Goal: Task Accomplishment & Management: Manage account settings

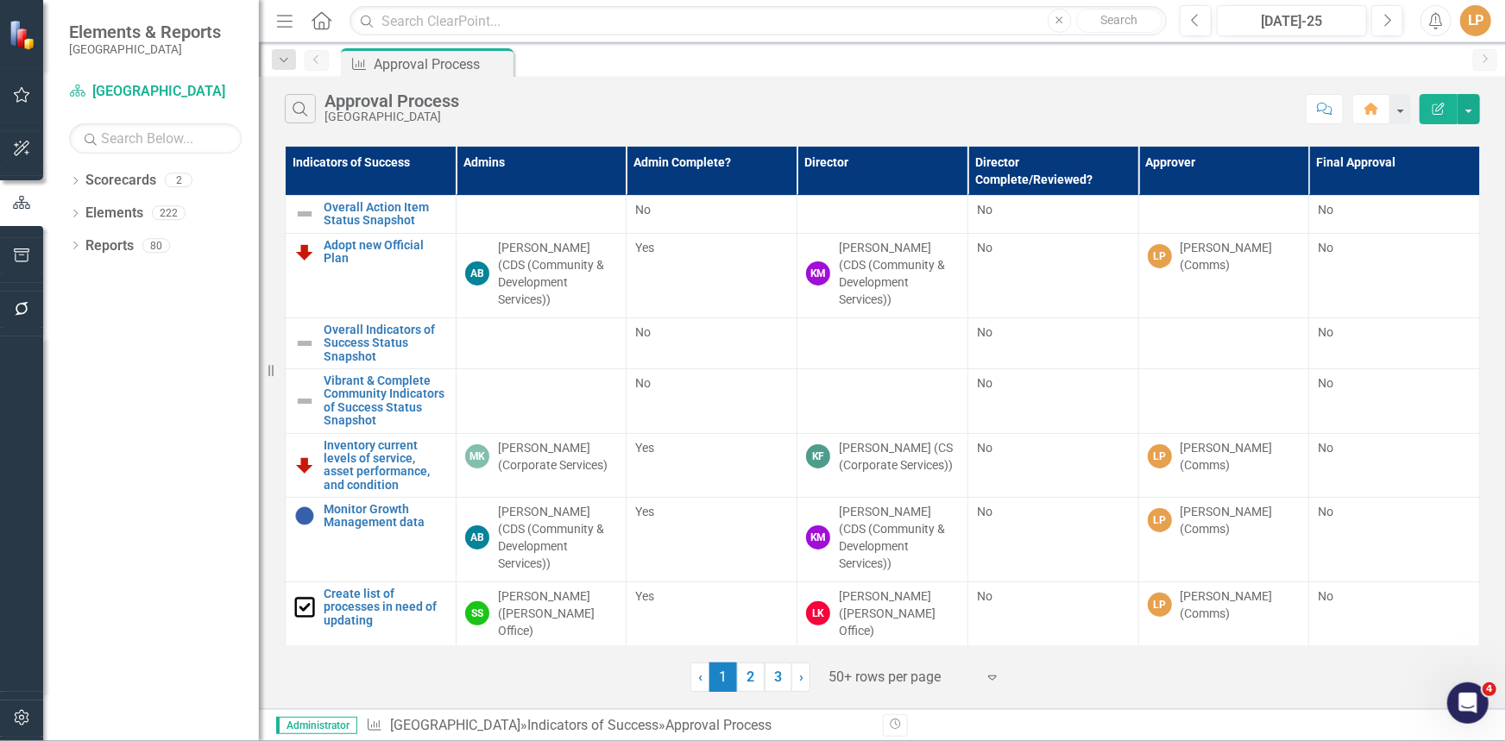
click at [73, 244] on div "Dropdown" at bounding box center [75, 248] width 12 height 15
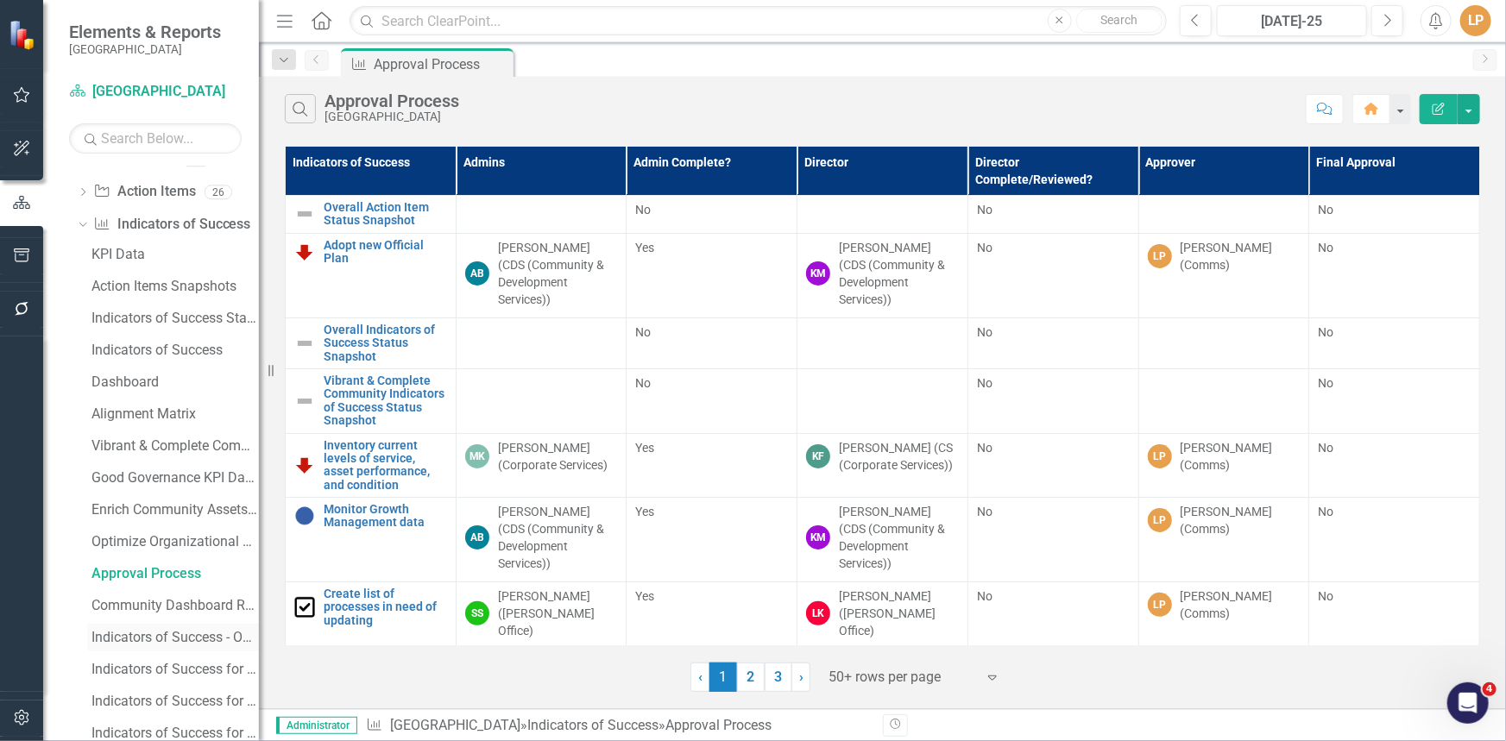
scroll to position [313, 0]
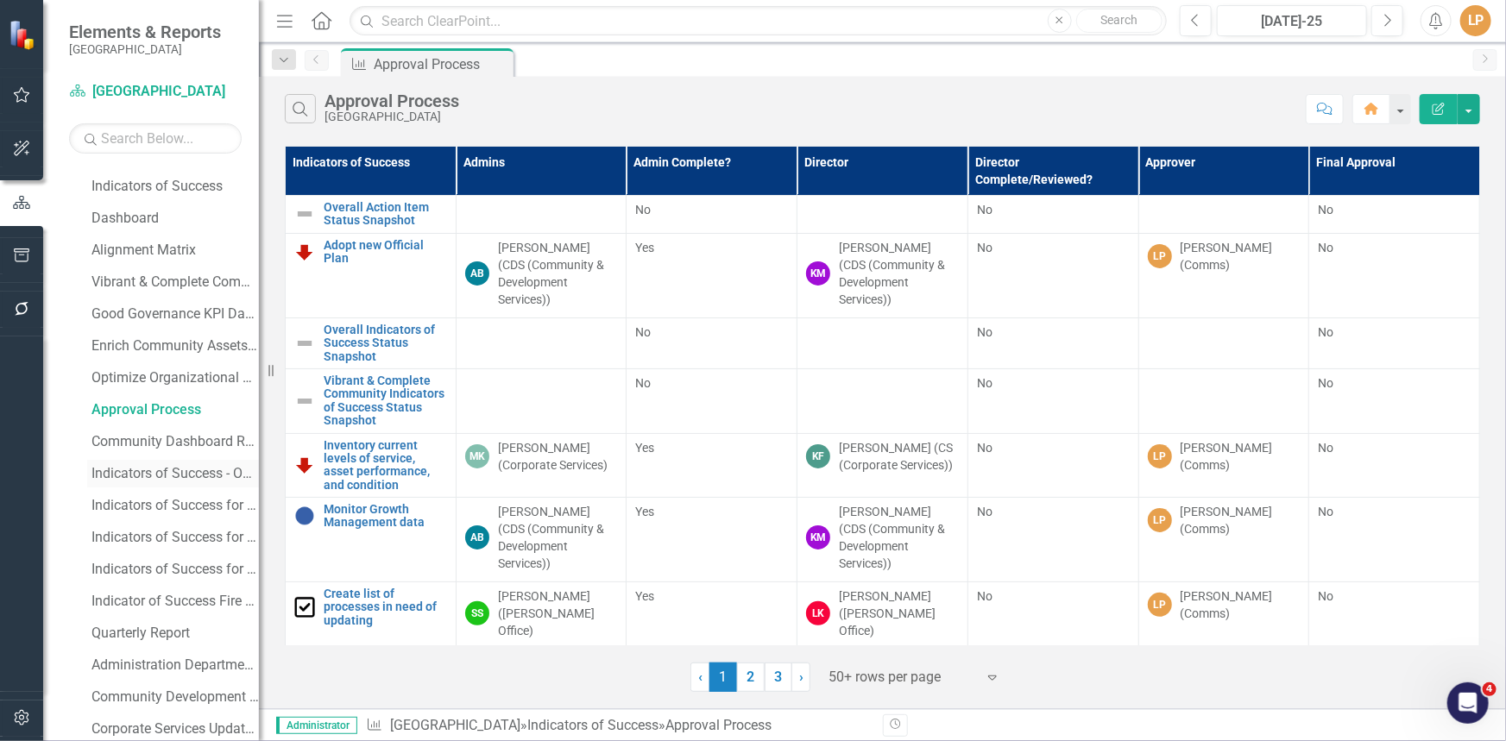
click at [166, 463] on link "Indicators of Success - OPS" at bounding box center [173, 474] width 172 height 28
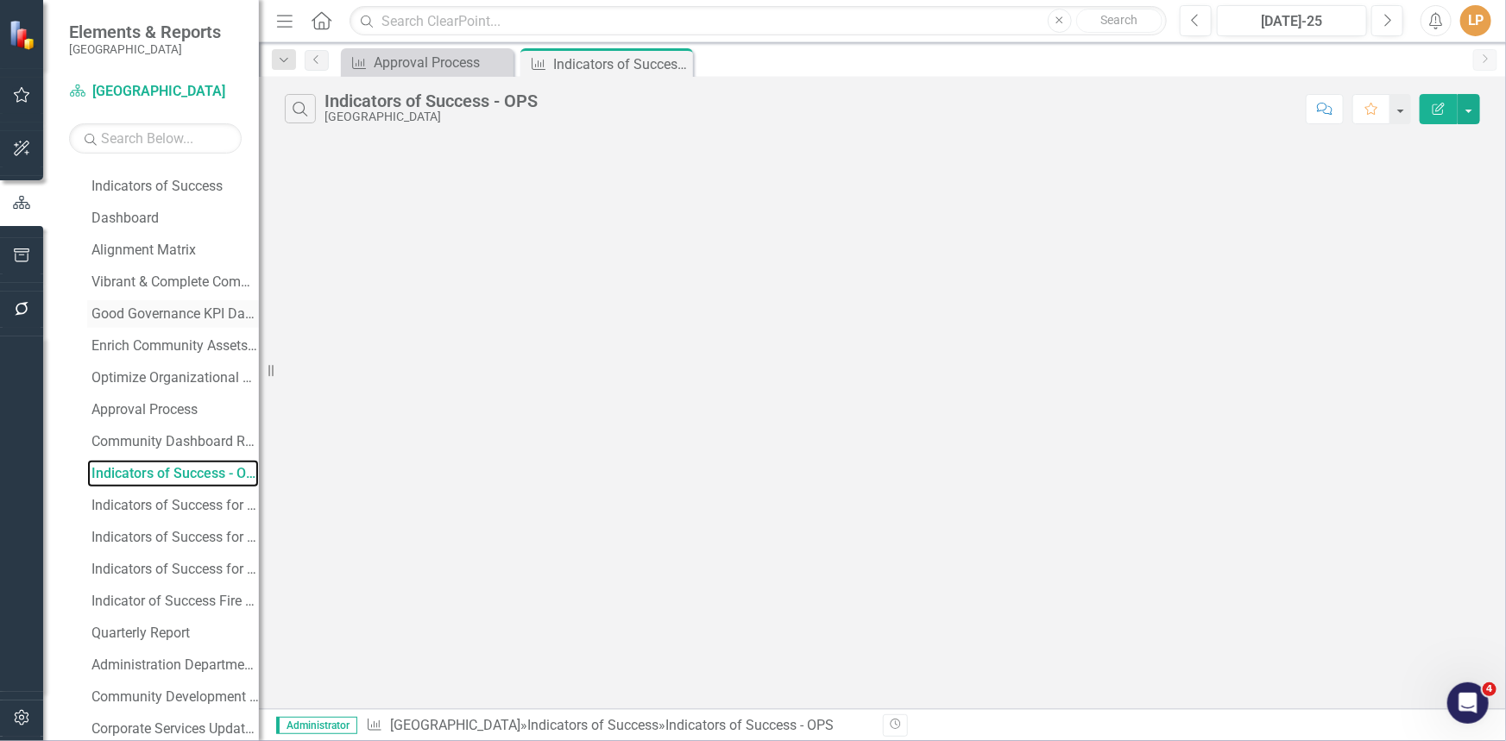
scroll to position [59, 0]
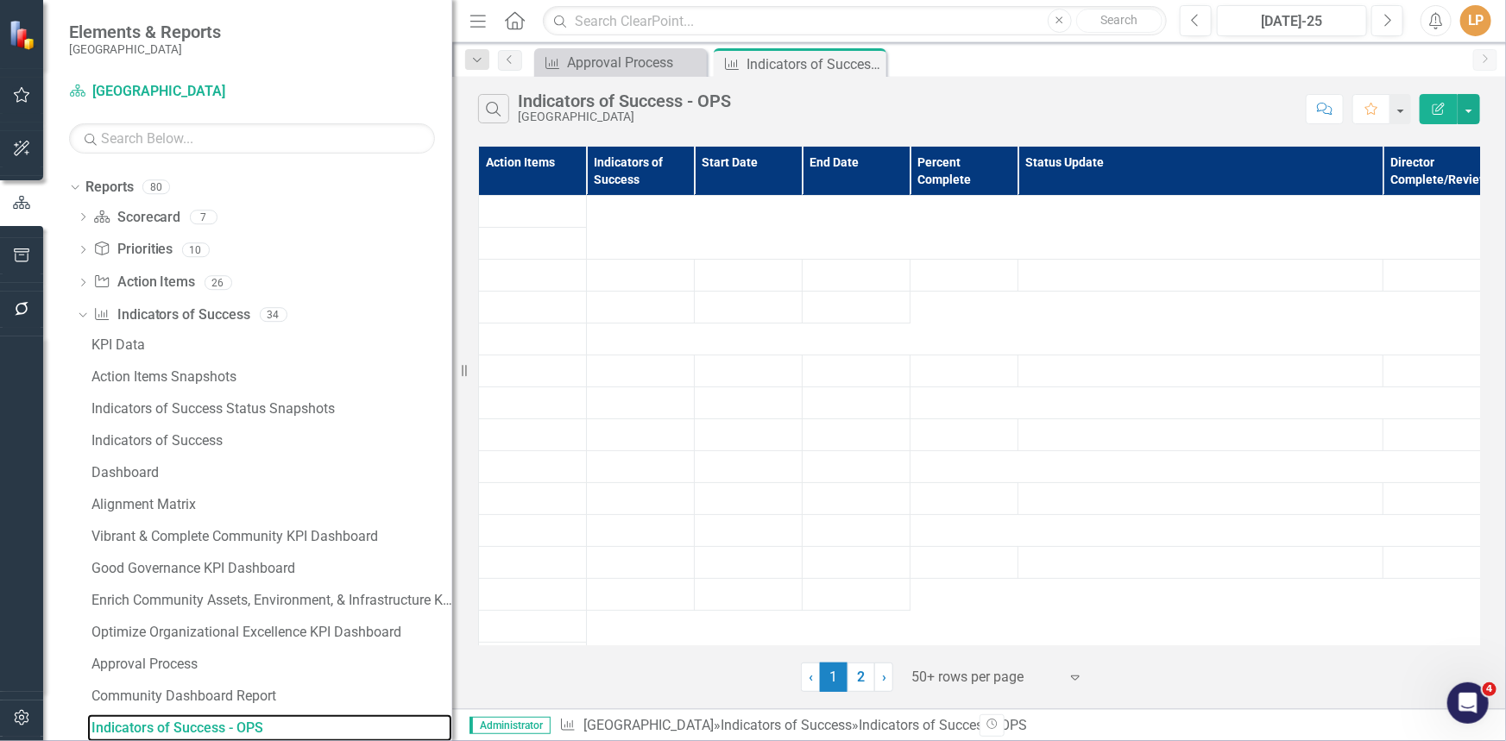
drag, startPoint x: 260, startPoint y: 449, endPoint x: 452, endPoint y: 465, distance: 193.1
click at [452, 465] on div "Resize" at bounding box center [459, 370] width 14 height 741
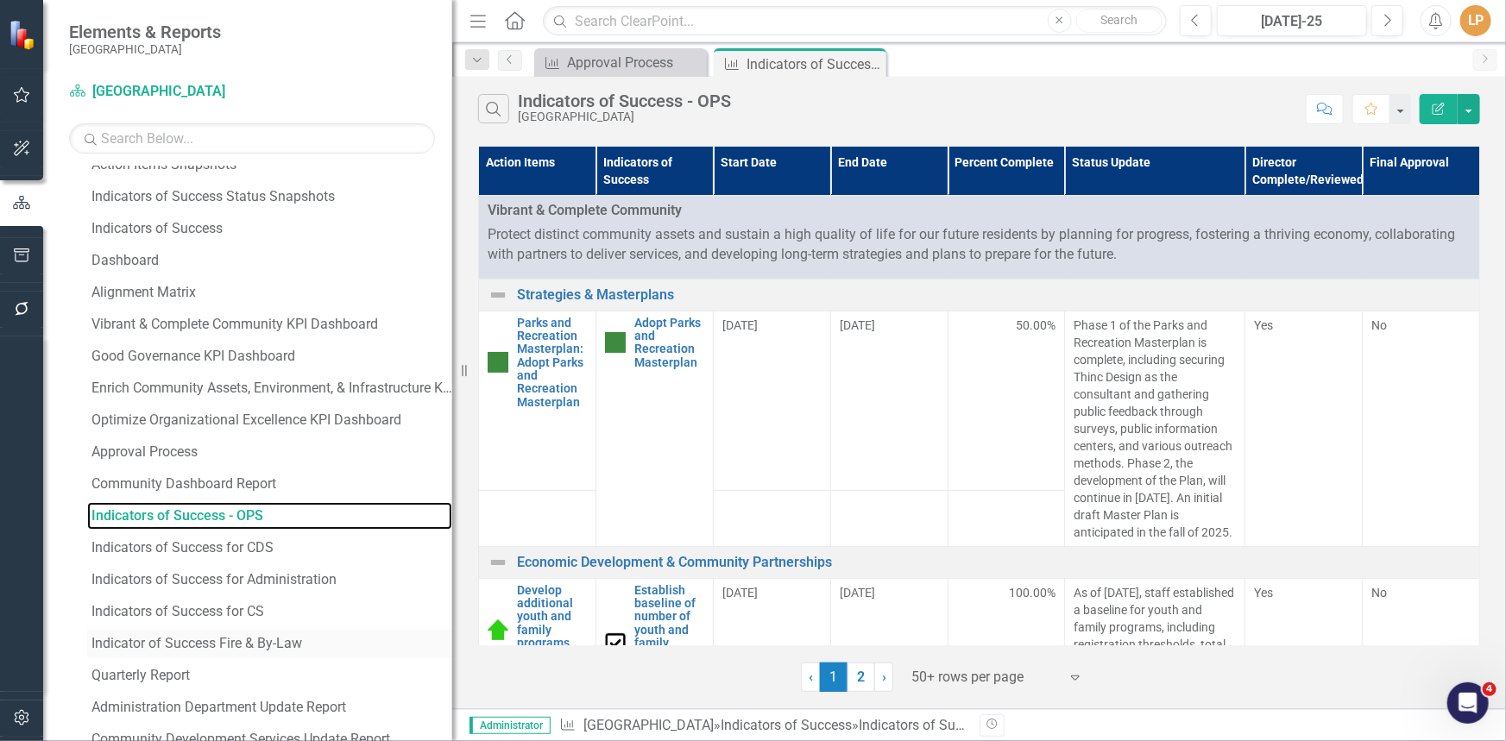
scroll to position [450, 0]
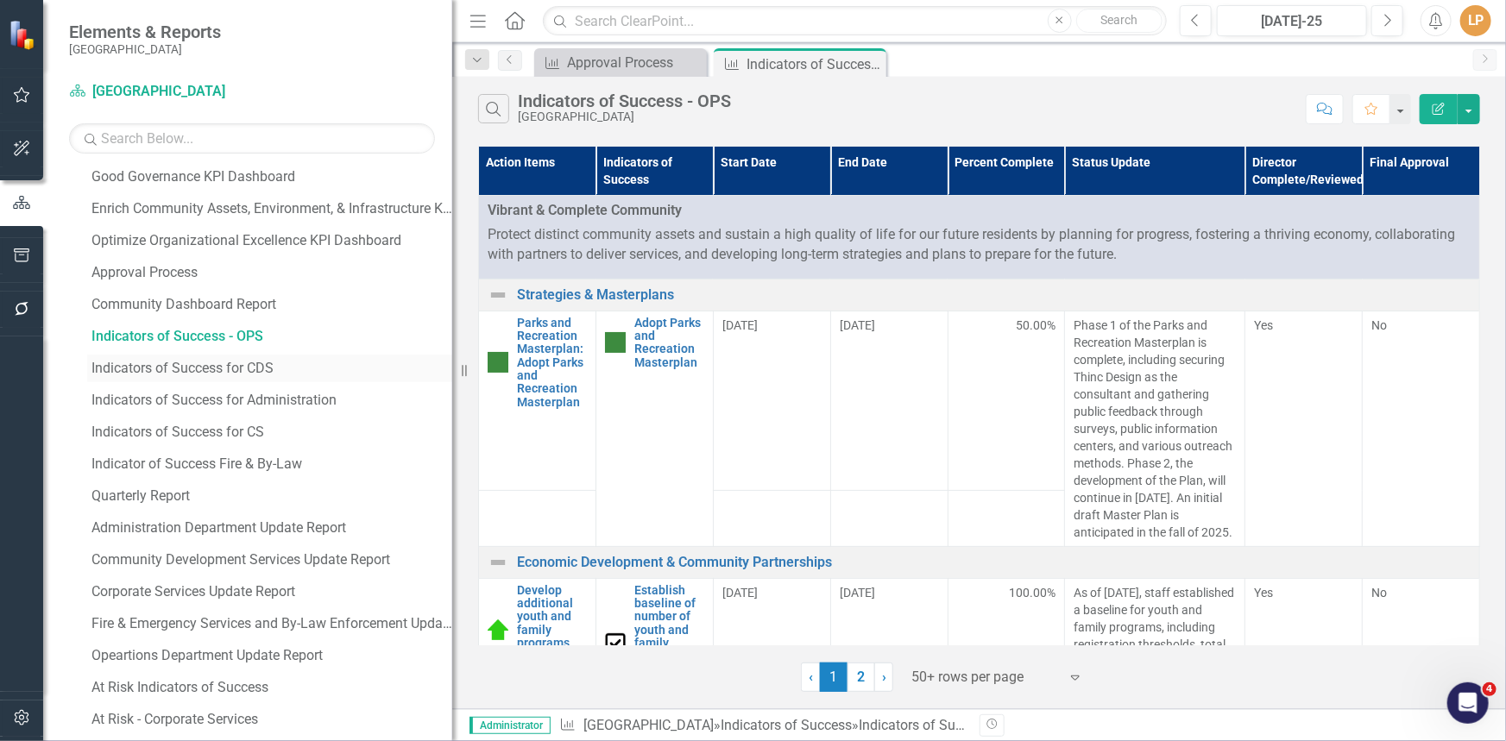
click at [196, 375] on div "Indicators of Success for CDS" at bounding box center [271, 369] width 361 height 16
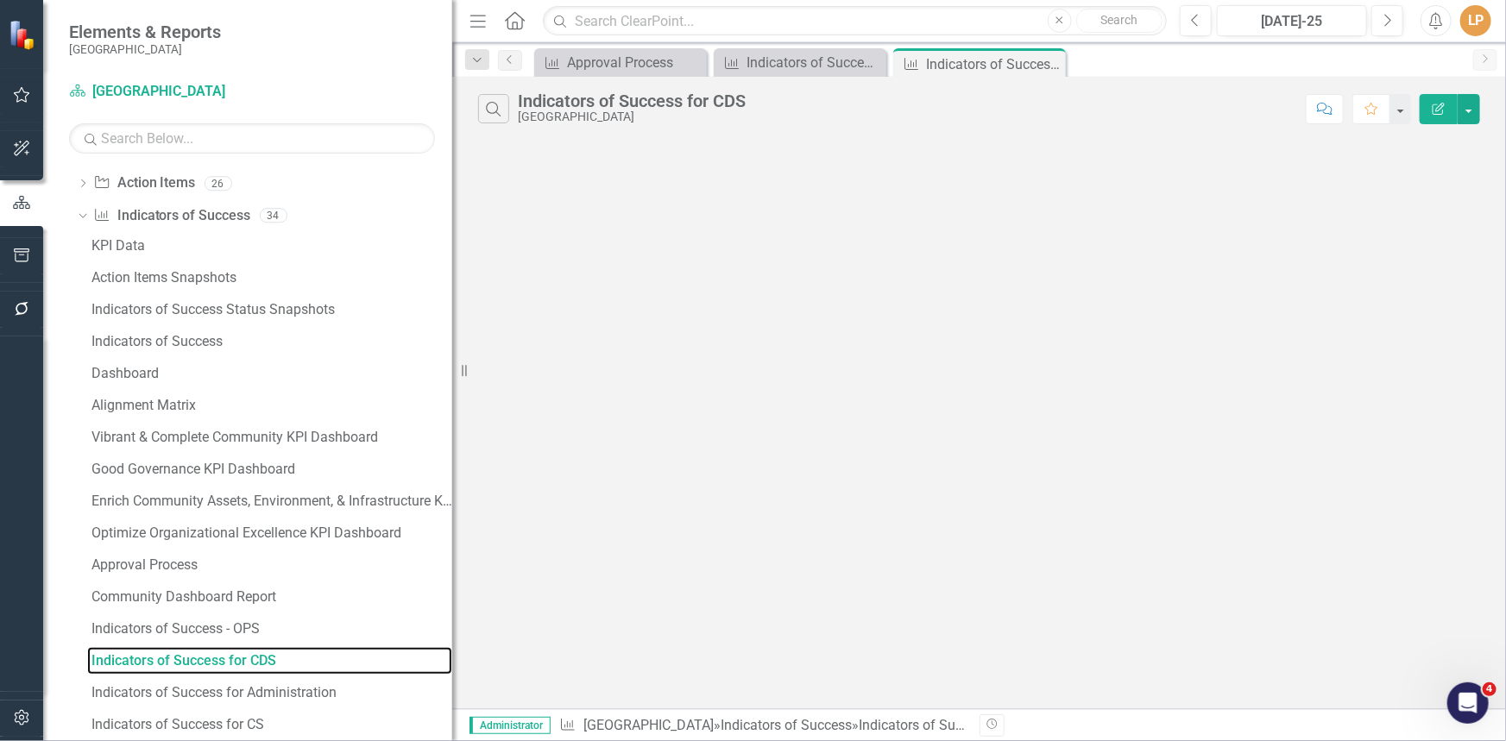
scroll to position [91, 0]
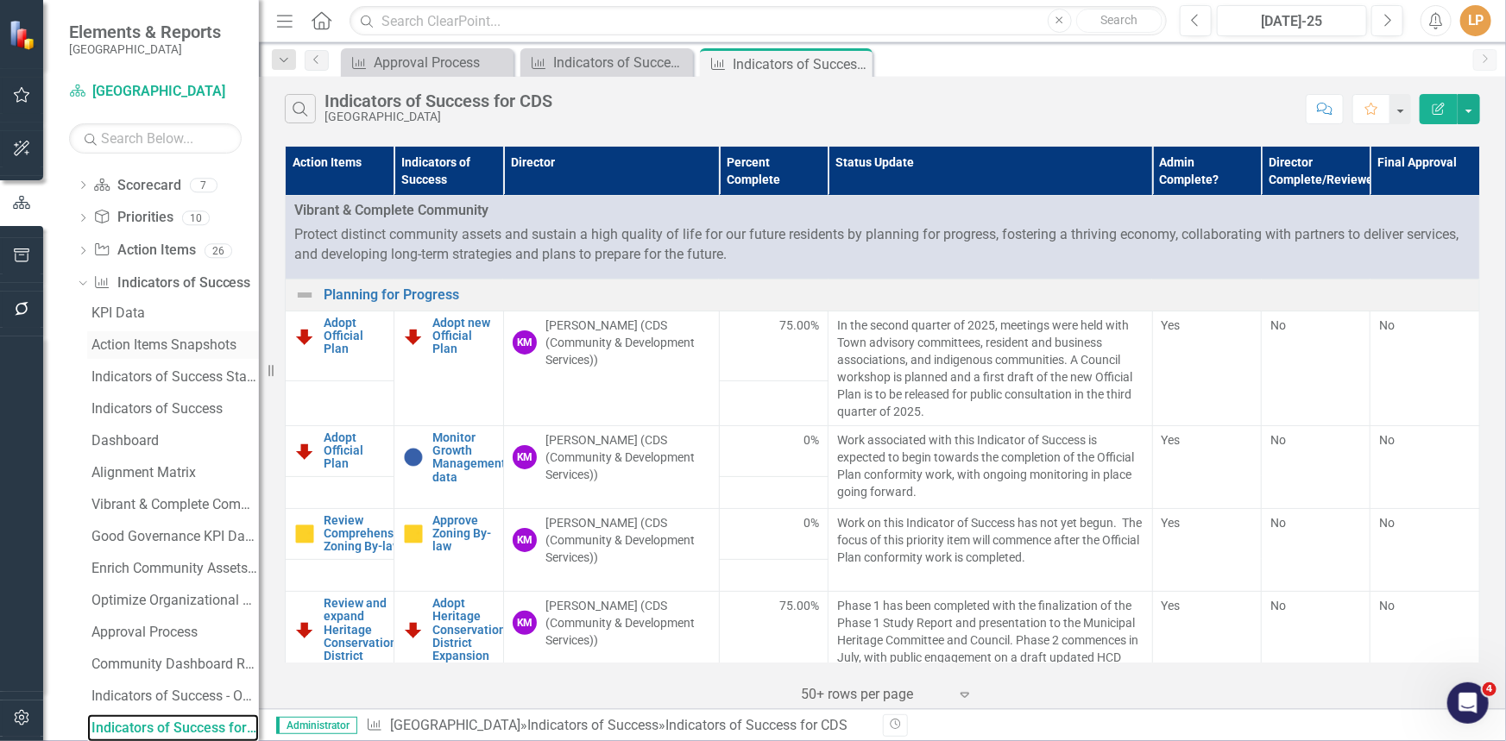
drag, startPoint x: 454, startPoint y: 405, endPoint x: 193, endPoint y: 354, distance: 265.5
click at [193, 354] on div "Elements & Reports Niagara-on-the-Lake Scorecard Niagara-on-the-Lake Search Dro…" at bounding box center [129, 370] width 259 height 741
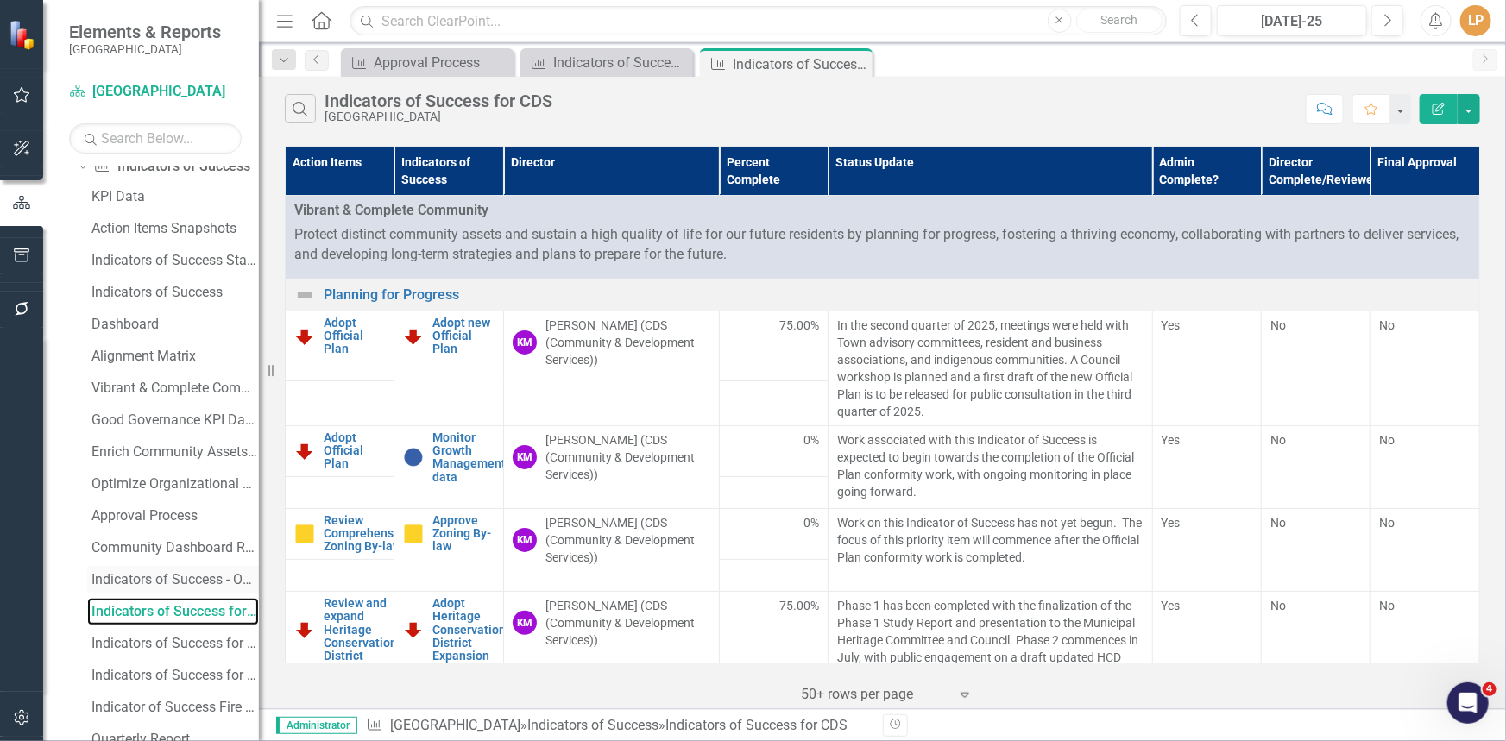
scroll to position [326, 0]
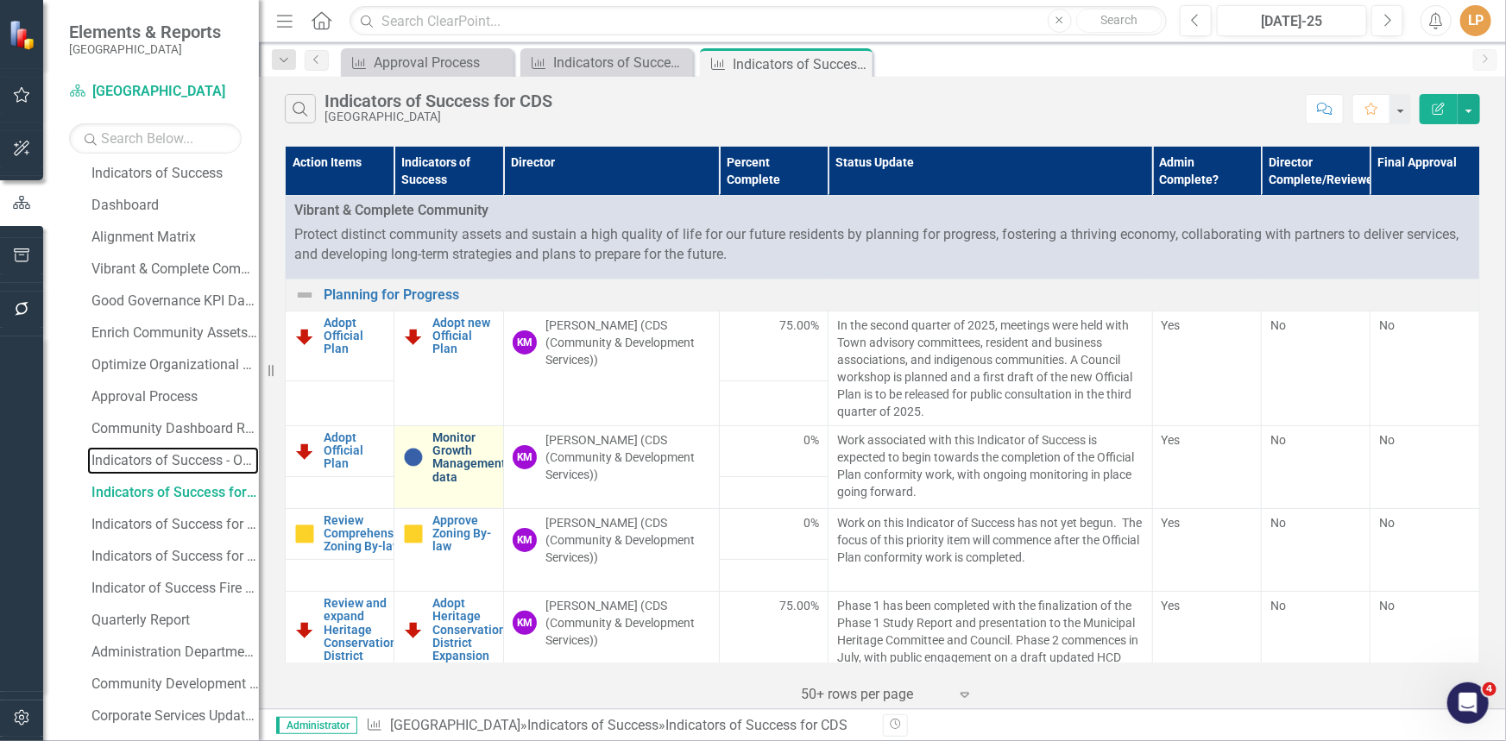
drag, startPoint x: 191, startPoint y: 456, endPoint x: 486, endPoint y: 449, distance: 295.2
click at [191, 456] on div "Indicators of Success - OPS" at bounding box center [174, 461] width 167 height 16
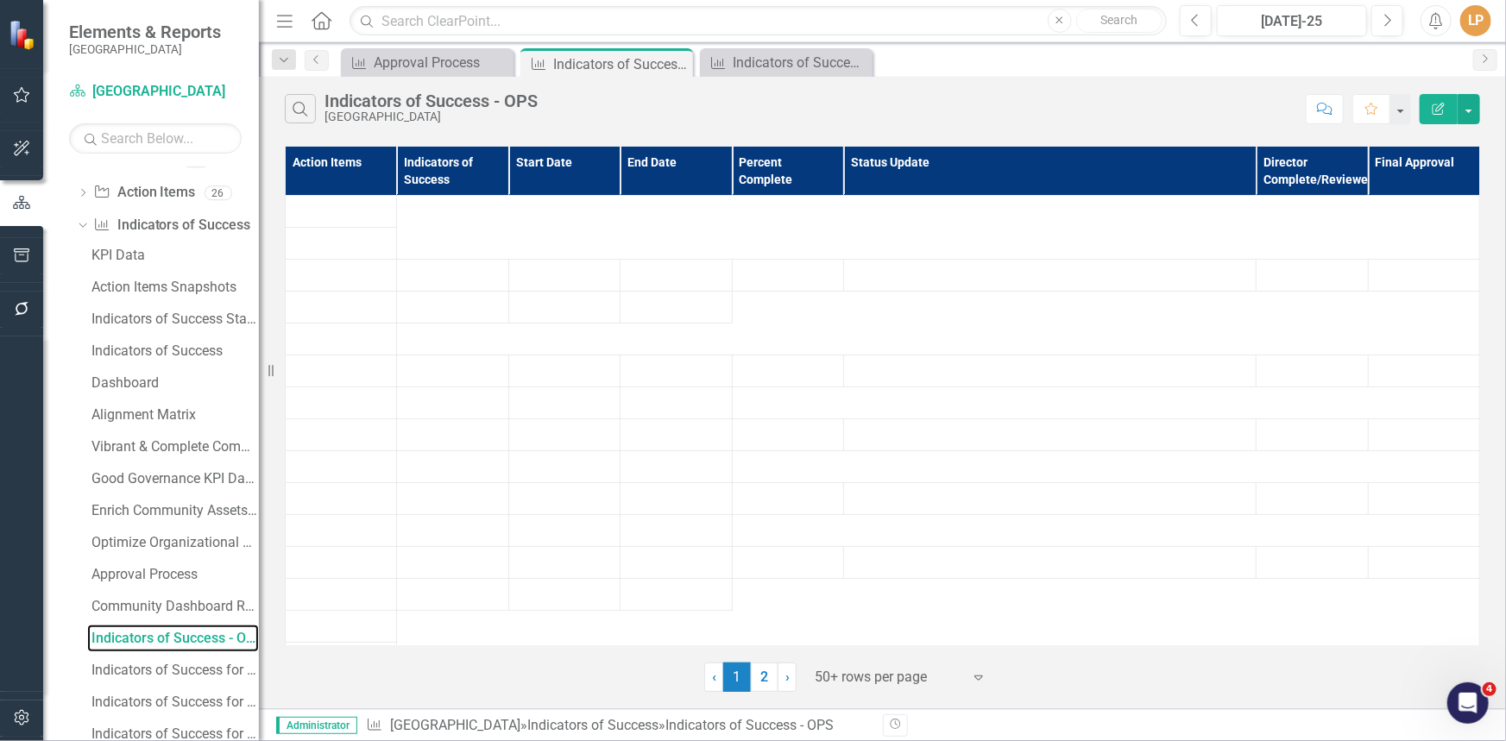
scroll to position [59, 0]
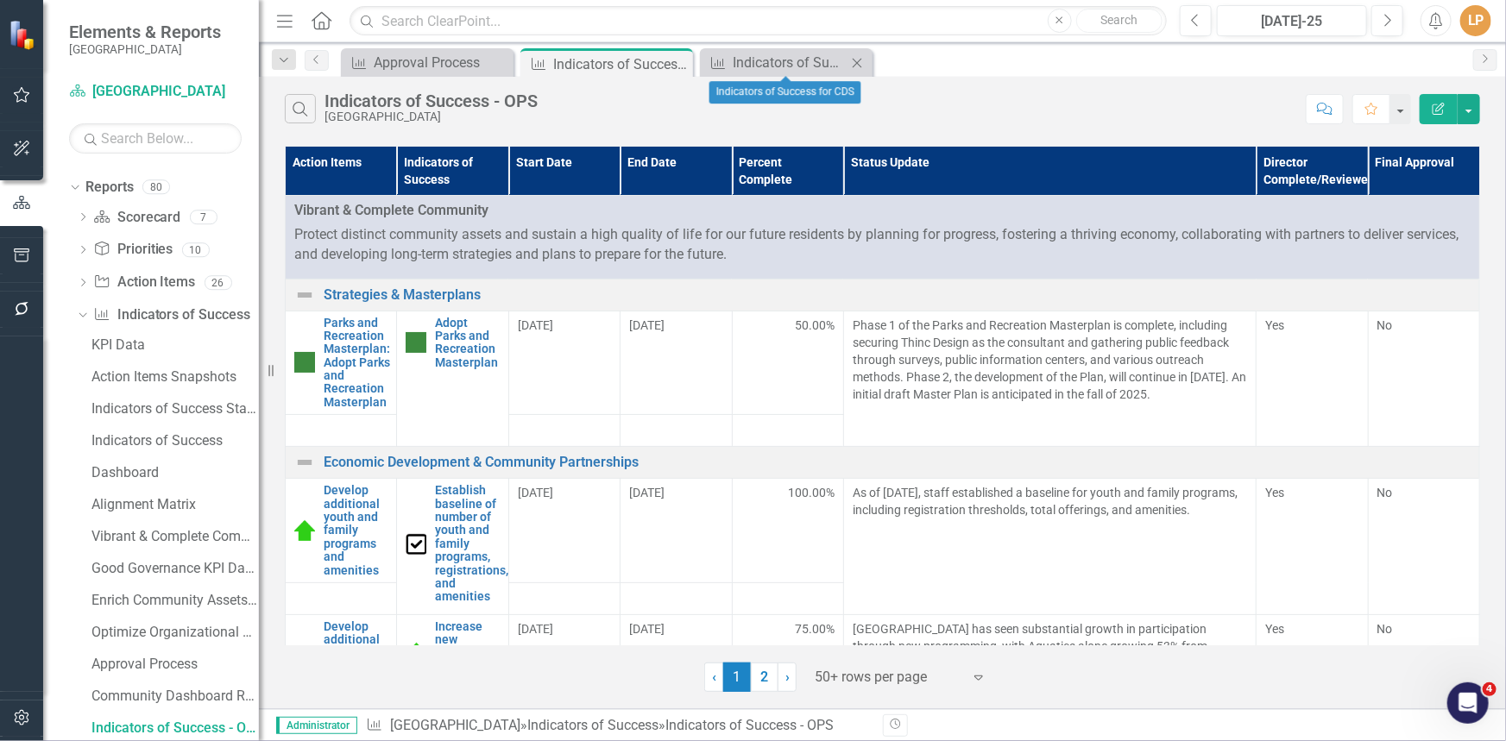
click at [855, 63] on icon at bounding box center [857, 62] width 9 height 9
click at [496, 60] on icon "Close" at bounding box center [497, 63] width 17 height 14
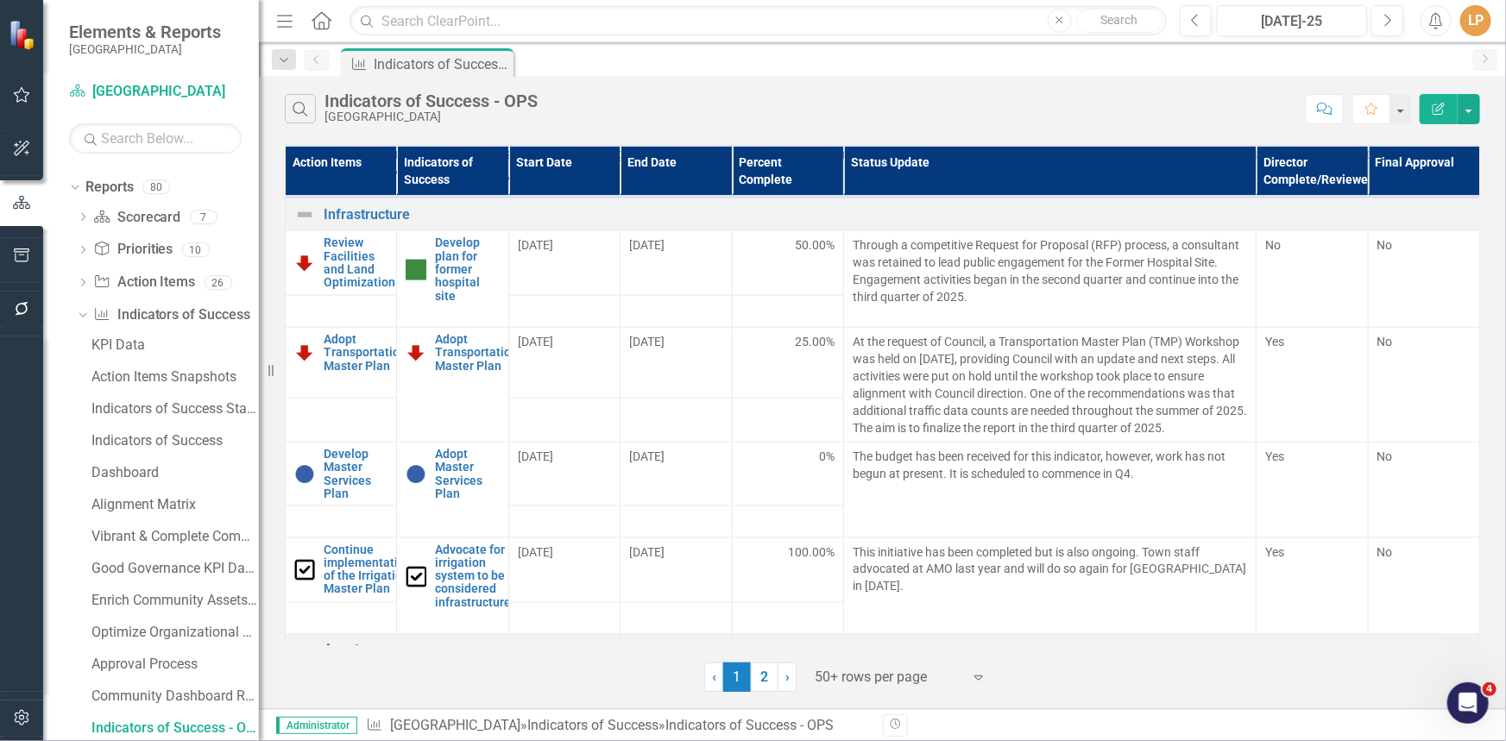
scroll to position [1255, 0]
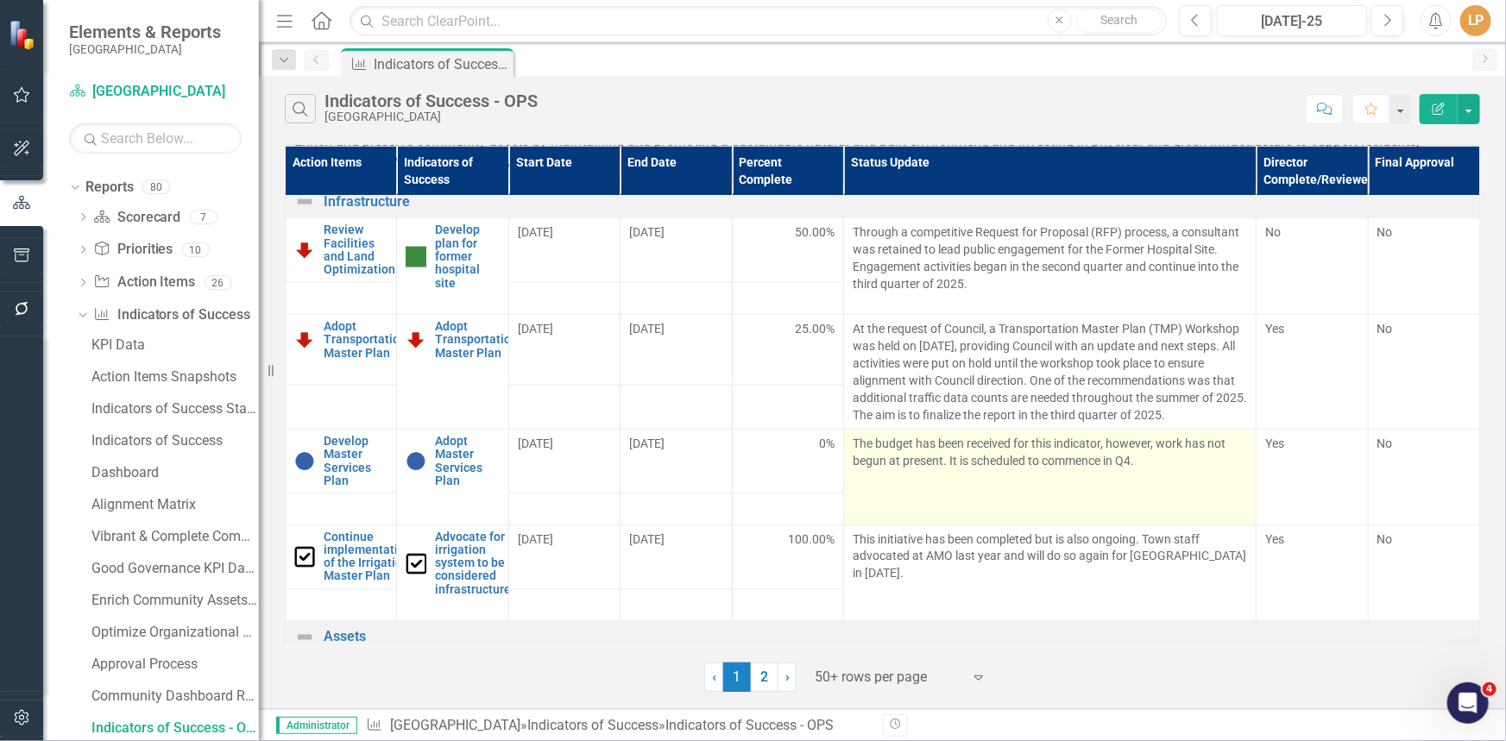
click at [1093, 469] on p "The budget has been received for this indicator, however, work has not begun at…" at bounding box center [1050, 452] width 394 height 35
click at [1100, 469] on p "The budget has been received for this indicator, however, work has not begun at…" at bounding box center [1050, 452] width 394 height 35
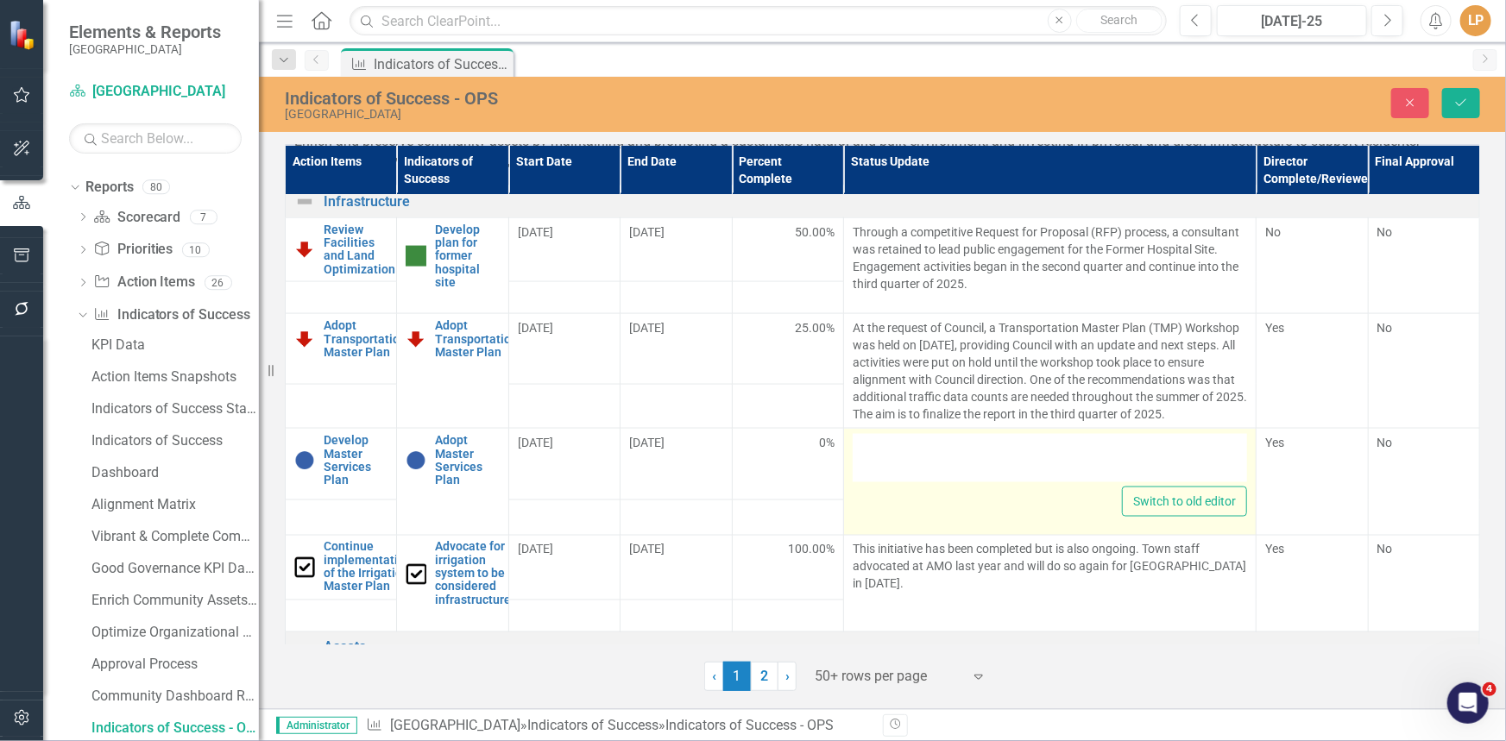
type textarea "<p>The budget has been received for this indicator, however, work has not begun…"
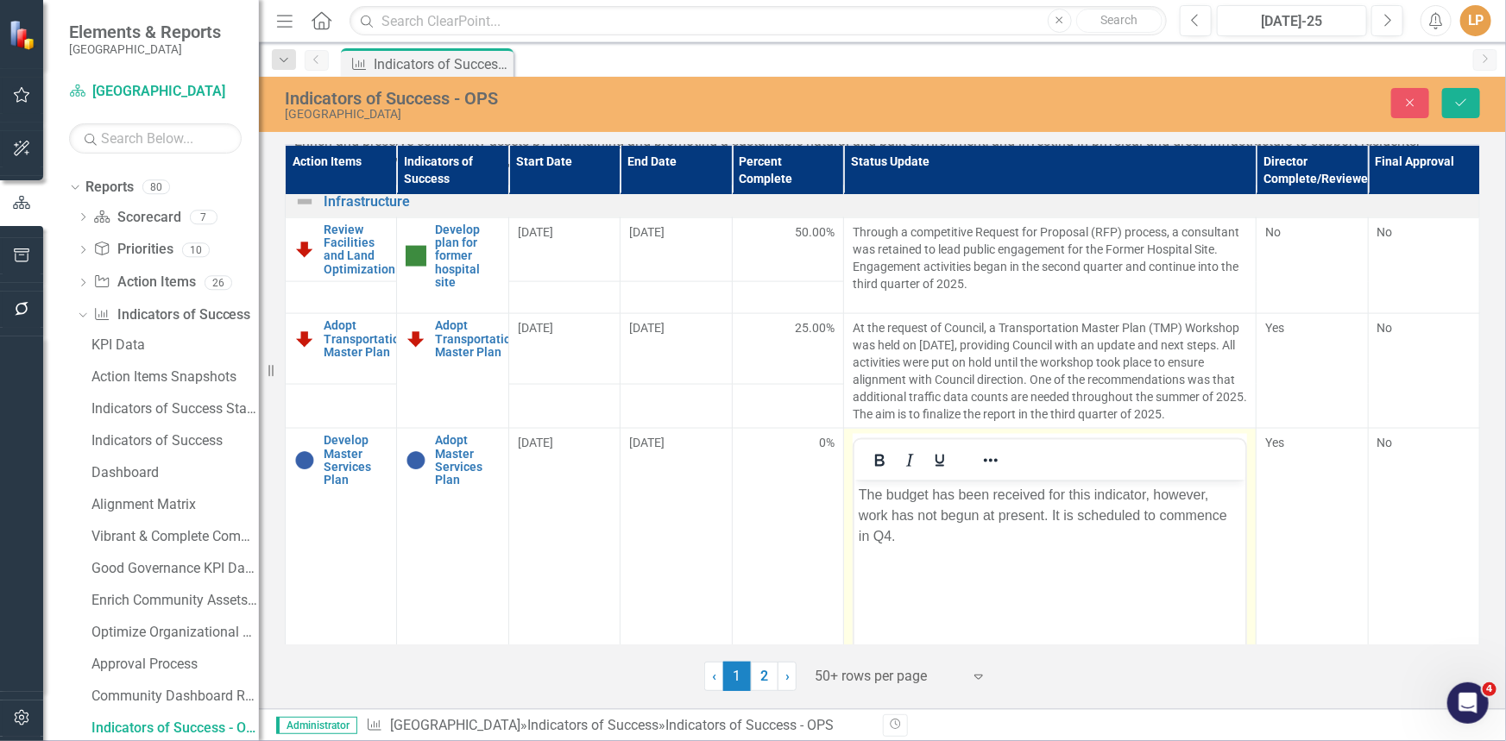
scroll to position [0, 0]
click at [872, 537] on p "The budget has been received for this indicator, however, work has not begun at…" at bounding box center [1049, 515] width 382 height 62
click at [1116, 571] on body "The budget has been received for this indicator, however, work has not begun at…" at bounding box center [1048, 609] width 391 height 259
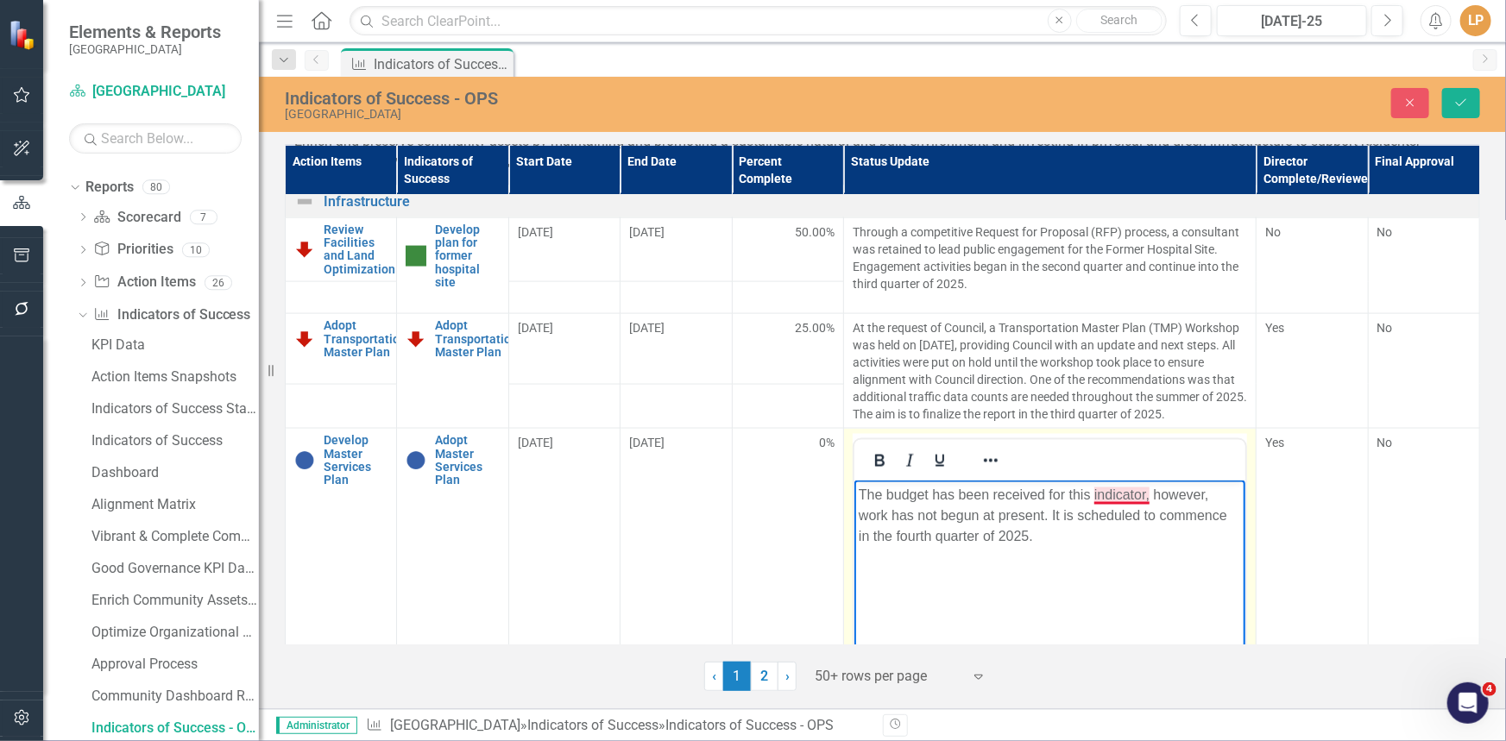
click at [1112, 488] on p "The budget has been received for this indicator, however, work has not begun at…" at bounding box center [1049, 515] width 382 height 62
click at [1095, 494] on p "The budget has been received for this indicator; however, work has not begun at…" at bounding box center [1049, 515] width 382 height 62
click at [1144, 496] on p "The budget has been received for this Indicator; however, work has not begun at…" at bounding box center [1049, 515] width 382 height 62
drag, startPoint x: 1095, startPoint y: 492, endPoint x: 1216, endPoint y: 501, distance: 121.1
click at [1218, 500] on p "The budget has been received for this Indicator of Success; however, work has n…" at bounding box center [1049, 515] width 382 height 62
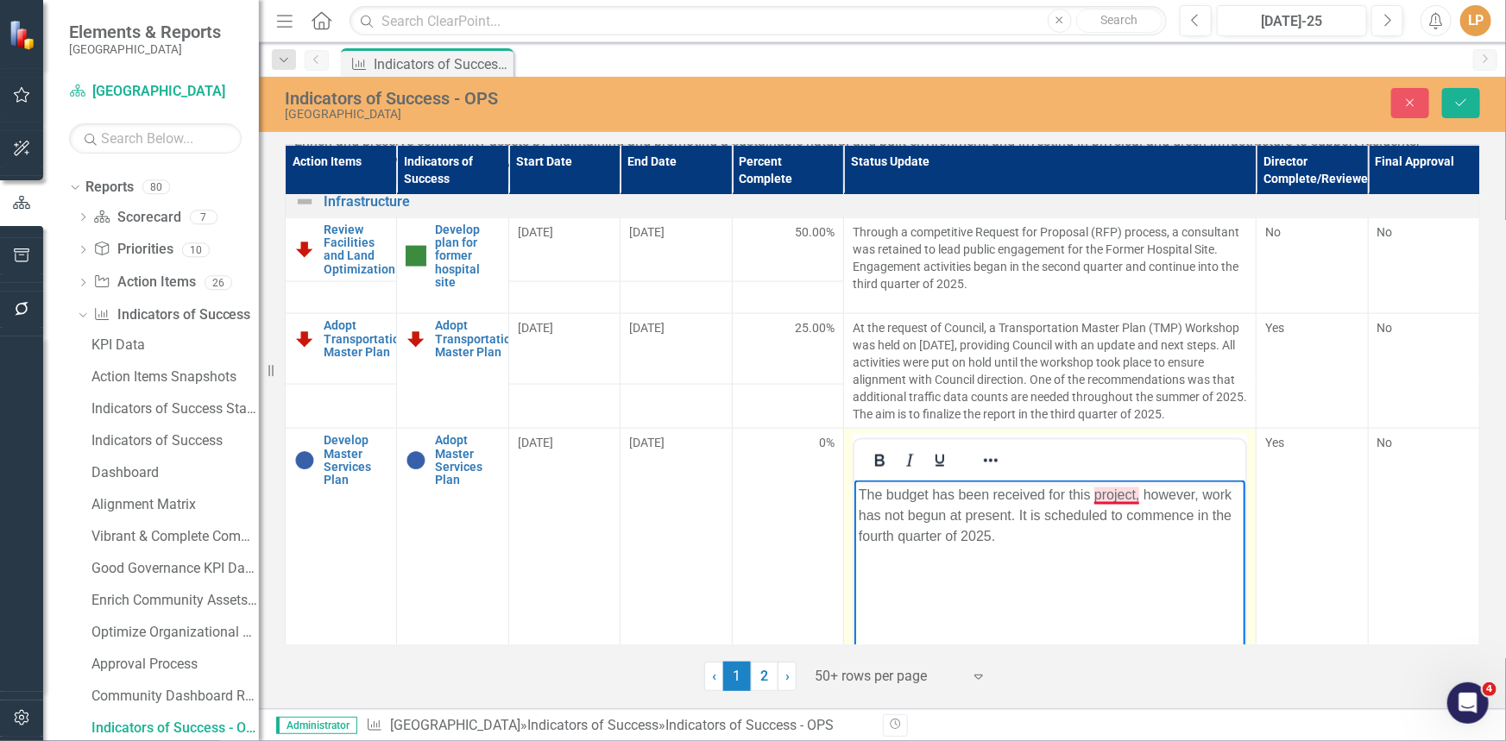
click at [1121, 498] on p "The budget has been received for this project, however, work has not begun at p…" at bounding box center [1049, 515] width 382 height 62
click at [1097, 519] on p "The budget has been received for this project; however, work has not begun at p…" at bounding box center [1049, 515] width 382 height 62
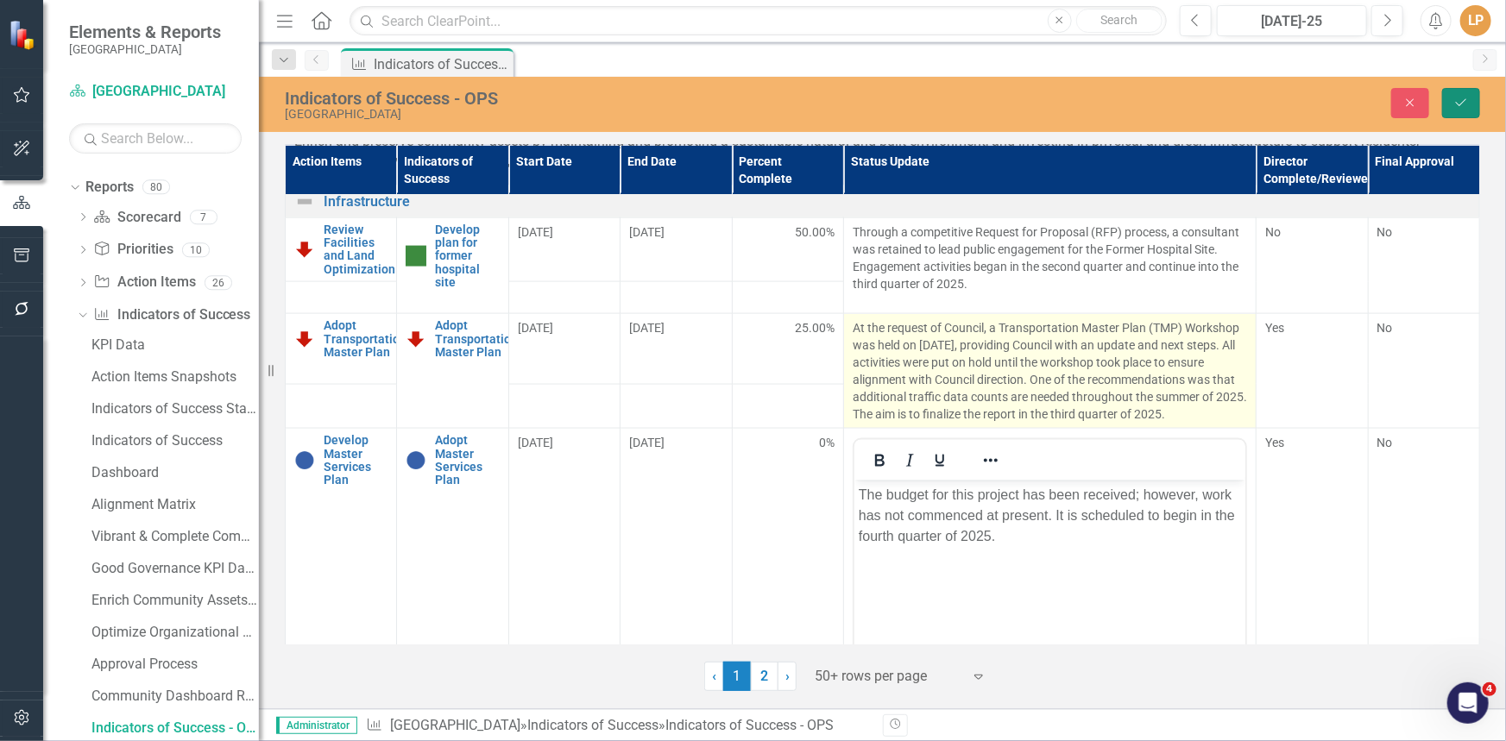
drag, startPoint x: 1467, startPoint y: 99, endPoint x: 1064, endPoint y: 384, distance: 493.5
click at [1467, 99] on icon "Save" at bounding box center [1461, 103] width 16 height 12
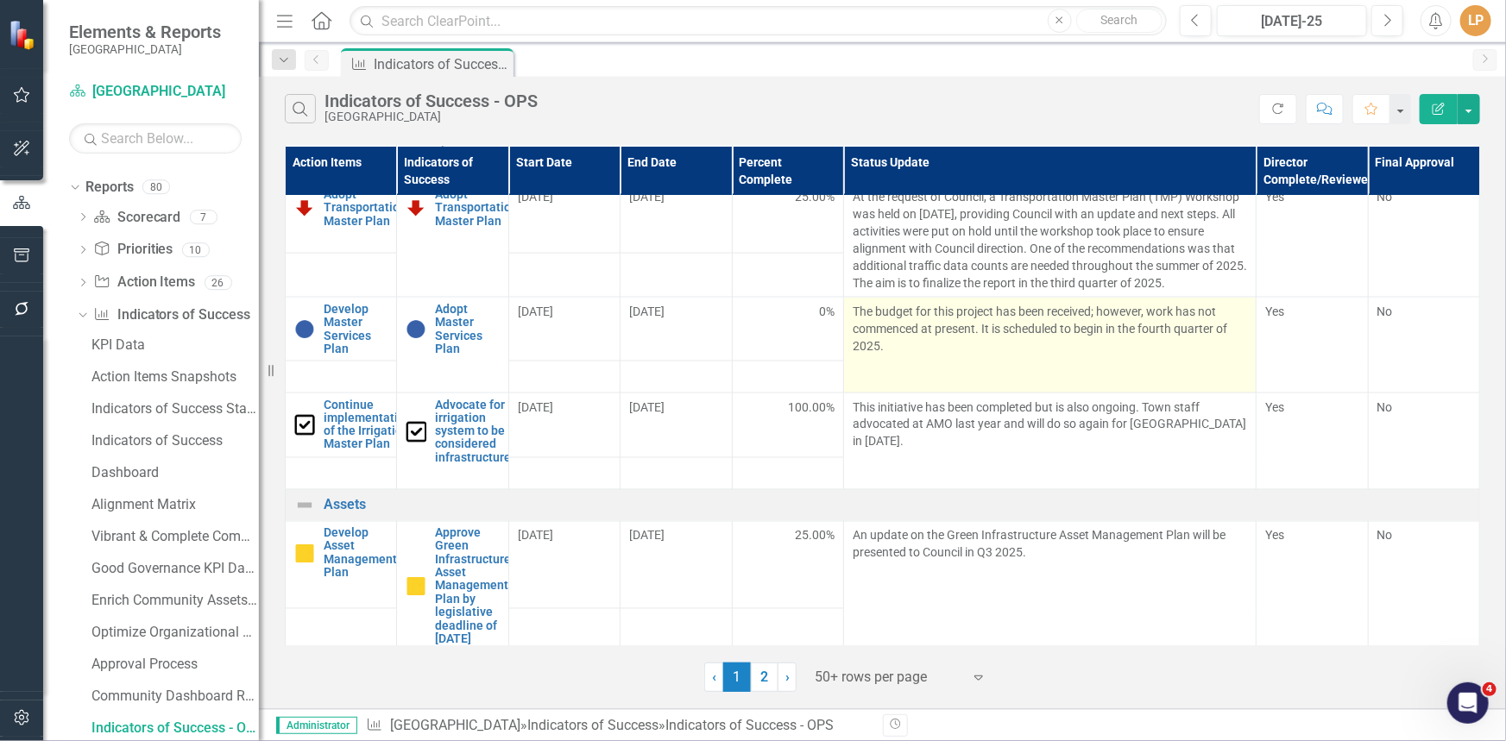
scroll to position [1412, 0]
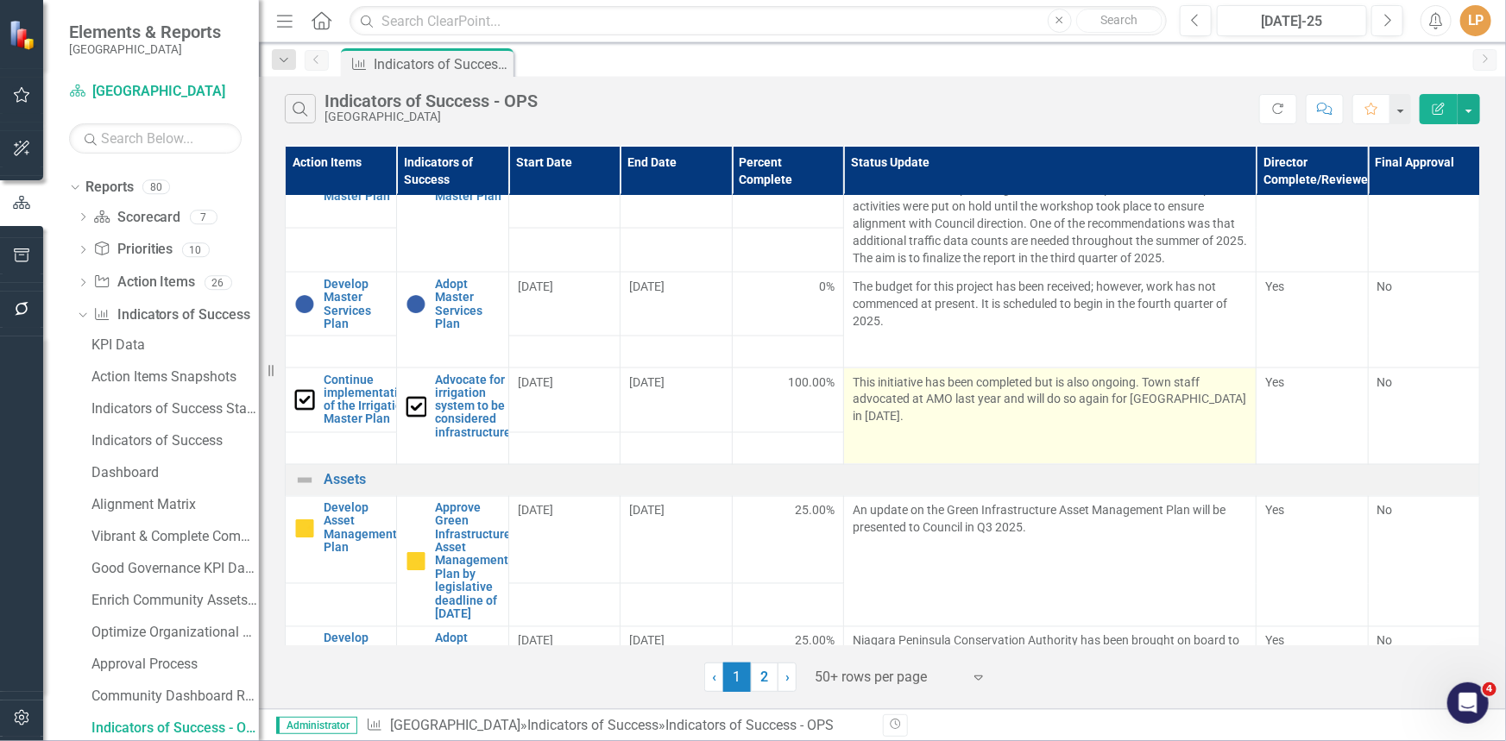
click at [1093, 425] on p "This initiative has been completed but is also ongoing. Town staff advocated at…" at bounding box center [1050, 400] width 394 height 52
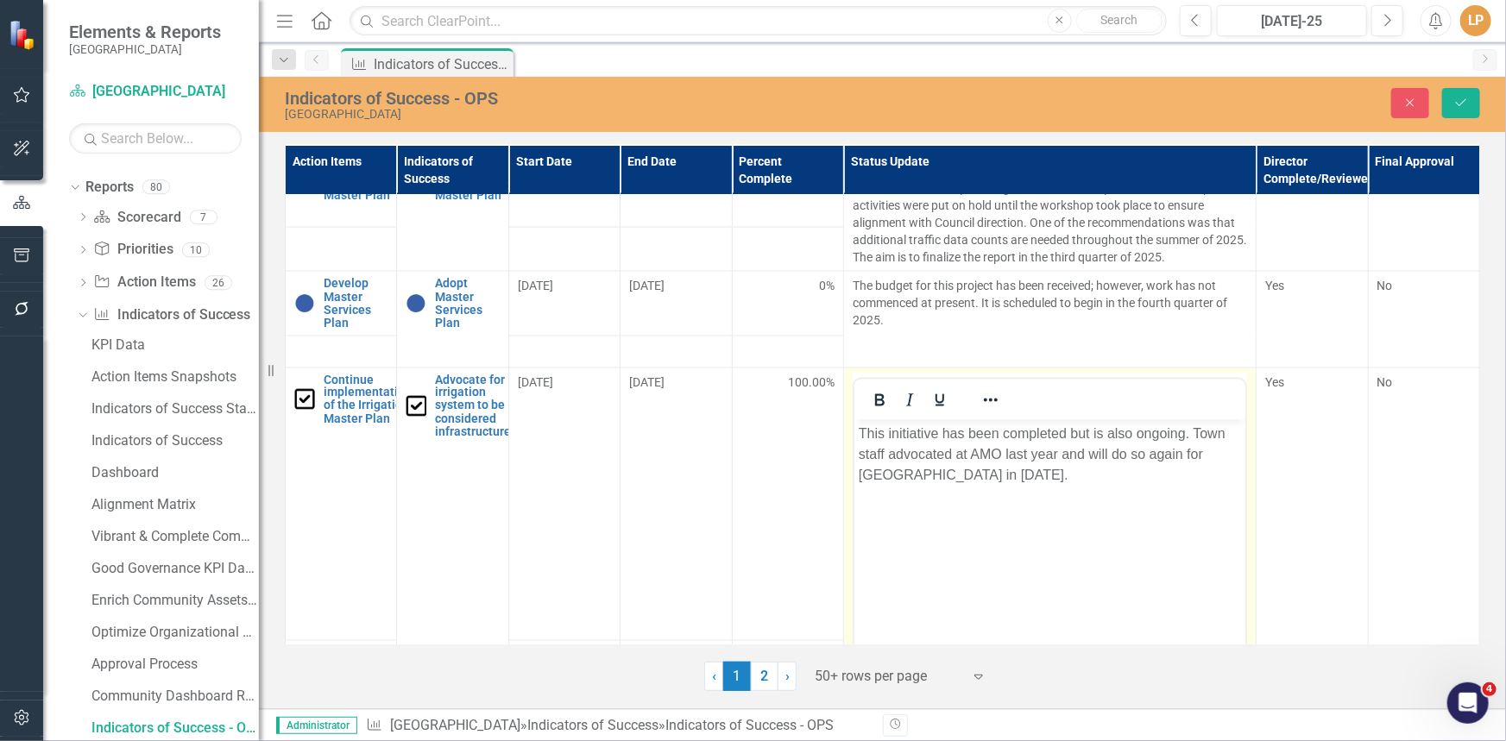
scroll to position [0, 0]
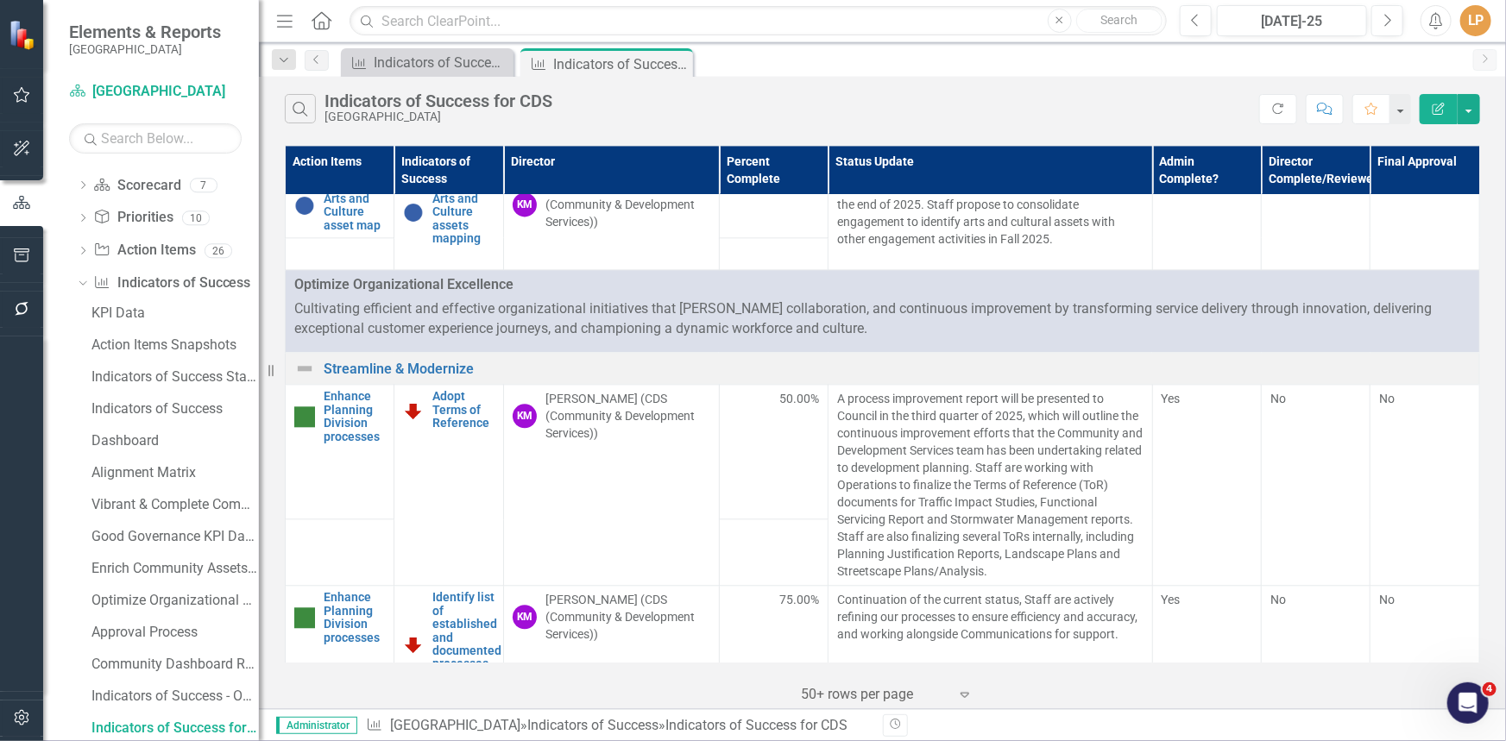
scroll to position [2132, 0]
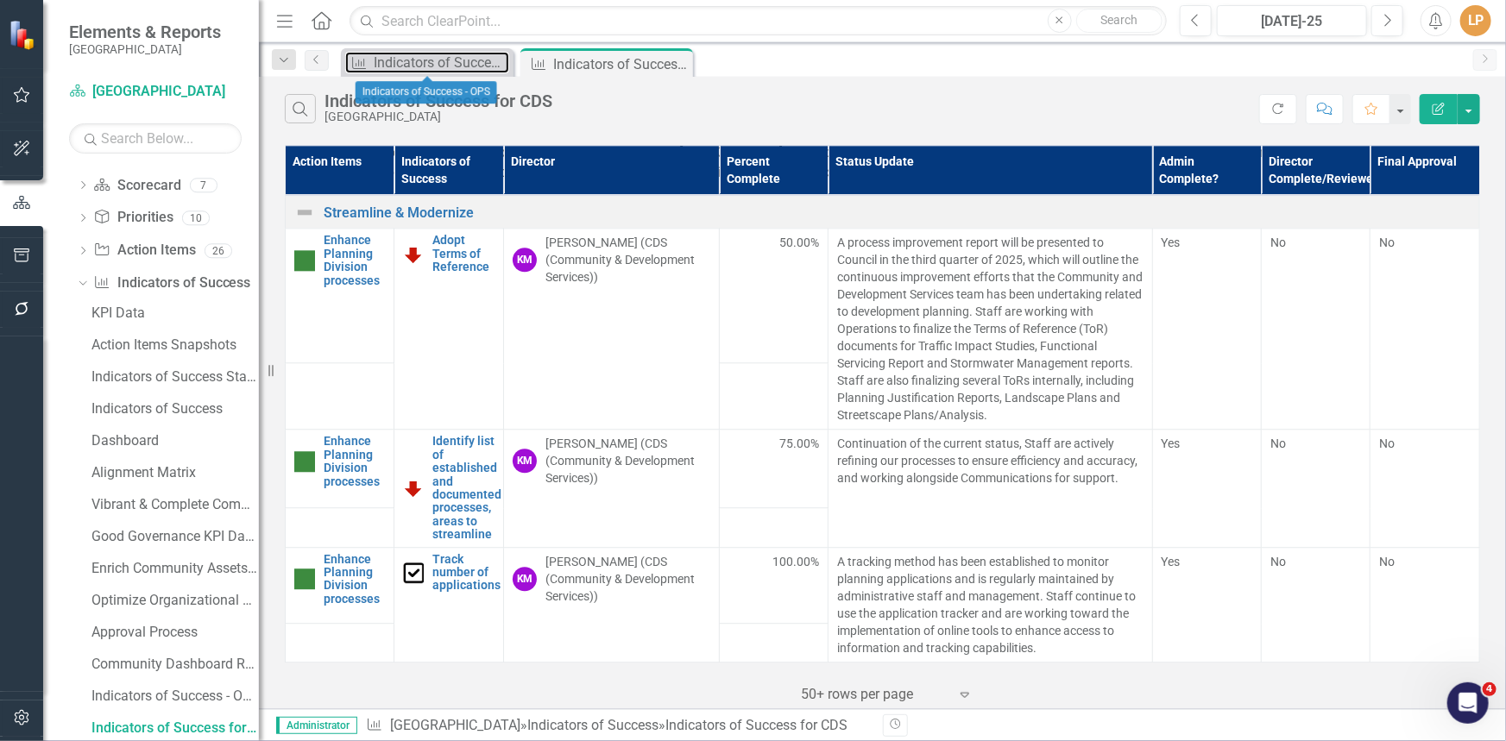
click at [390, 59] on div "Indicators of Success - OPS" at bounding box center [441, 63] width 135 height 22
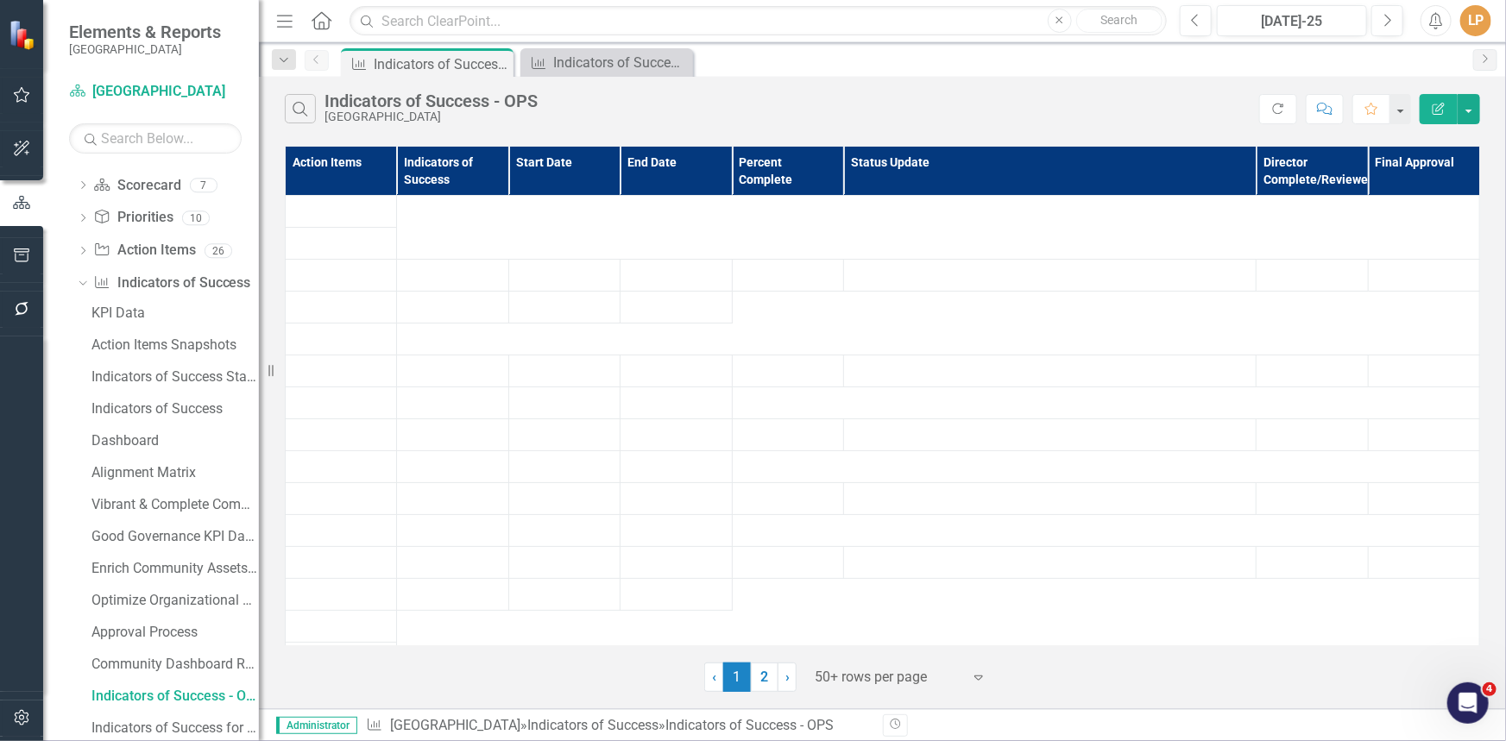
scroll to position [59, 0]
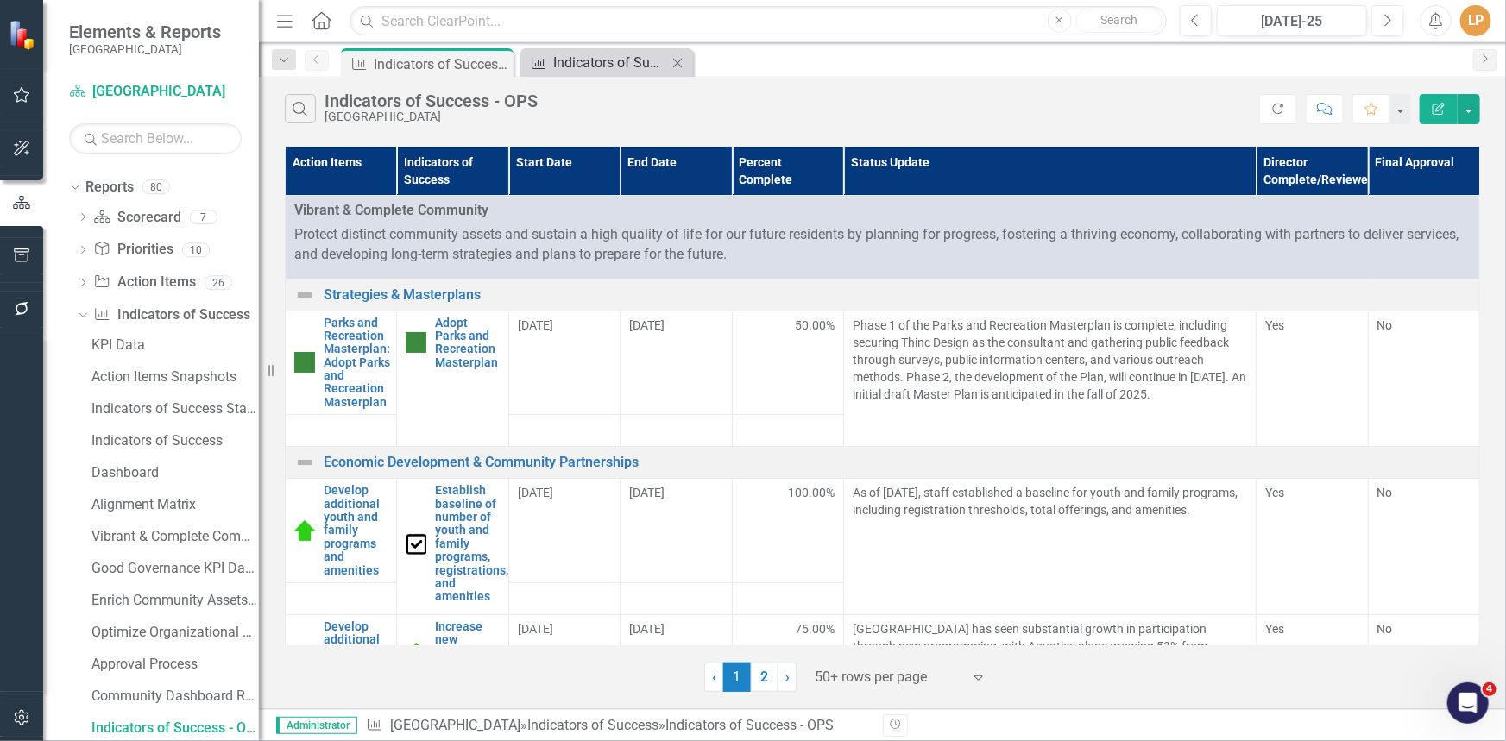
click at [631, 66] on div "Indicators of Success for CDS" at bounding box center [610, 63] width 114 height 22
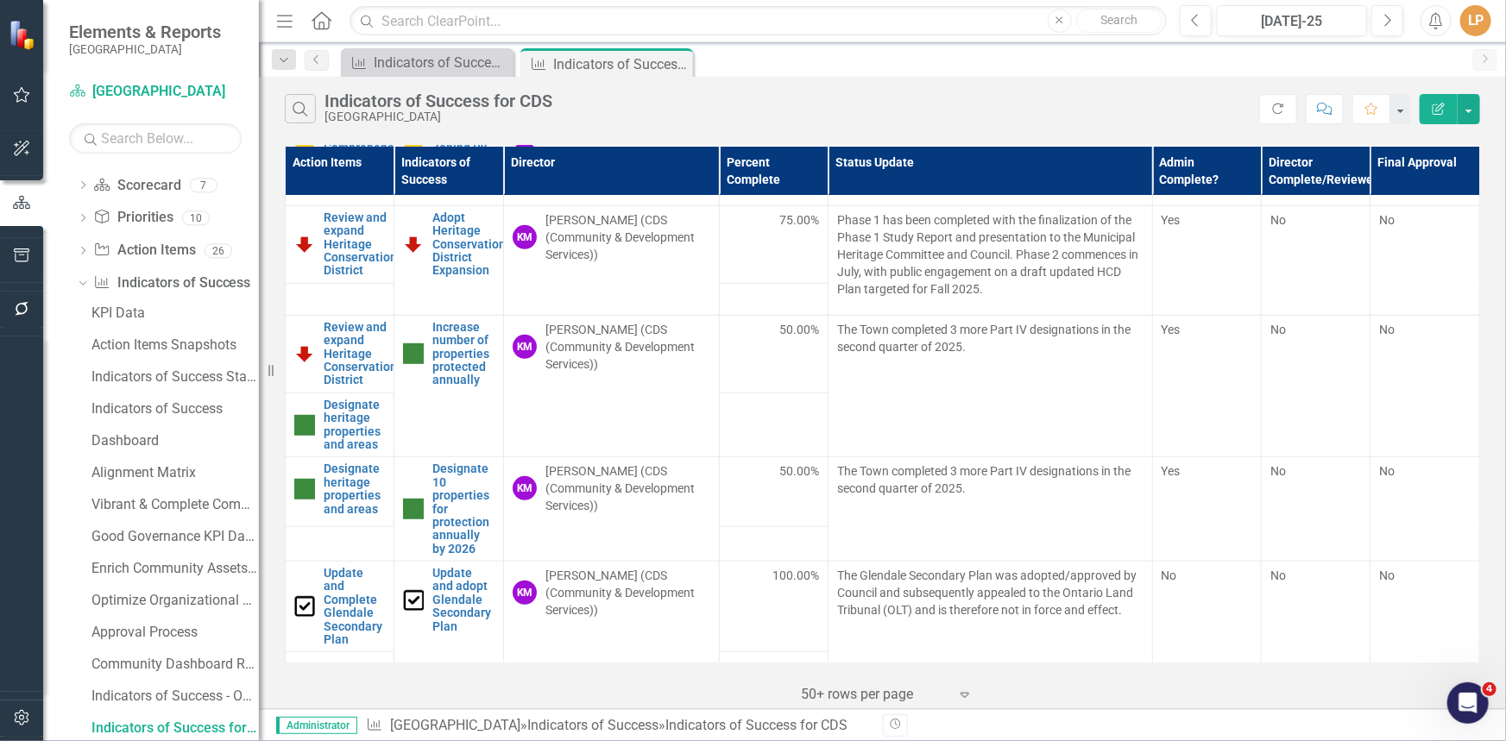
scroll to position [392, 0]
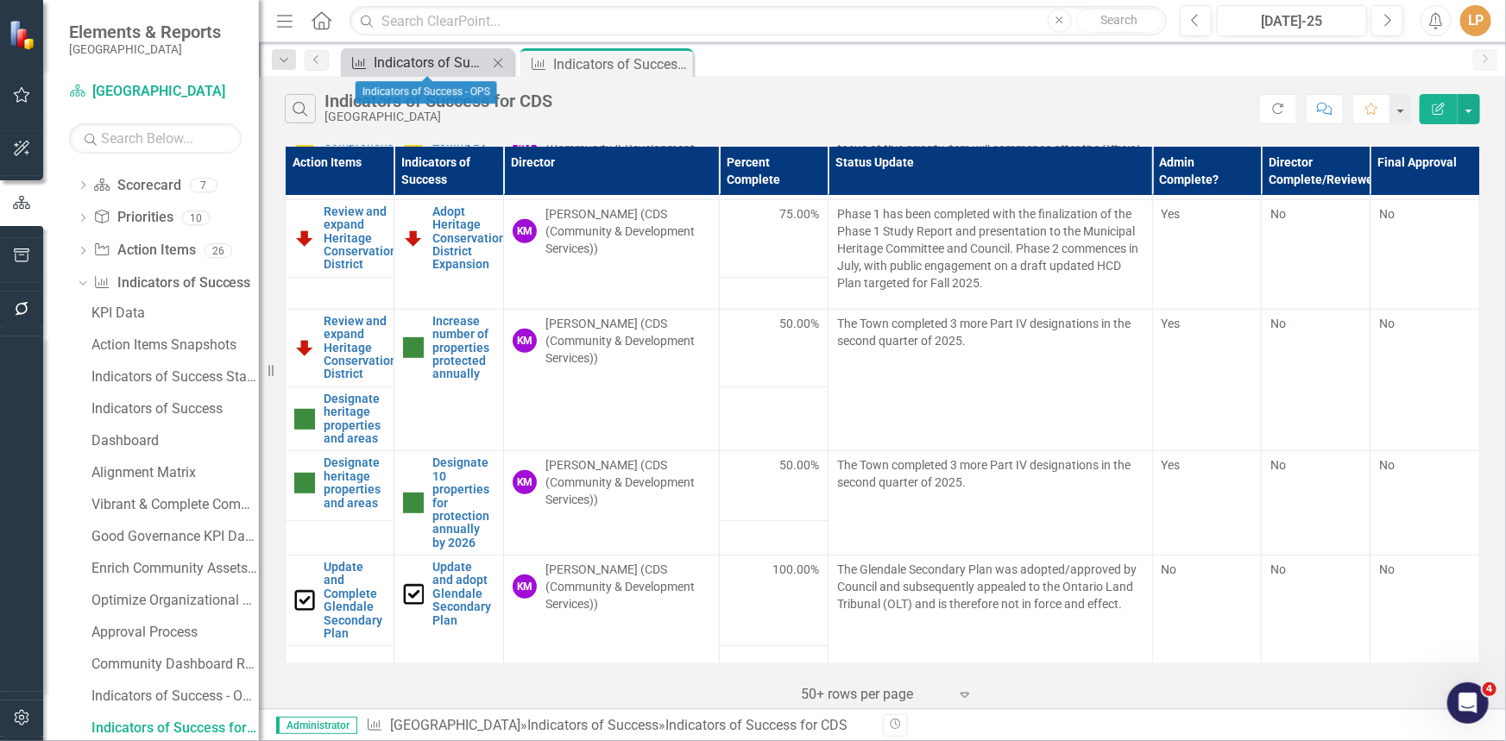
click at [438, 55] on div "Indicators of Success - OPS" at bounding box center [431, 63] width 114 height 22
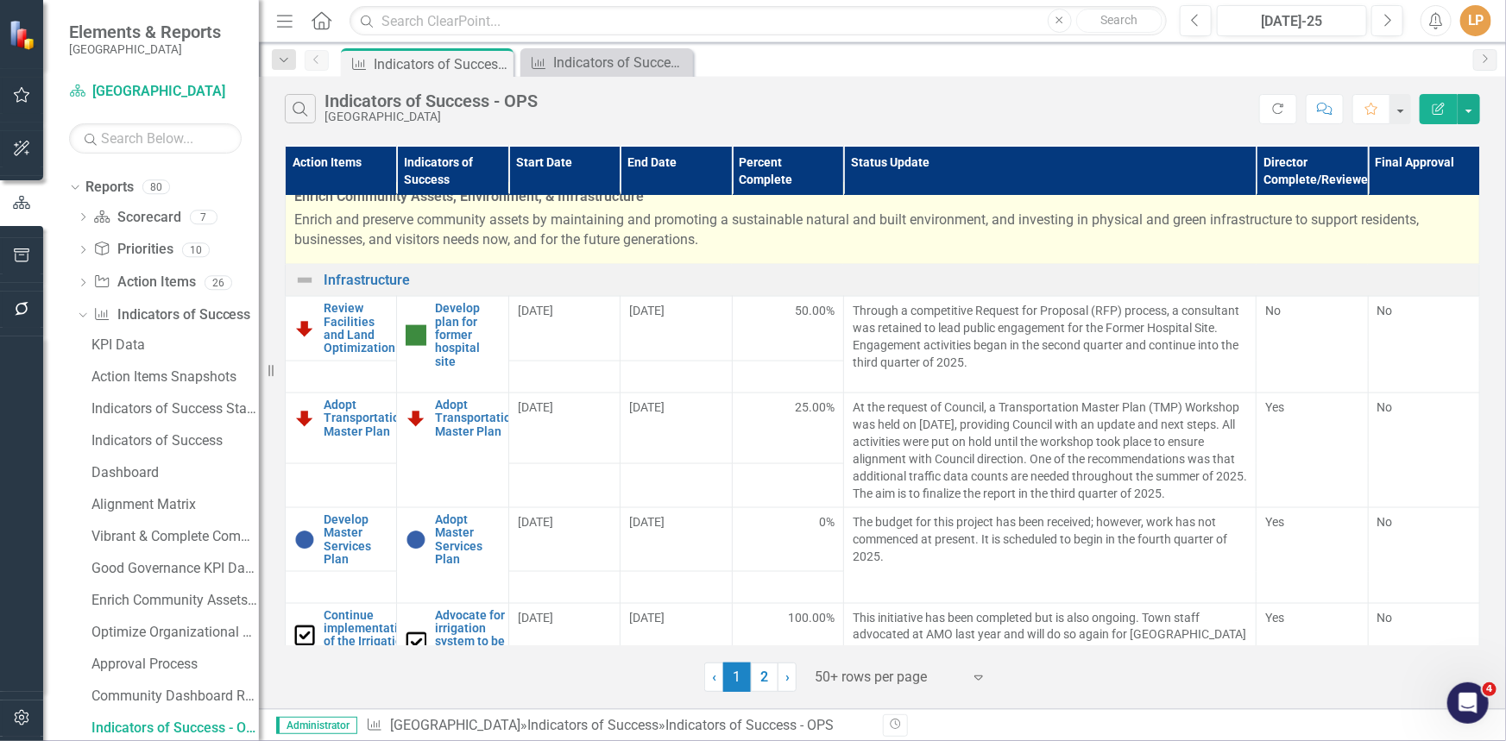
scroll to position [1412, 0]
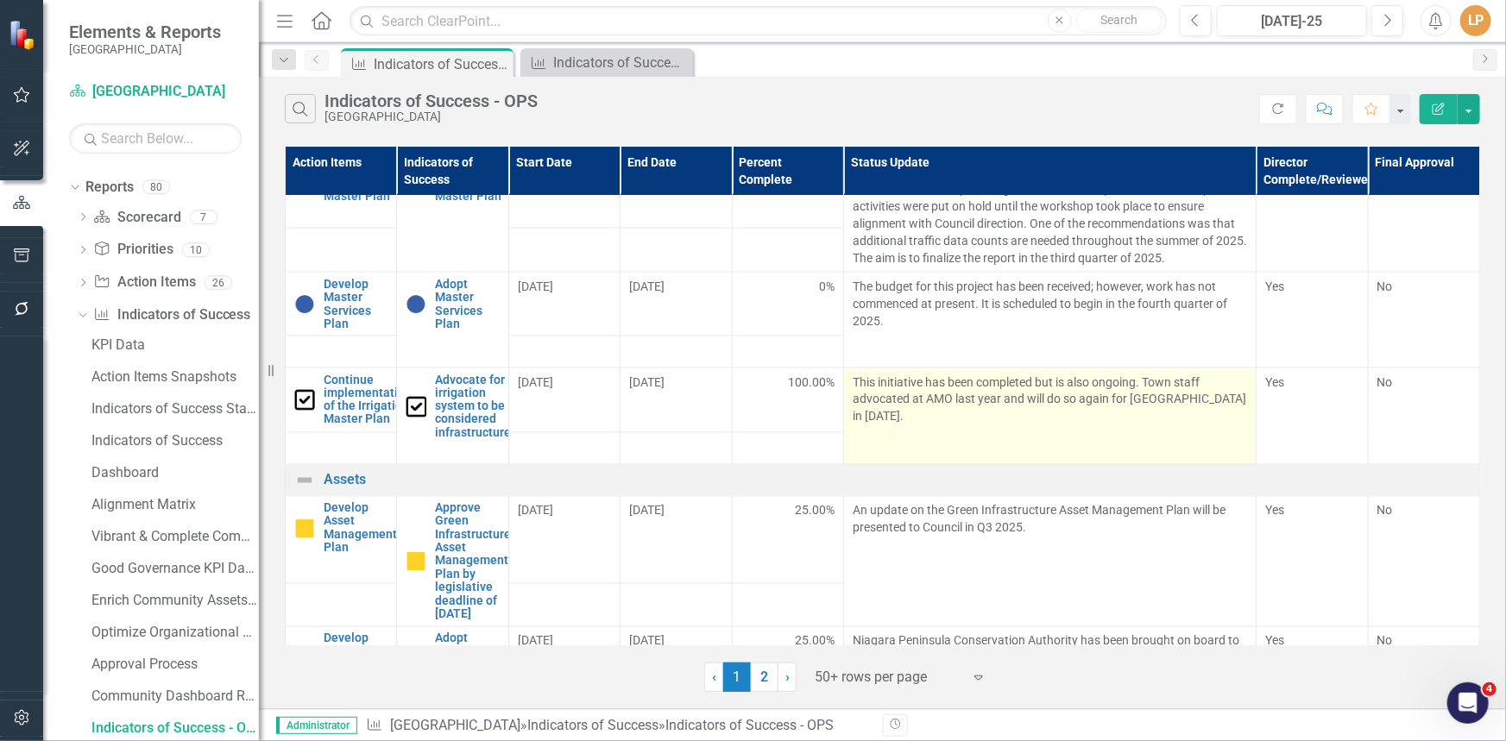
click at [1074, 455] on td "This initiative has been completed but is also ongoing. Town staff advocated at…" at bounding box center [1049, 416] width 413 height 97
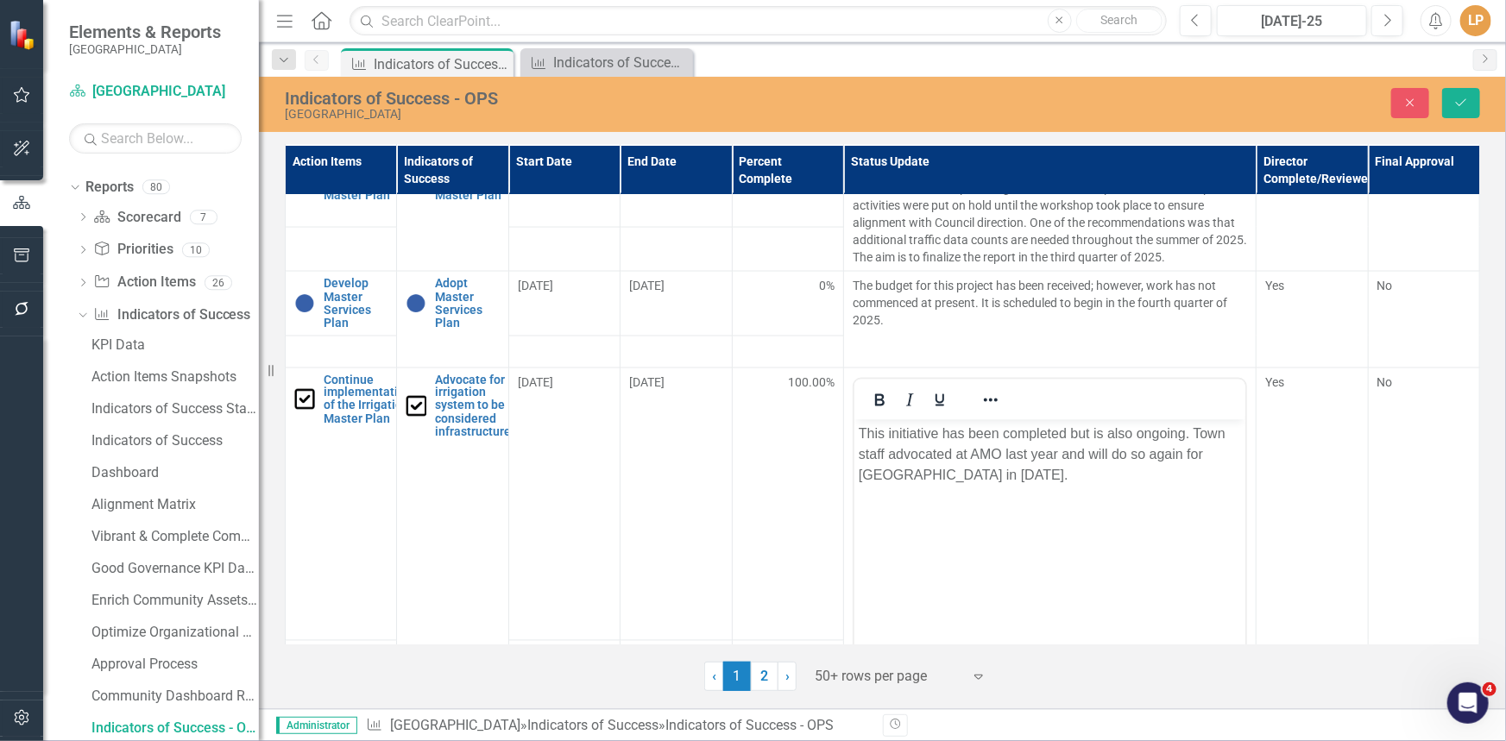
scroll to position [0, 0]
drag, startPoint x: 969, startPoint y: 451, endPoint x: 982, endPoint y: 451, distance: 12.9
click at [970, 451] on p "This initiative has been completed but is also ongoing. Town staff advocated at…" at bounding box center [1049, 455] width 382 height 62
paste body "To enrich screen reader interactions, please activate Accessibility in Grammarl…"
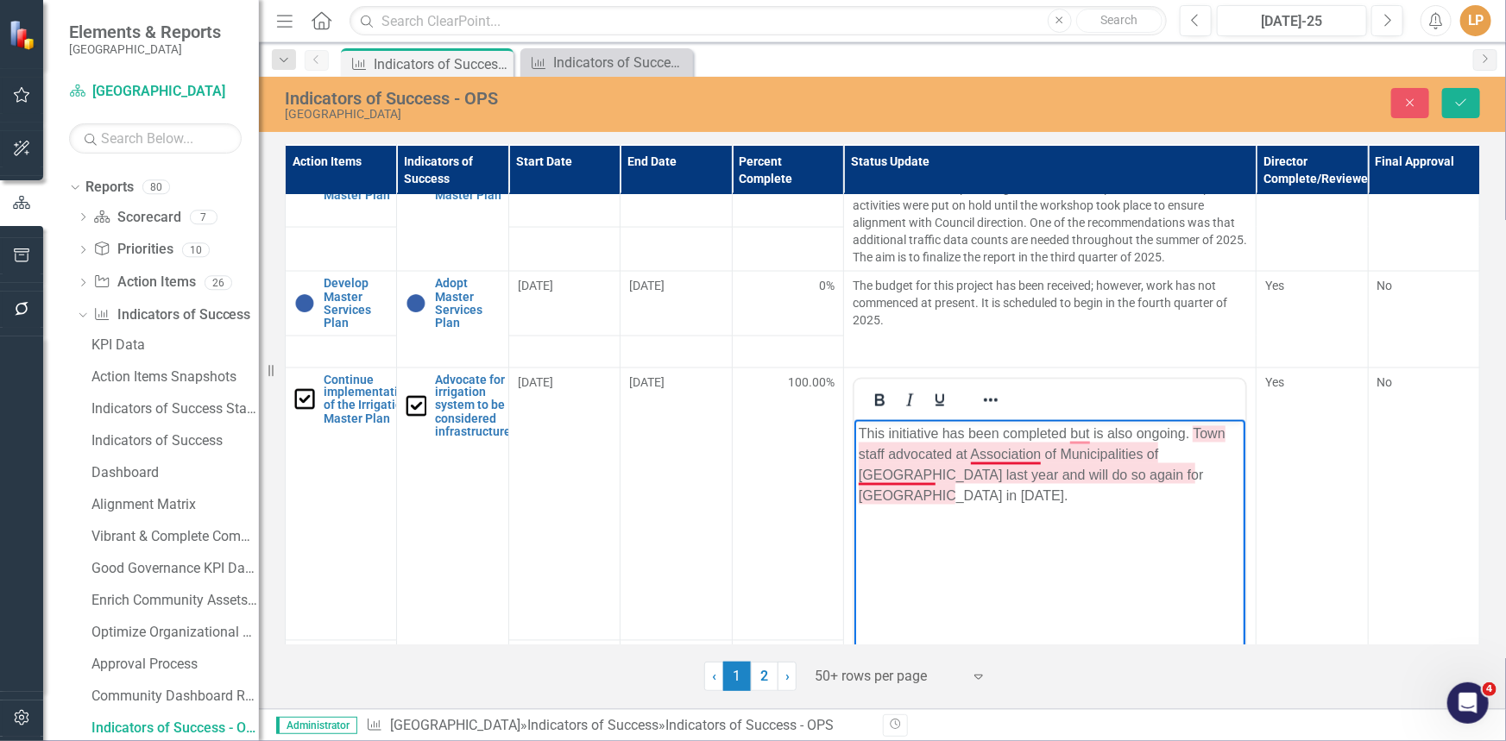
scroll to position [1412, 0]
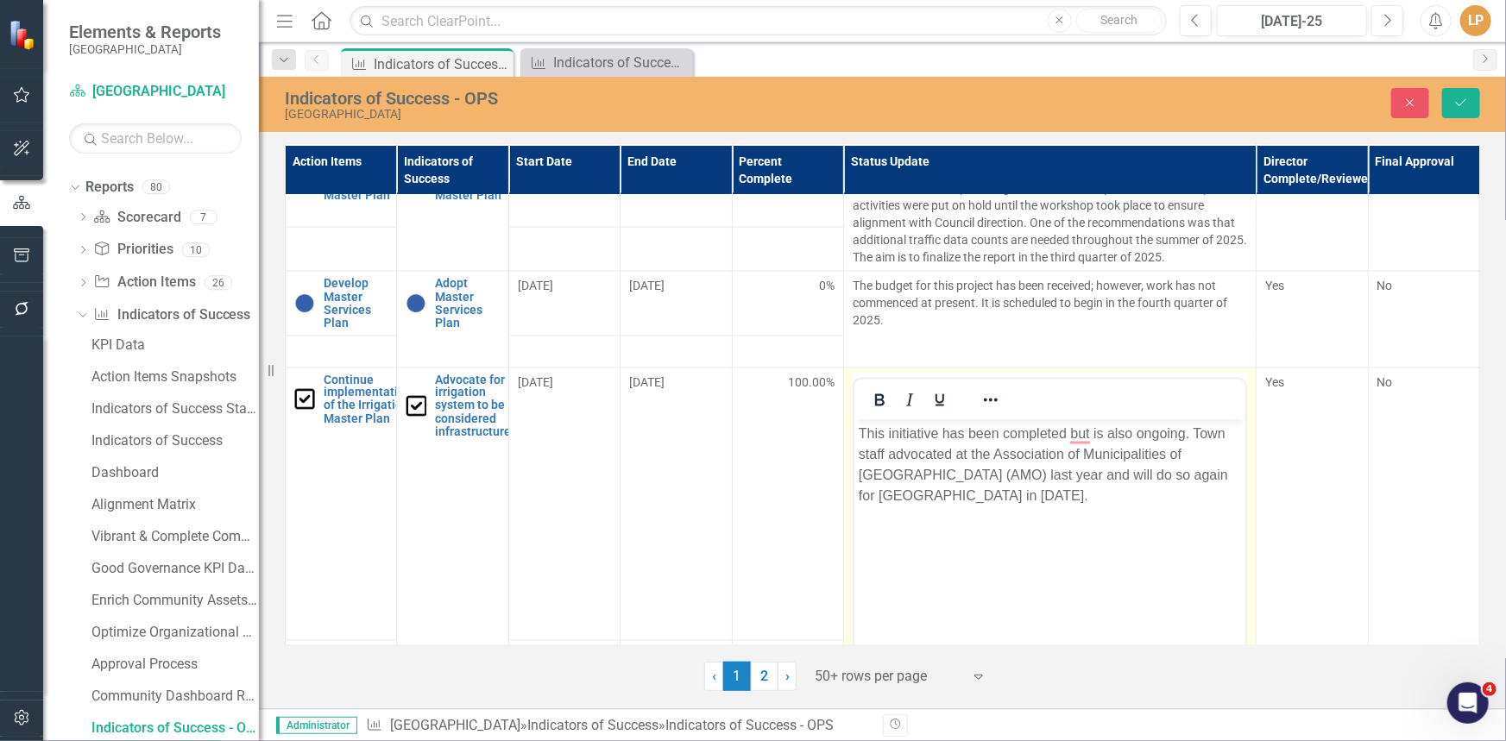
click at [1102, 472] on p "This initiative has been completed but is also ongoing. Town staff advocated at…" at bounding box center [1049, 465] width 382 height 83
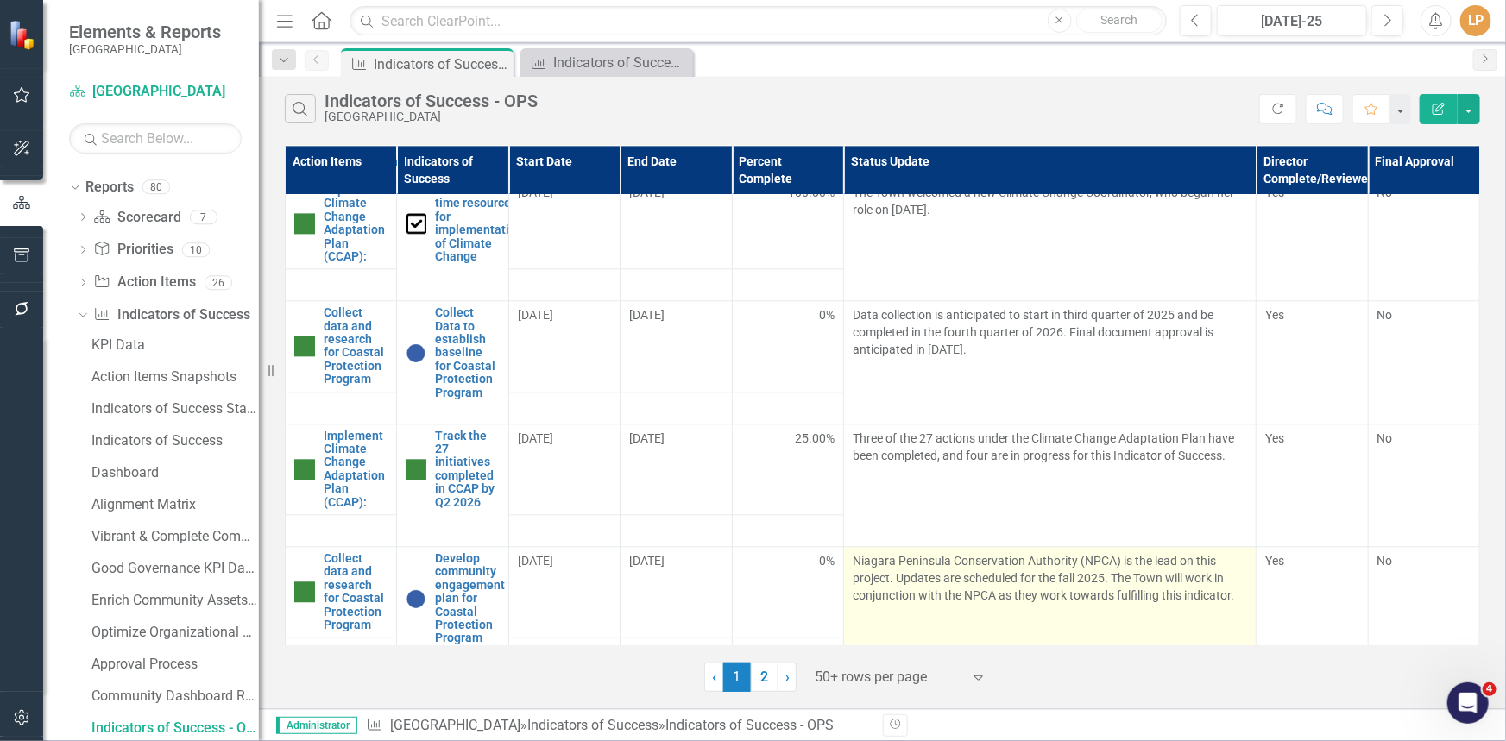
scroll to position [1971, 0]
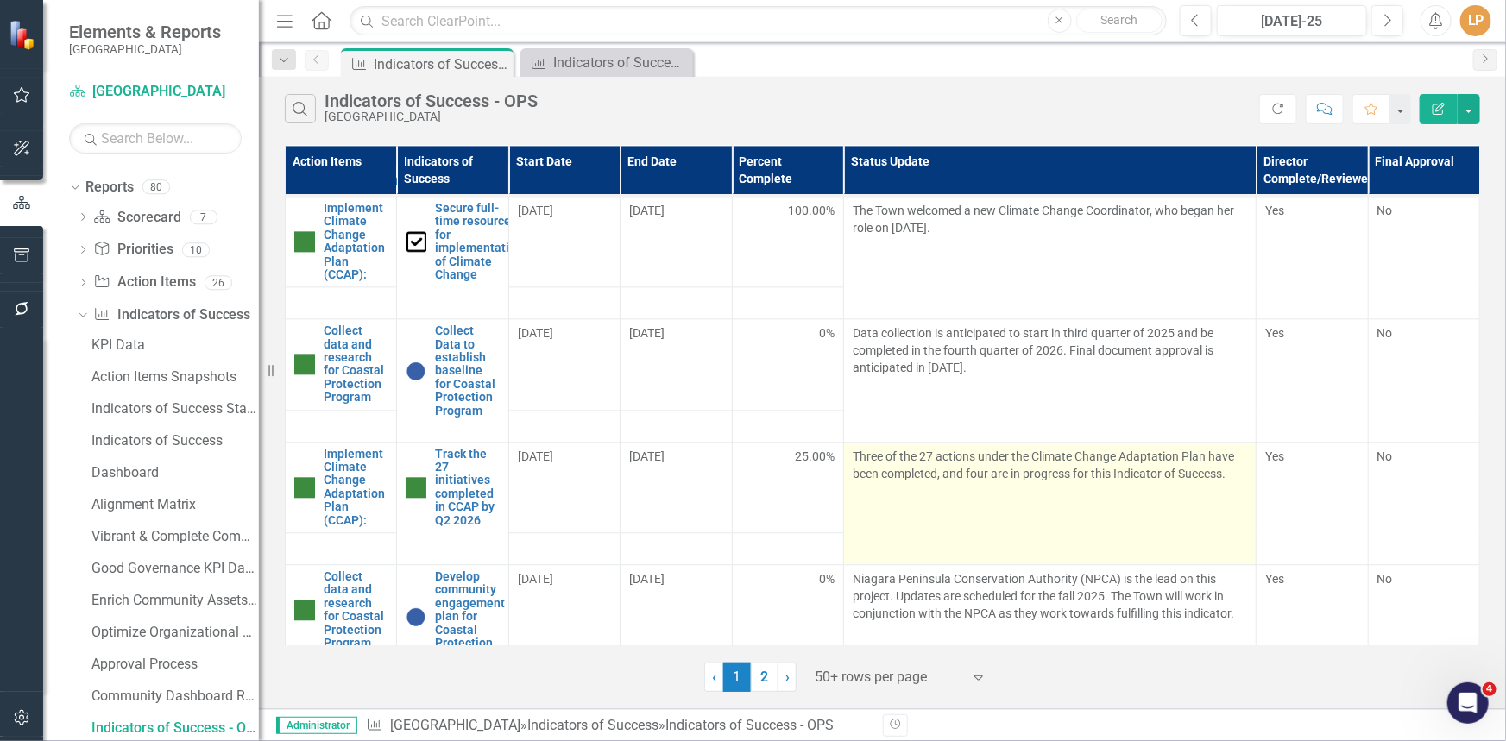
click at [1103, 486] on p "Three of the 27 actions under the Climate Change Adaptation Plan have been comp…" at bounding box center [1050, 467] width 394 height 38
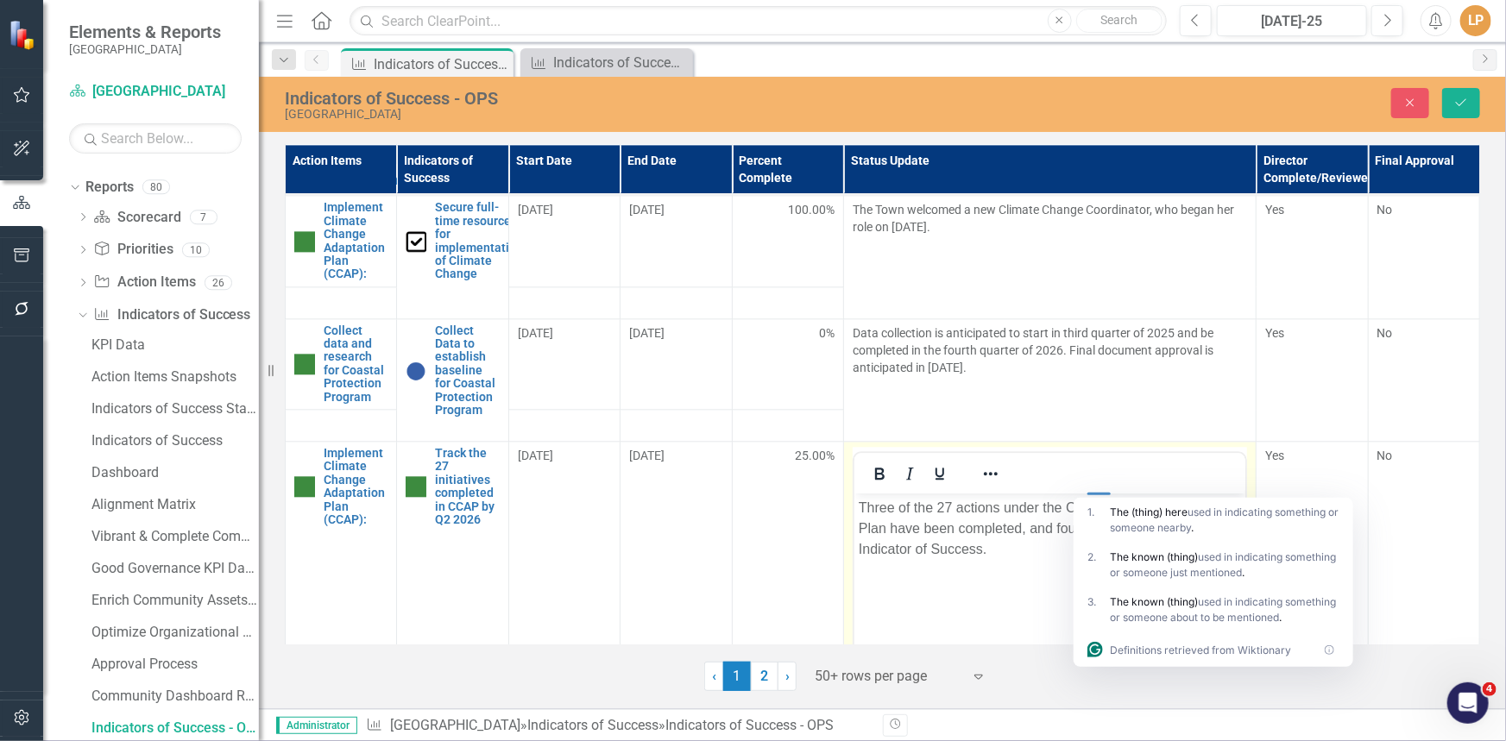
scroll to position [0, 0]
click at [973, 556] on p "Three of the 27 actions under the Climate Change Adaptation Plan have been comp…" at bounding box center [1049, 528] width 382 height 62
click at [992, 539] on p "Three of the 27 actions under the Climate Change Adaptation Plan have been comp…" at bounding box center [1049, 528] width 382 height 62
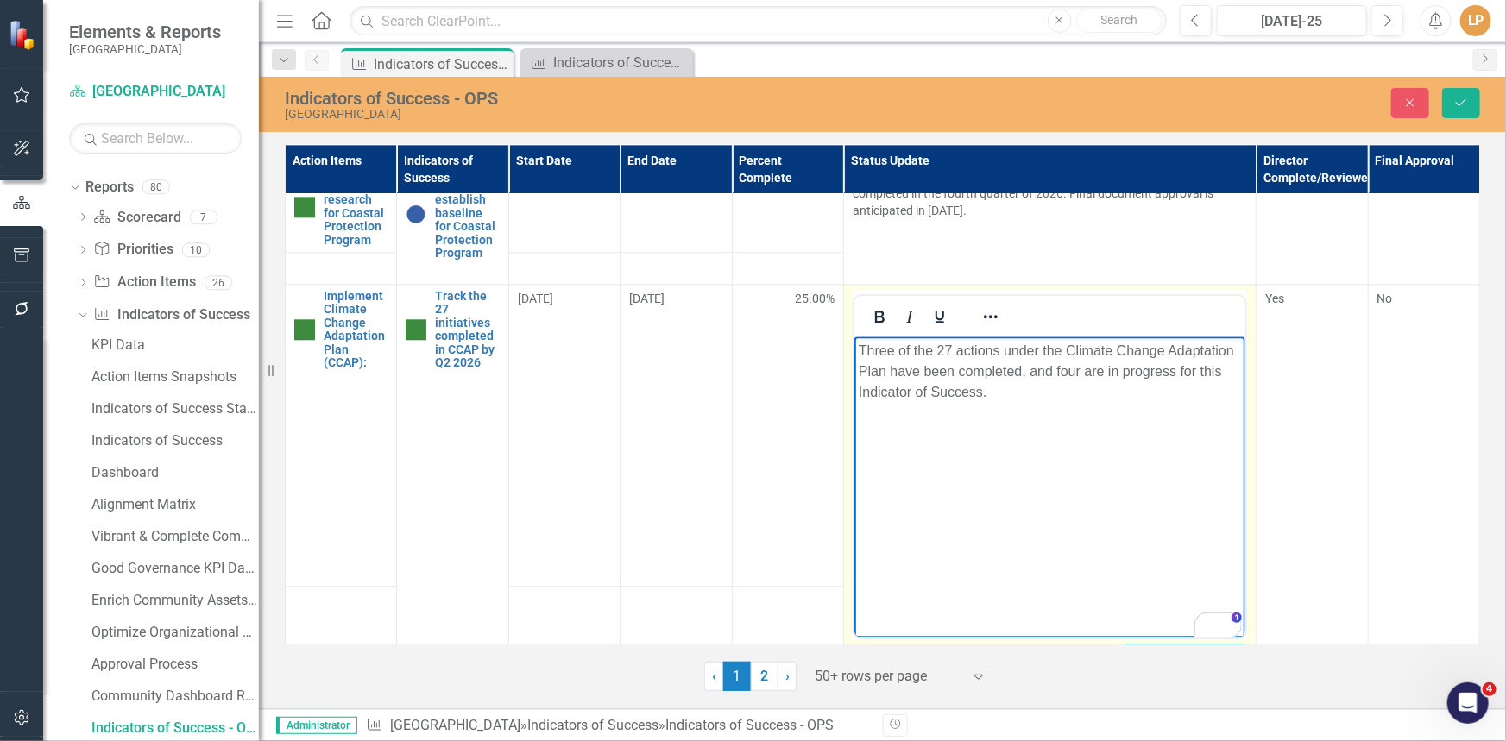
scroll to position [2128, 0]
drag, startPoint x: 1176, startPoint y: 374, endPoint x: 1171, endPoint y: 394, distance: 21.3
click at [1171, 394] on p "Three of the 27 actions under the Climate Change Adaptation Plan have been comp…" at bounding box center [1049, 371] width 382 height 62
click at [1193, 375] on p "Three of the 27 actions under the Climate Change Adaptation Plan have been comp…" at bounding box center [1049, 360] width 382 height 41
click at [1008, 427] on body "Three of the 27 actions under the Climate Change Adaptation Plan have been comp…" at bounding box center [1048, 465] width 391 height 259
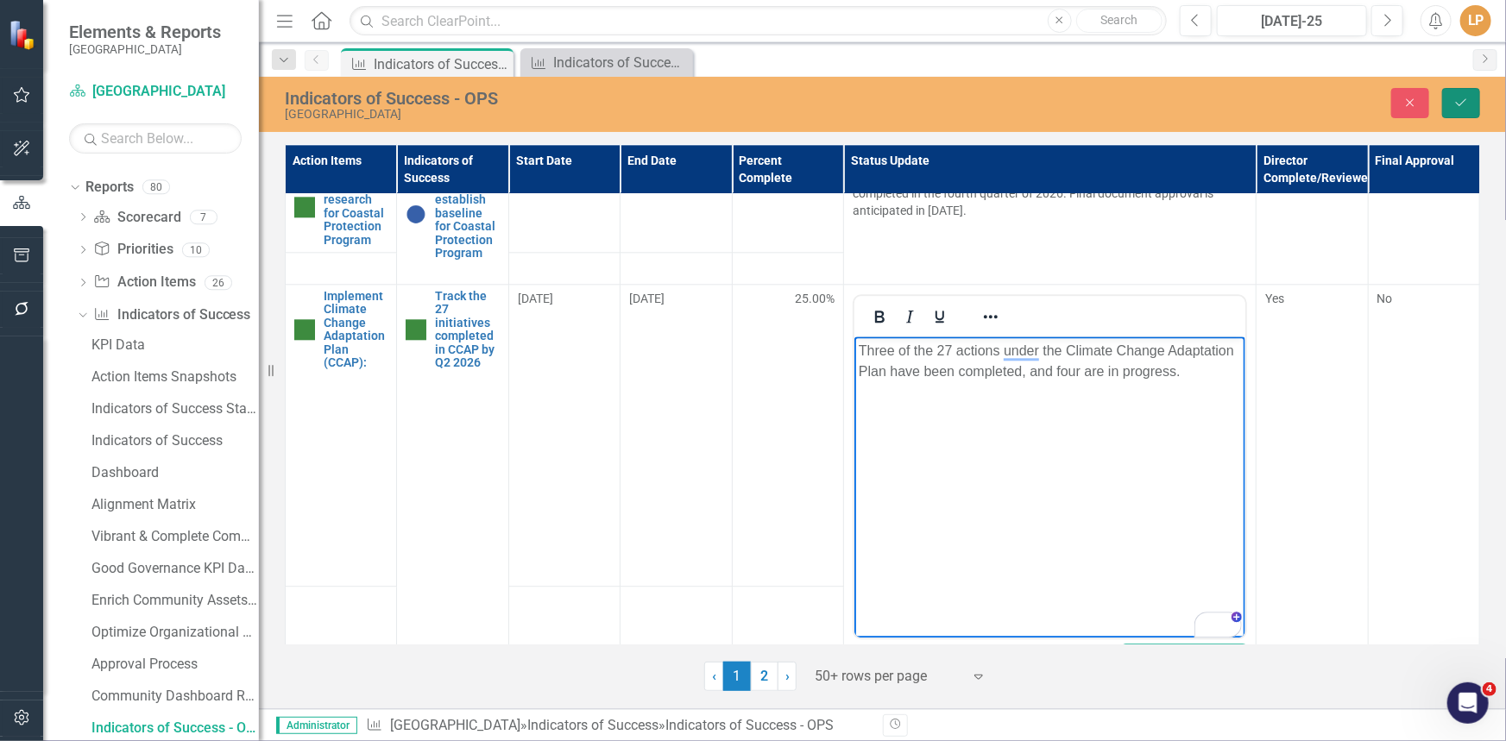
drag, startPoint x: 1466, startPoint y: 101, endPoint x: 328, endPoint y: 70, distance: 1138.7
click at [1466, 101] on icon "Save" at bounding box center [1461, 103] width 16 height 12
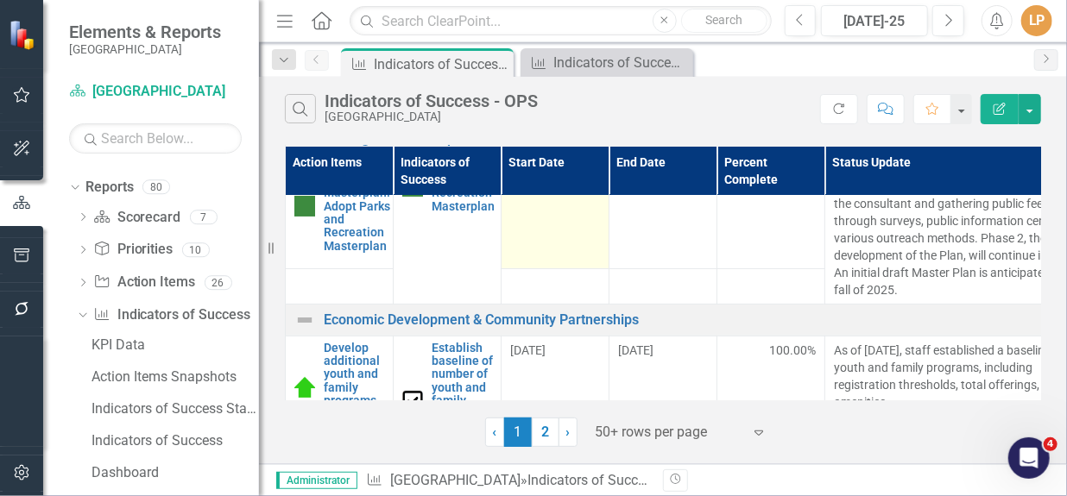
scroll to position [156, 0]
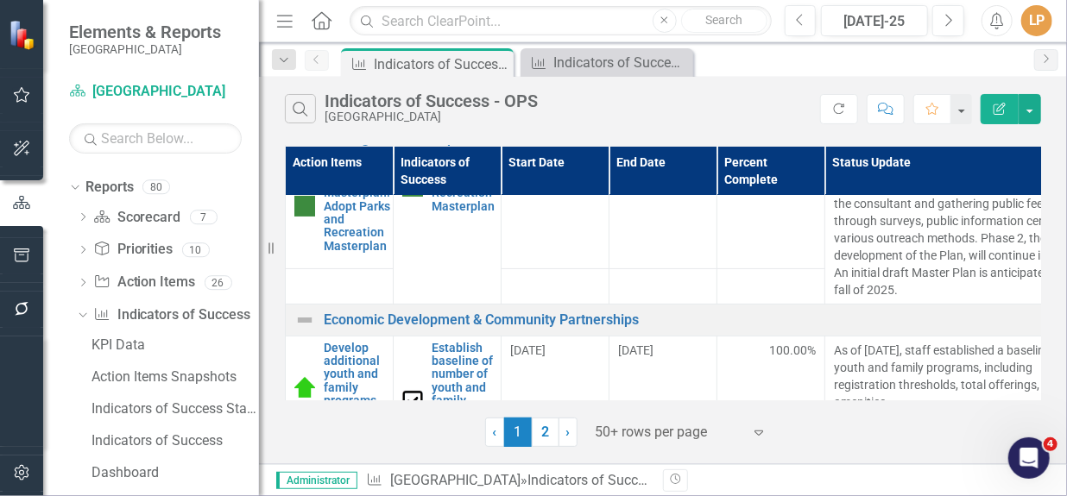
click at [651, 109] on div "Search Indicators of Success - OPS Niagara-on-the-Lake" at bounding box center [552, 108] width 535 height 29
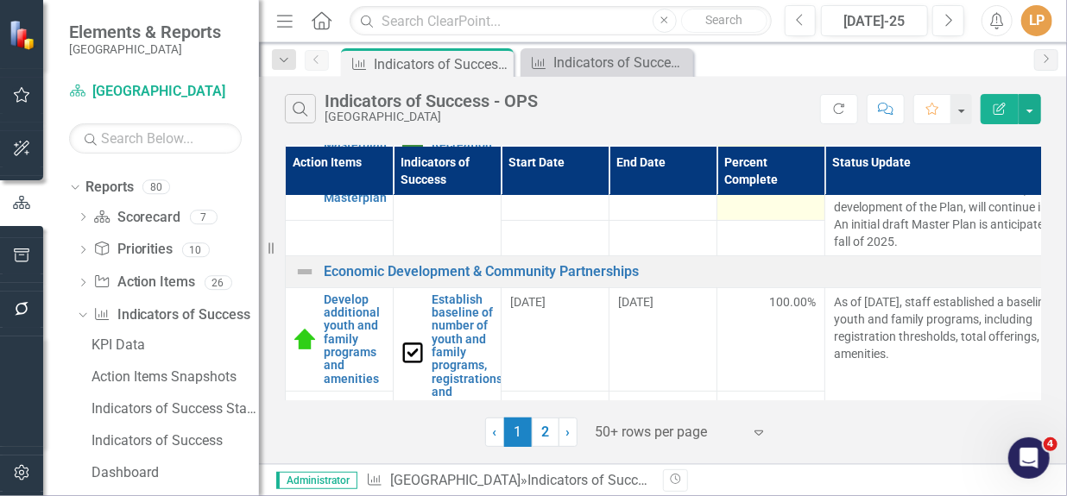
scroll to position [235, 0]
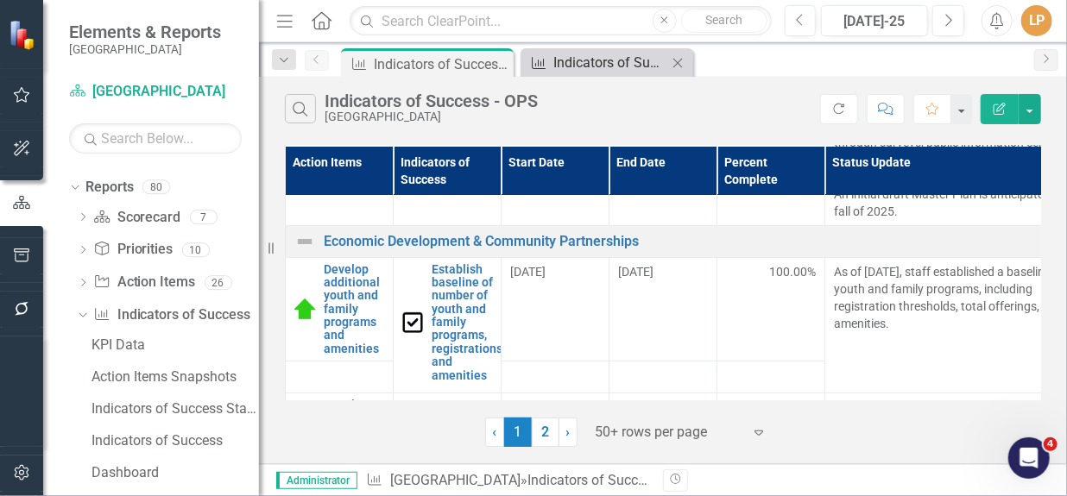
drag, startPoint x: 595, startPoint y: 64, endPoint x: 582, endPoint y: 66, distance: 13.2
click at [595, 64] on div "Indicators of Success for CDS" at bounding box center [610, 63] width 114 height 22
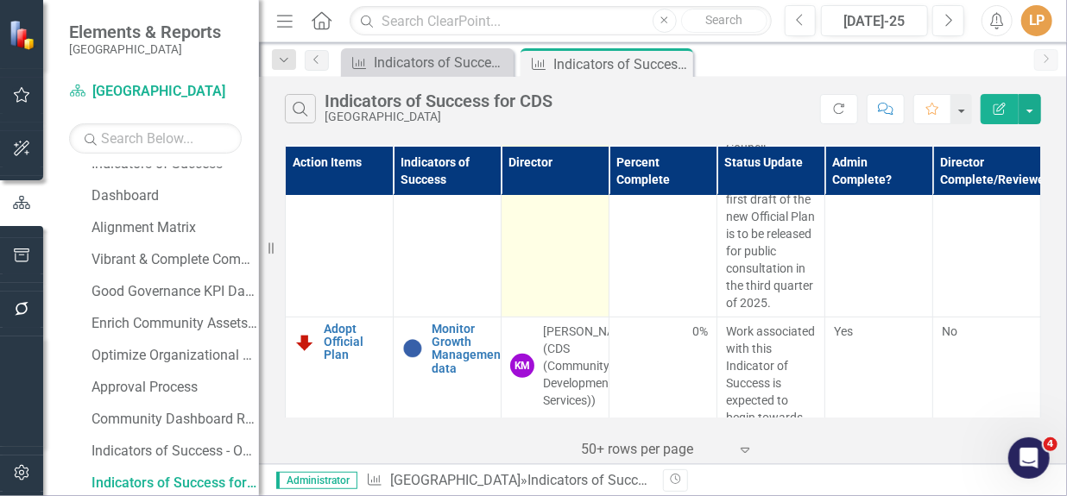
scroll to position [392, 0]
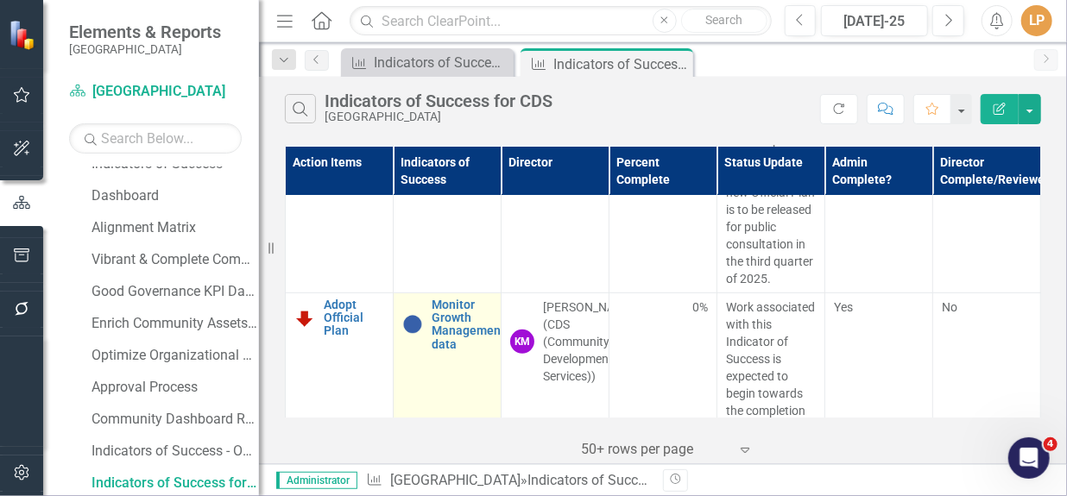
click at [414, 321] on img at bounding box center [412, 324] width 21 height 21
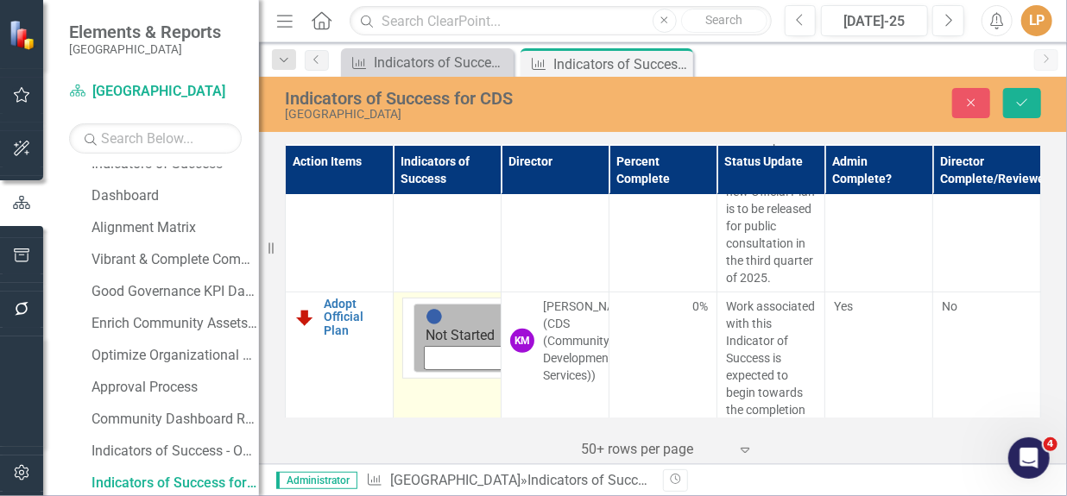
click at [564, 322] on div "Expand" at bounding box center [579, 339] width 31 height 68
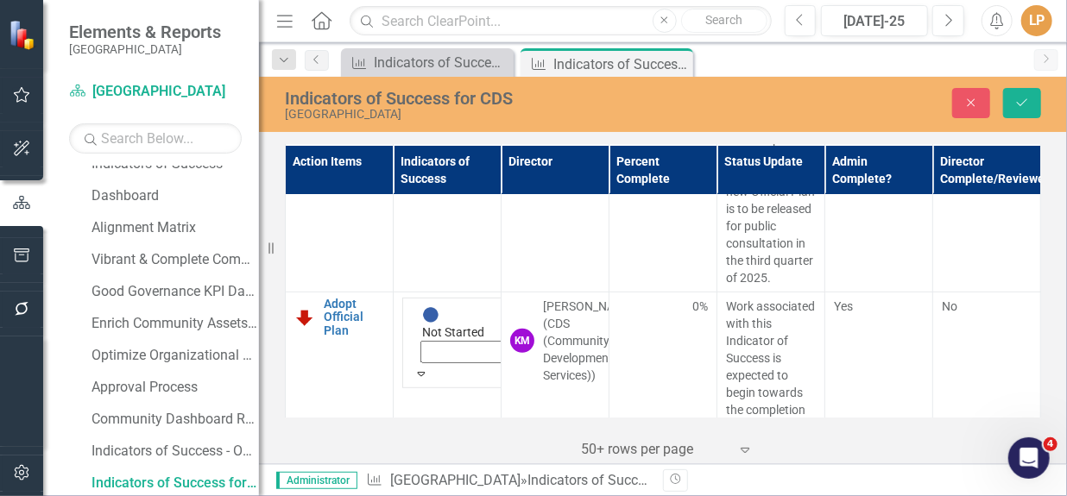
click at [1033, 98] on button "Save" at bounding box center [1022, 103] width 38 height 30
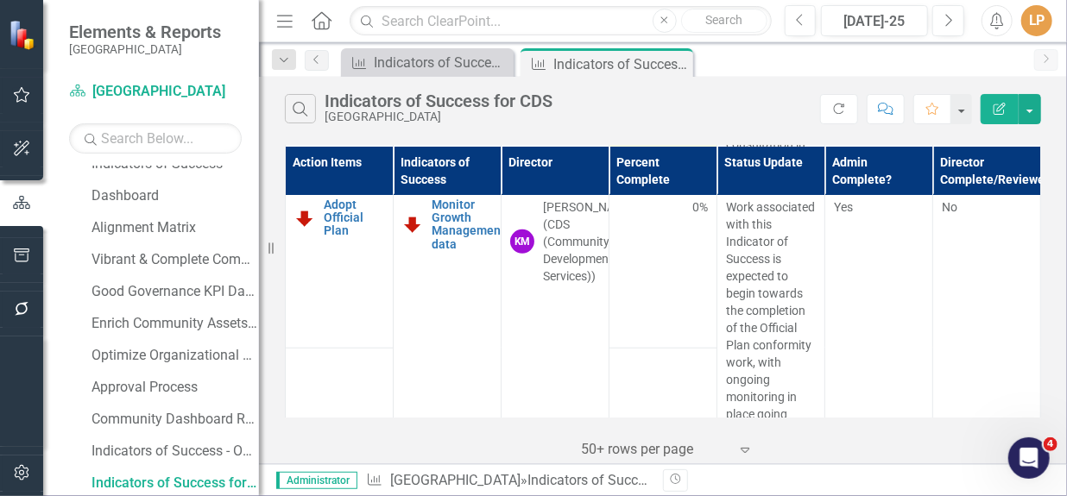
scroll to position [549, 0]
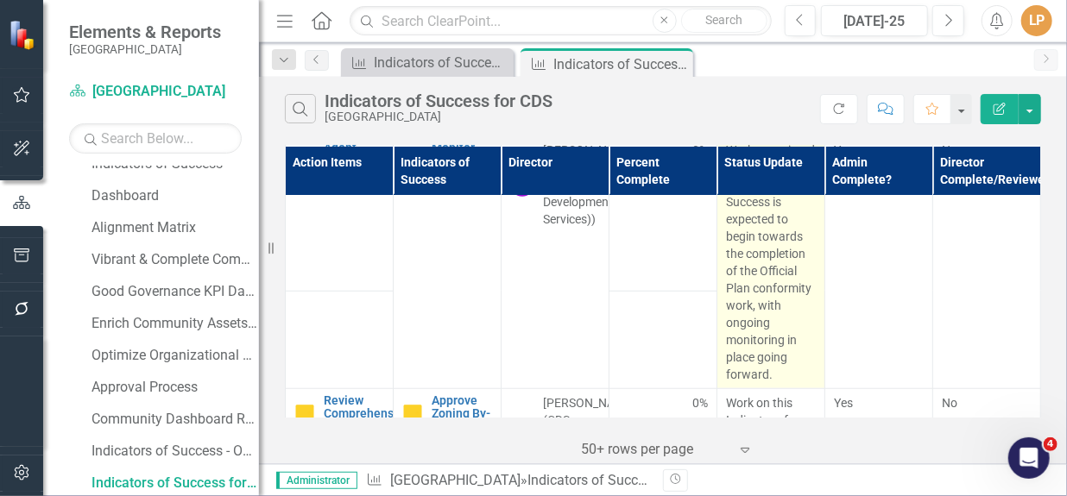
click at [771, 298] on p "Work associated with this Indicator of Success is expected to begin towards the…" at bounding box center [771, 263] width 90 height 242
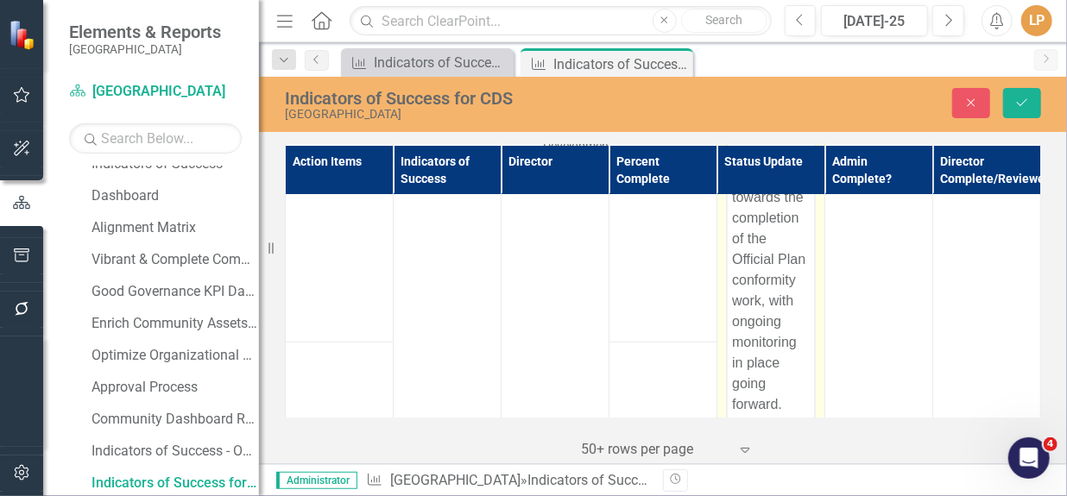
scroll to position [627, 0]
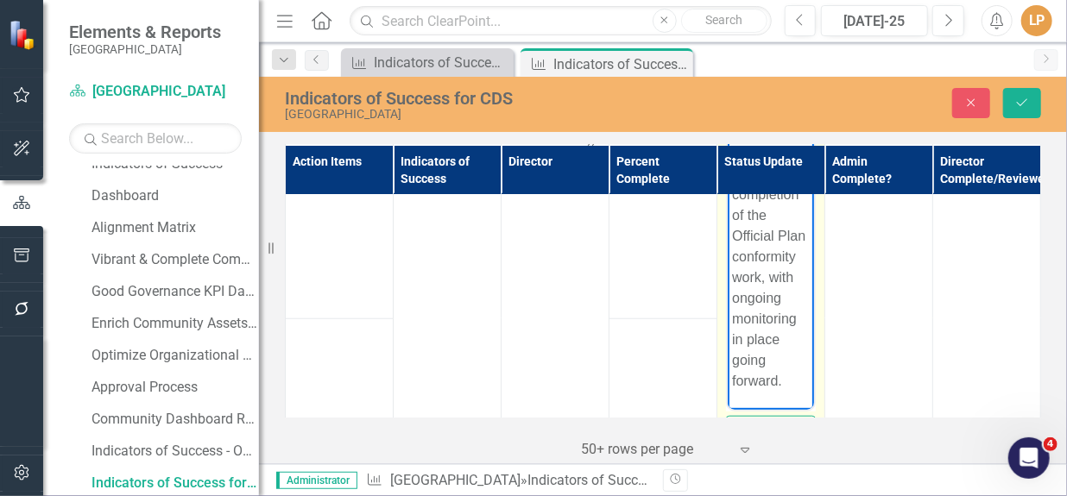
drag, startPoint x: 767, startPoint y: 272, endPoint x: 784, endPoint y: 378, distance: 107.4
click at [784, 378] on p "Work associated with this Indicator of Success is expected to begin towards the…" at bounding box center [770, 204] width 78 height 373
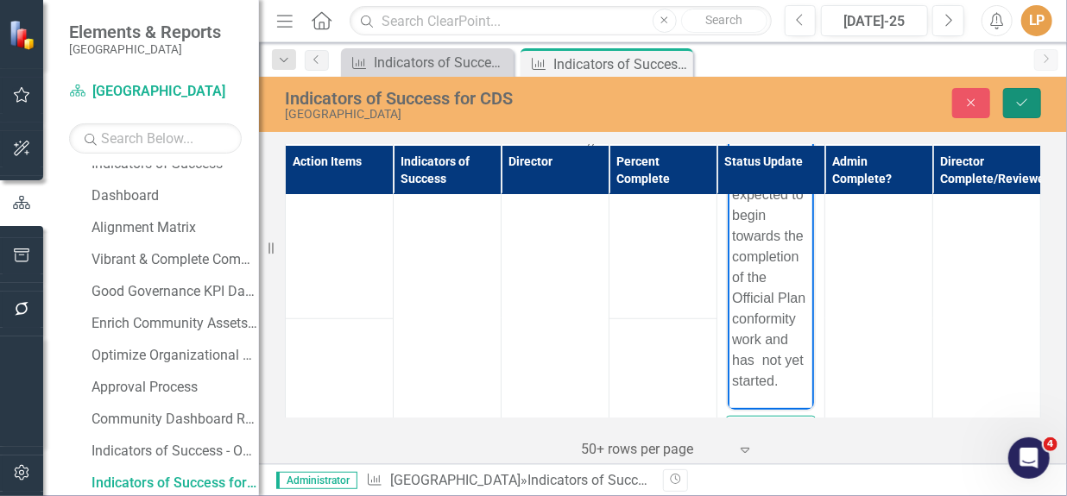
click at [1035, 97] on button "Save" at bounding box center [1022, 103] width 38 height 30
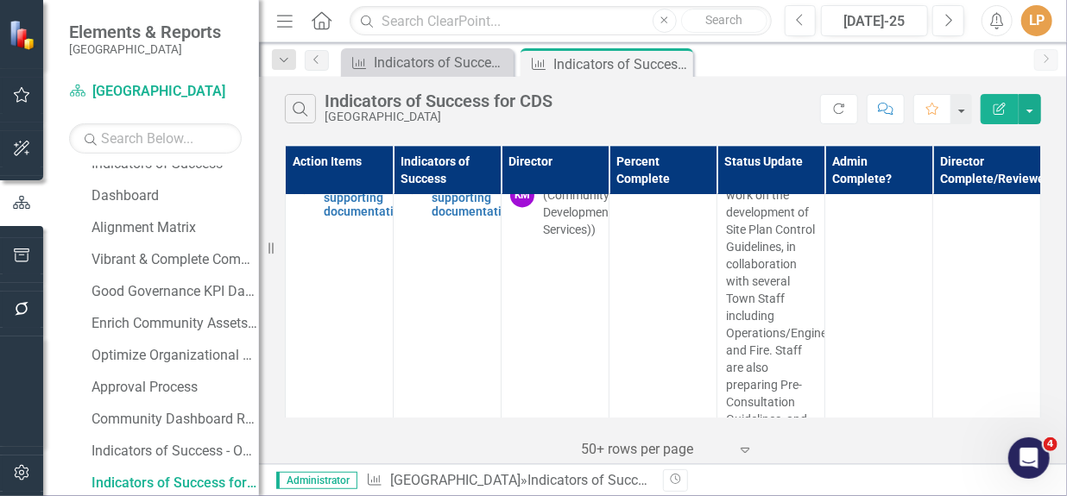
scroll to position [1490, 0]
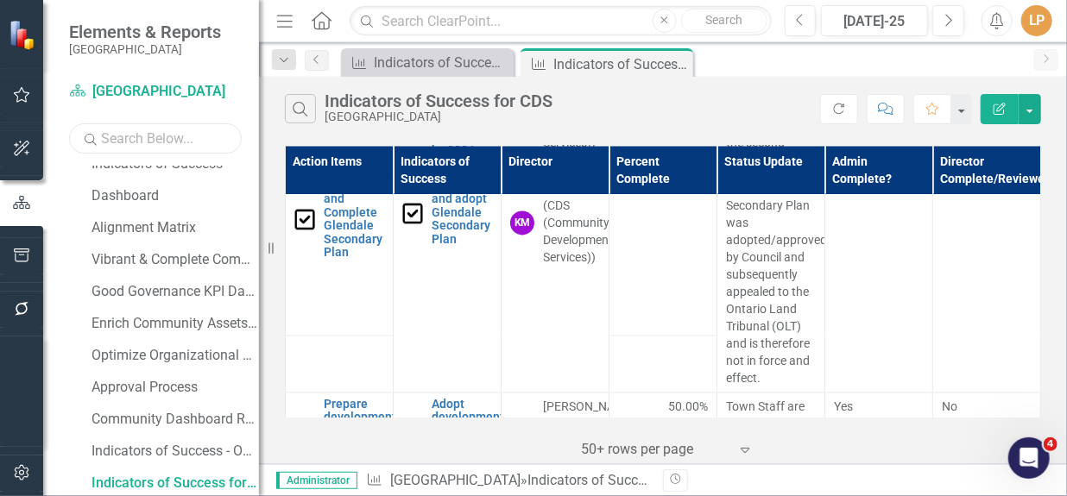
click at [195, 141] on input "text" at bounding box center [155, 138] width 173 height 30
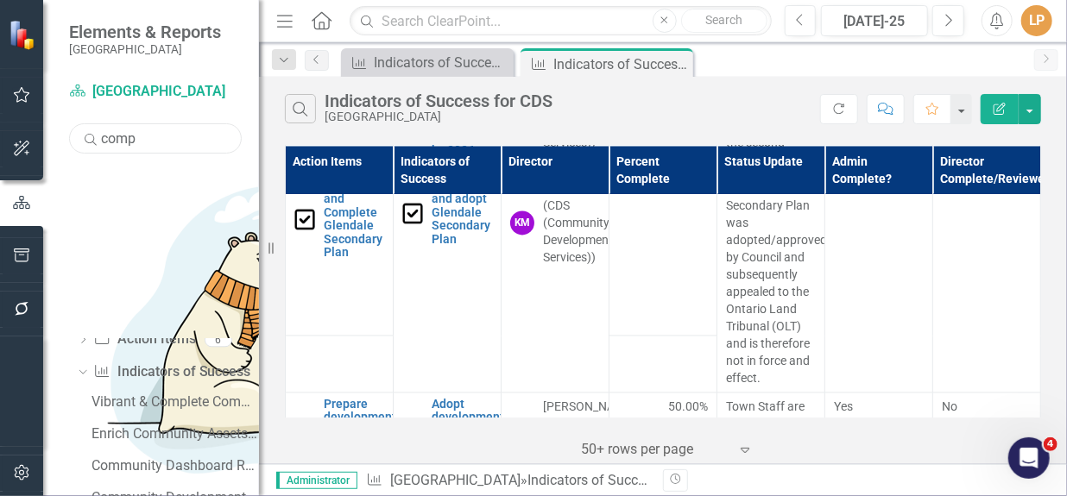
scroll to position [16, 0]
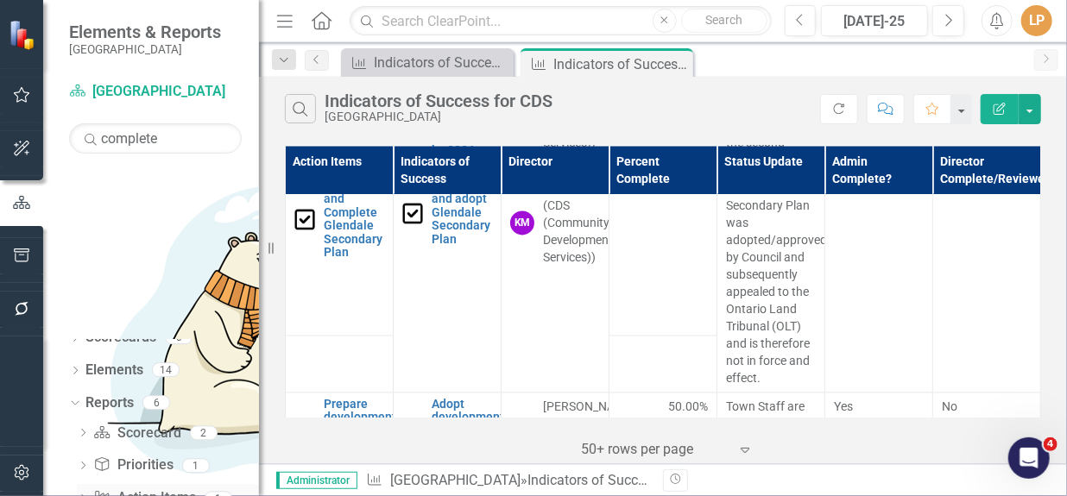
click at [157, 488] on link "Action Item Action Items" at bounding box center [144, 498] width 102 height 20
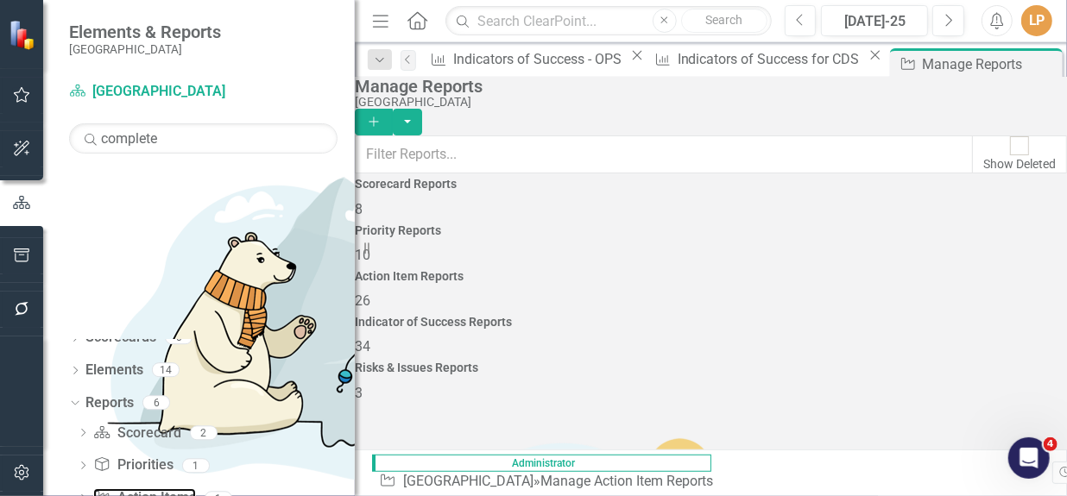
drag, startPoint x: 260, startPoint y: 413, endPoint x: 363, endPoint y: 425, distance: 104.3
click at [363, 425] on div "Resize" at bounding box center [362, 248] width 14 height 496
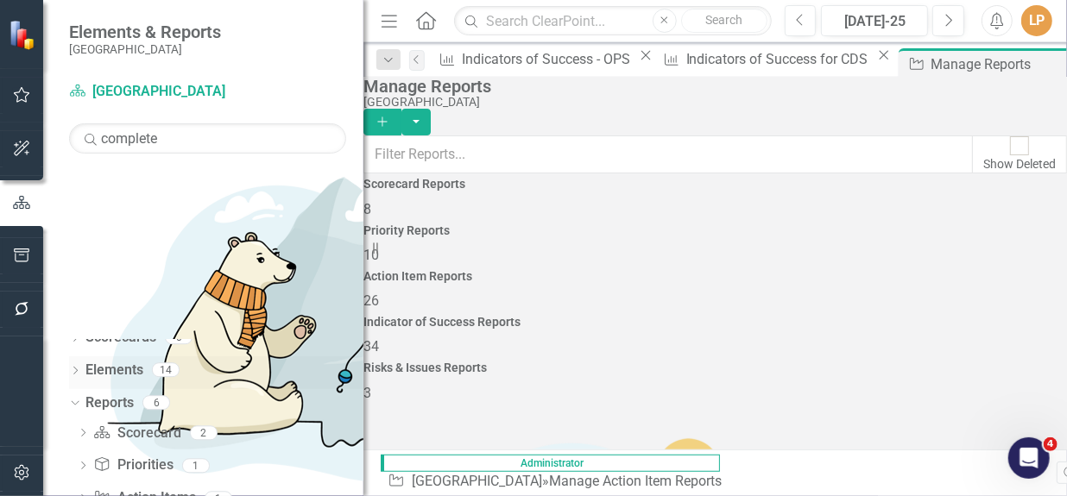
click at [104, 361] on link "Elements" at bounding box center [114, 371] width 58 height 20
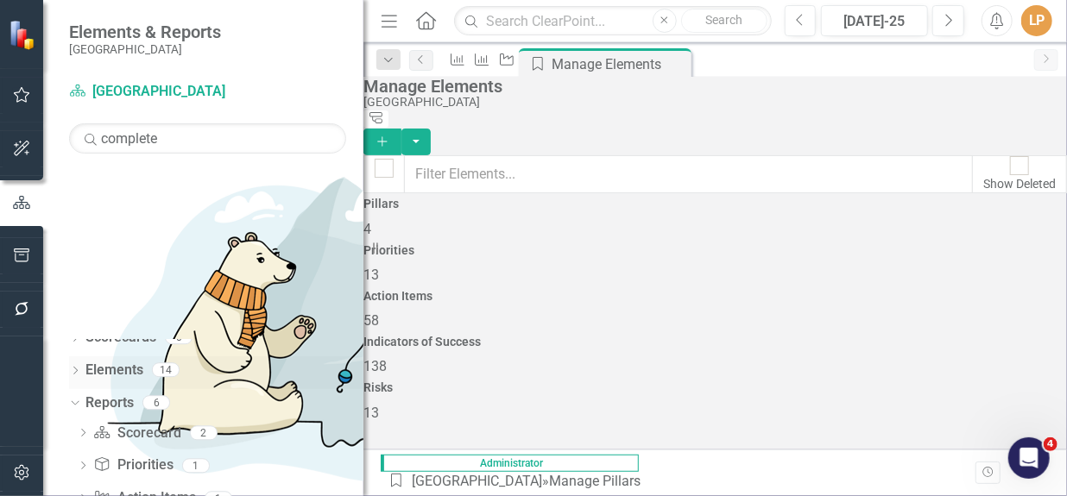
click at [74, 368] on icon "Dropdown" at bounding box center [75, 372] width 12 height 9
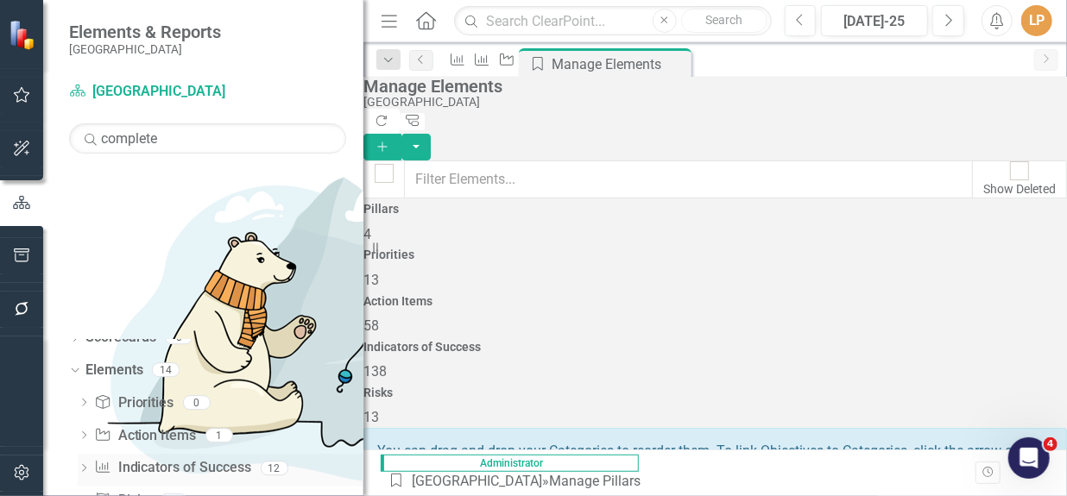
drag, startPoint x: 185, startPoint y: 297, endPoint x: 241, endPoint y: 301, distance: 56.3
click at [186, 458] on link "Indicator of Success Indicators of Success" at bounding box center [172, 468] width 157 height 20
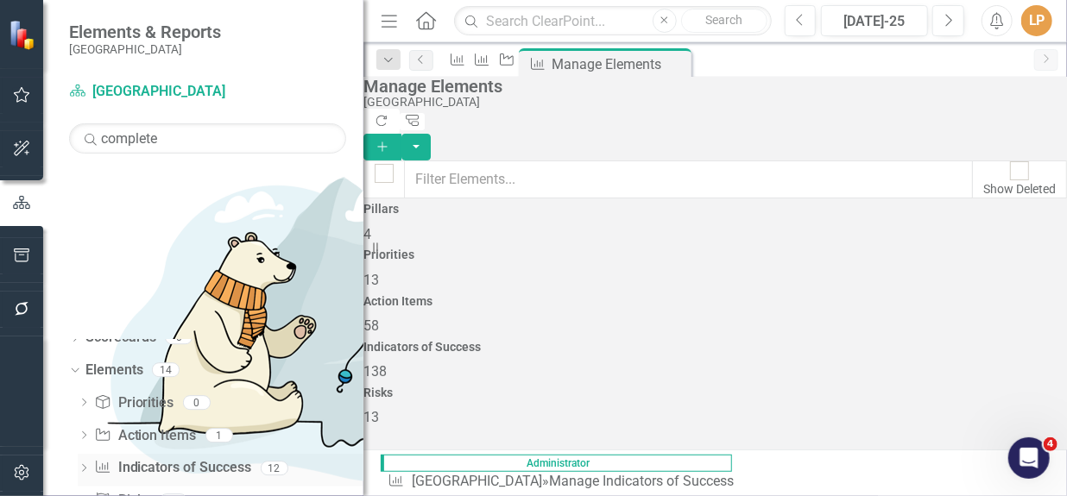
click at [86, 465] on icon "Dropdown" at bounding box center [84, 469] width 12 height 9
click at [173, 139] on input "complete" at bounding box center [207, 138] width 277 height 30
click at [186, 488] on div "Complete housing needs assessment" at bounding box center [226, 496] width 227 height 16
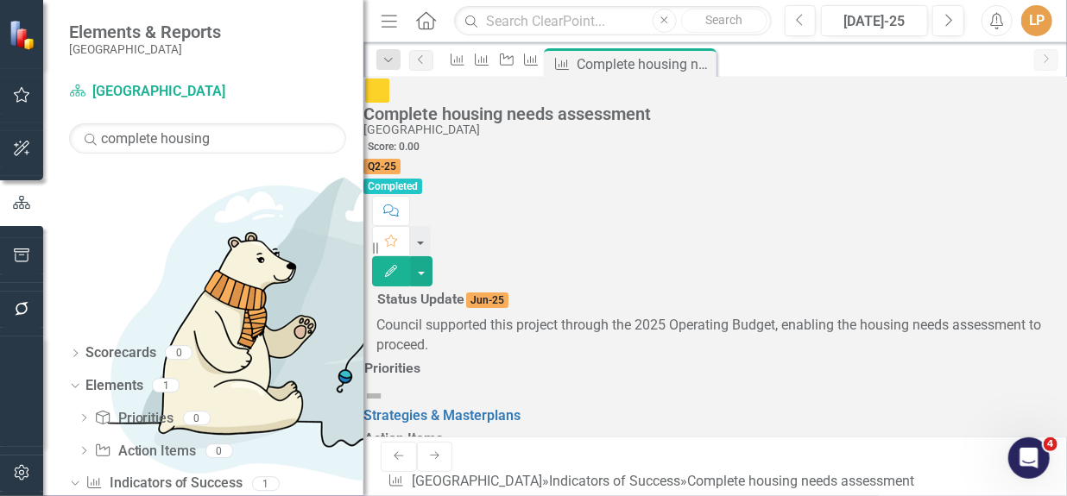
scroll to position [1004, 0]
drag, startPoint x: 244, startPoint y: 140, endPoint x: 161, endPoint y: 158, distance: 85.6
click at [161, 158] on div "Scorecard Niagara-on-the-Lake Search complete housing Sorry, no results found. …" at bounding box center [203, 287] width 320 height 419
type input "complete arts"
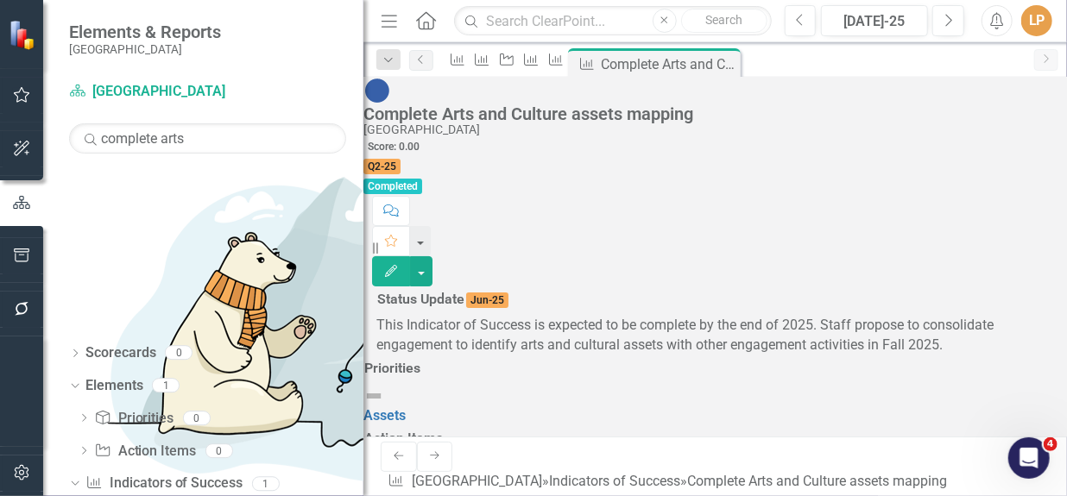
scroll to position [1004, 0]
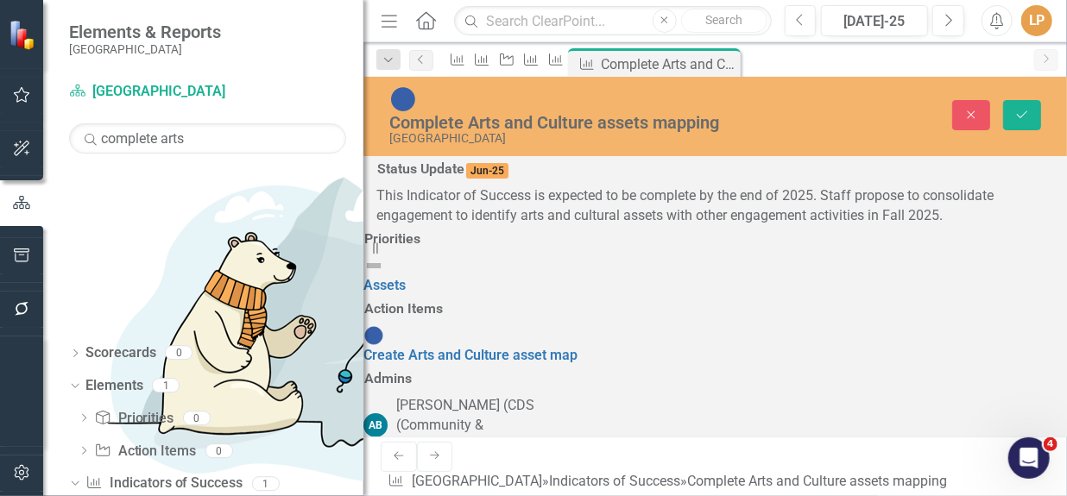
type textarea "0"
click at [1031, 100] on button "Save" at bounding box center [1022, 115] width 38 height 30
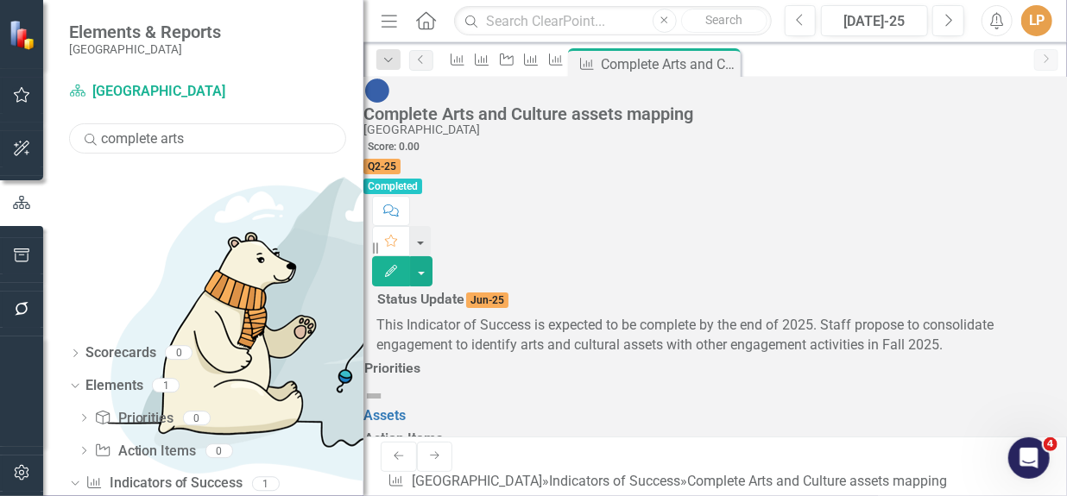
drag, startPoint x: 206, startPoint y: 137, endPoint x: 104, endPoint y: 131, distance: 102.9
click at [104, 131] on input "complete arts" at bounding box center [207, 138] width 277 height 30
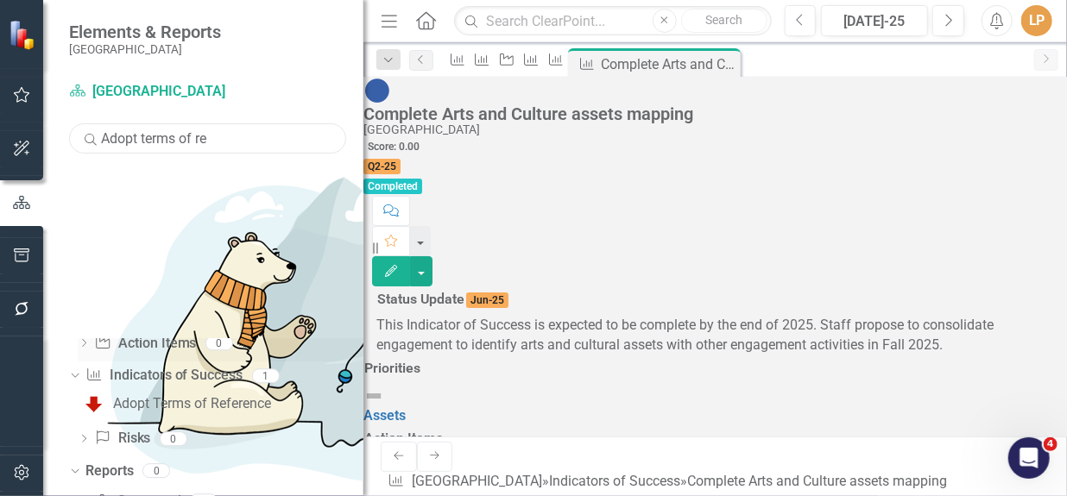
scroll to position [112, 0]
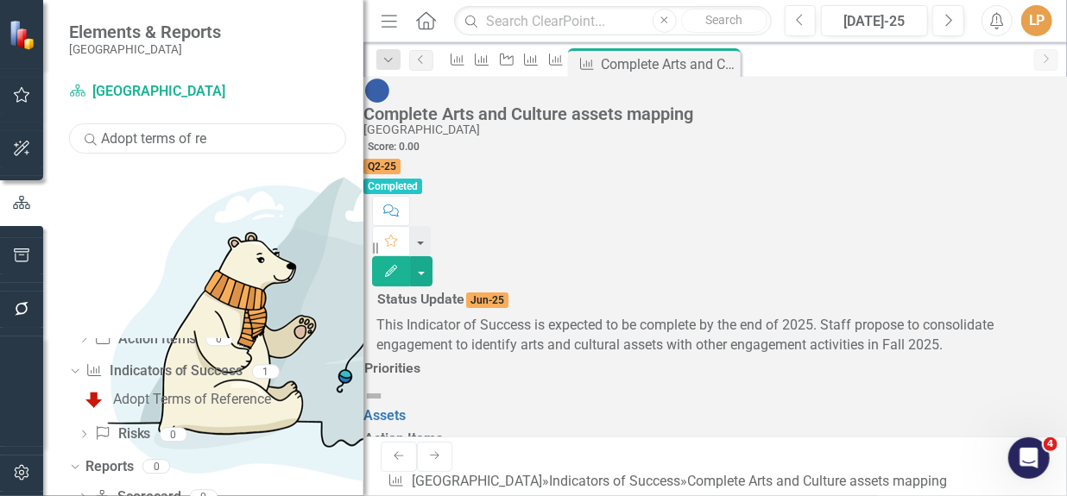
type input "Adopt terms of re"
drag, startPoint x: 151, startPoint y: 244, endPoint x: 154, endPoint y: 235, distance: 9.8
click at [150, 357] on div "Dropdown Indicator of Success Indicators of Success 1 Adopt Terms of Reference" at bounding box center [216, 386] width 294 height 59
click at [154, 392] on div "Adopt Terms of Reference" at bounding box center [192, 400] width 158 height 16
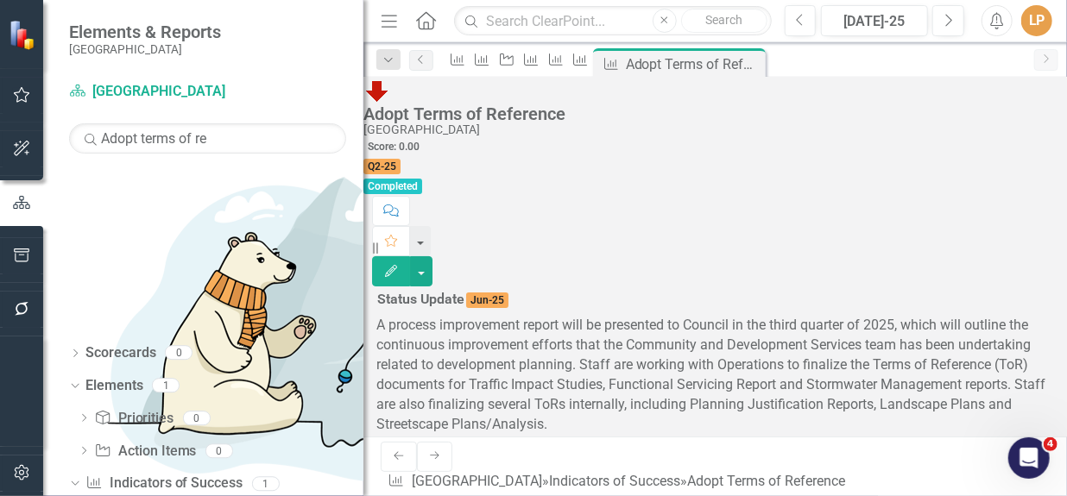
scroll to position [1019, 0]
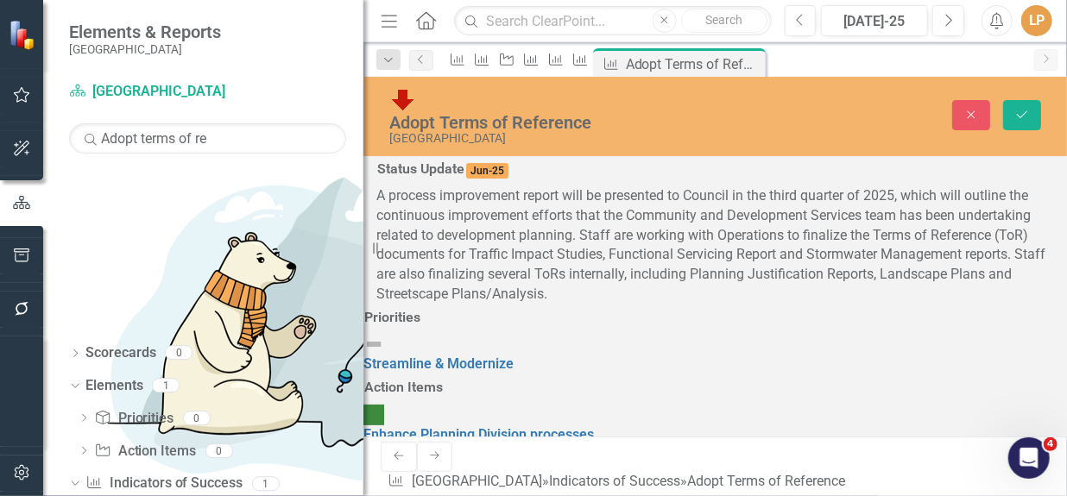
drag, startPoint x: 694, startPoint y: 332, endPoint x: 643, endPoint y: 332, distance: 50.9
type textarea "75"
click at [1026, 109] on icon "Save" at bounding box center [1022, 115] width 16 height 12
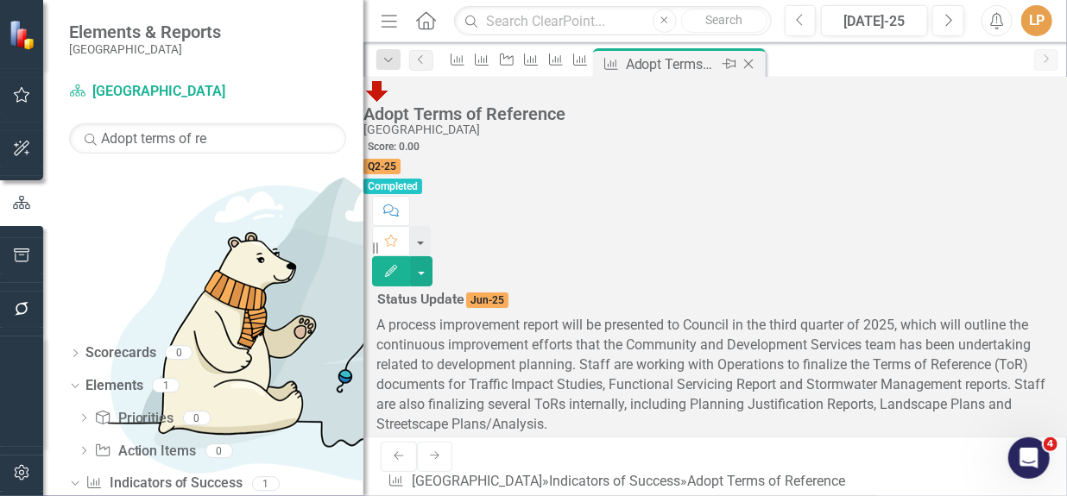
drag, startPoint x: 875, startPoint y: 60, endPoint x: 201, endPoint y: 132, distance: 677.8
click at [0, 0] on icon "Close" at bounding box center [0, 0] width 0 height 0
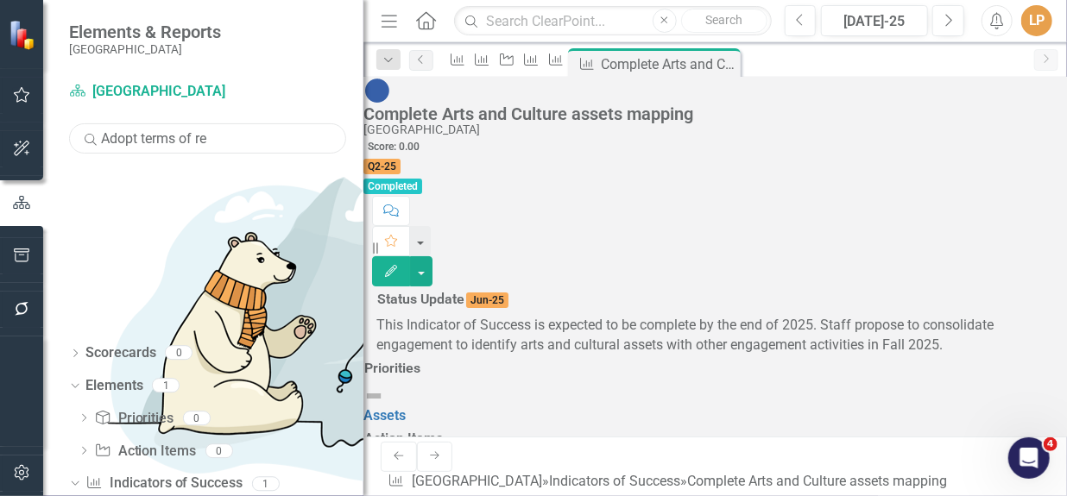
drag, startPoint x: 215, startPoint y: 140, endPoint x: 102, endPoint y: 138, distance: 113.1
click at [102, 138] on input "Adopt terms of re" at bounding box center [207, 138] width 277 height 30
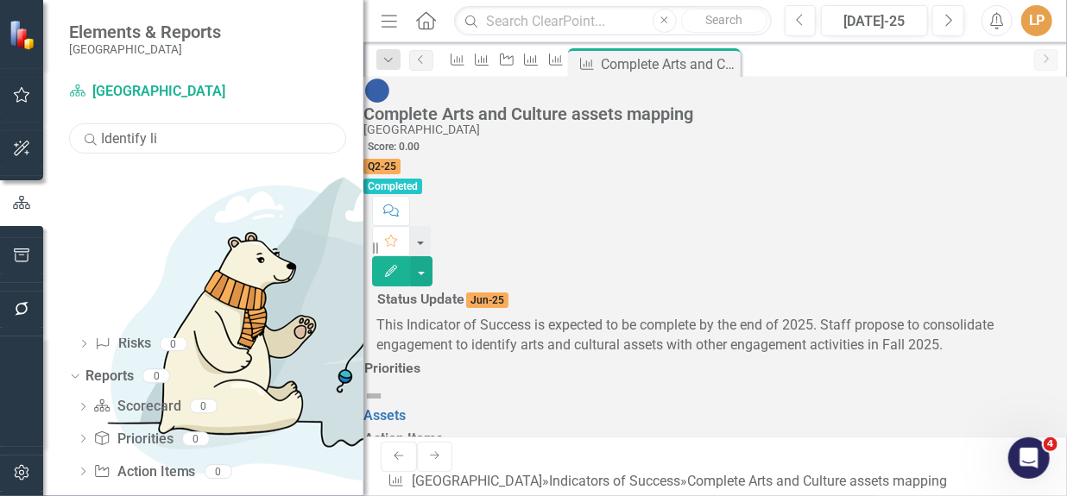
scroll to position [112, 0]
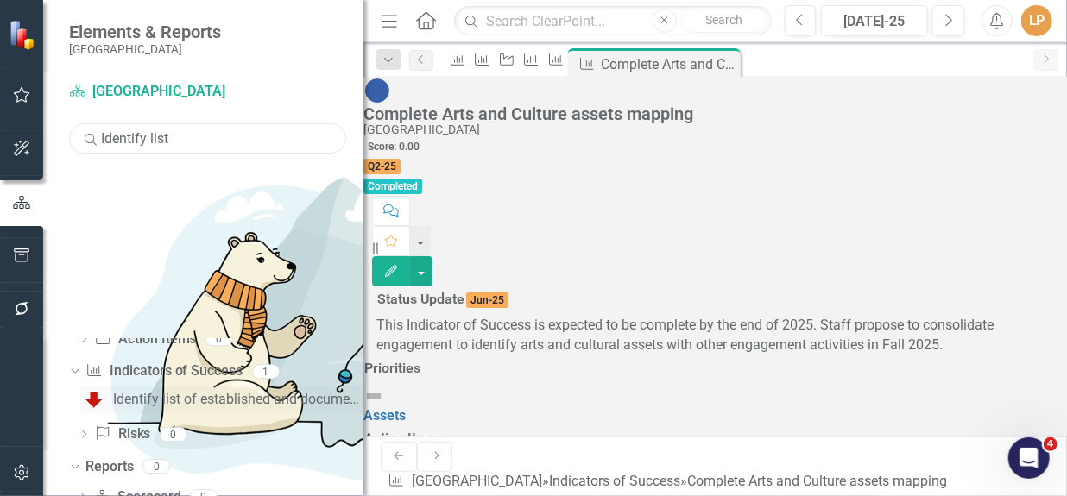
type input "Identify list"
click at [196, 392] on div "Identify list of established and documented processes, areas to streamline" at bounding box center [238, 400] width 250 height 16
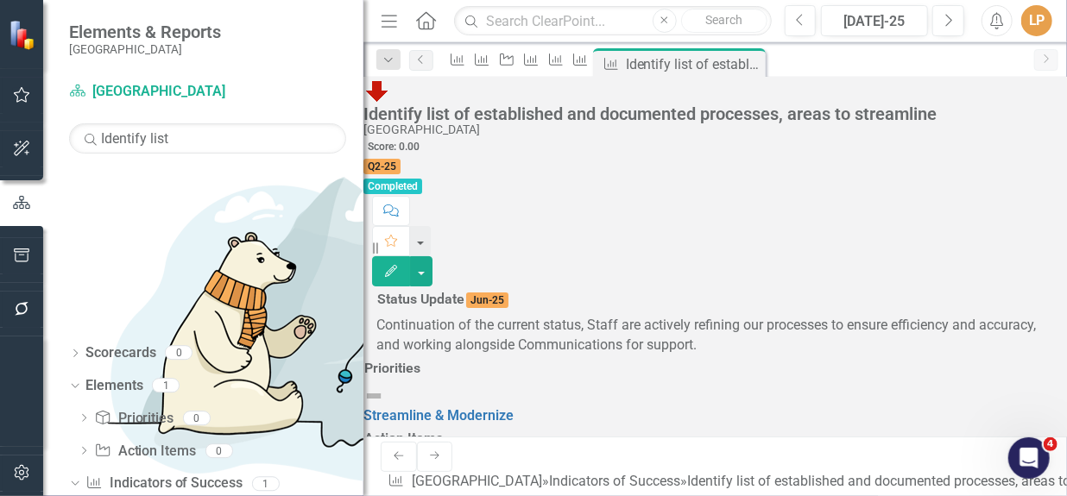
click at [641, 316] on p "Continuation of the current status, Staff are actively refining our processes t…" at bounding box center [714, 336] width 677 height 40
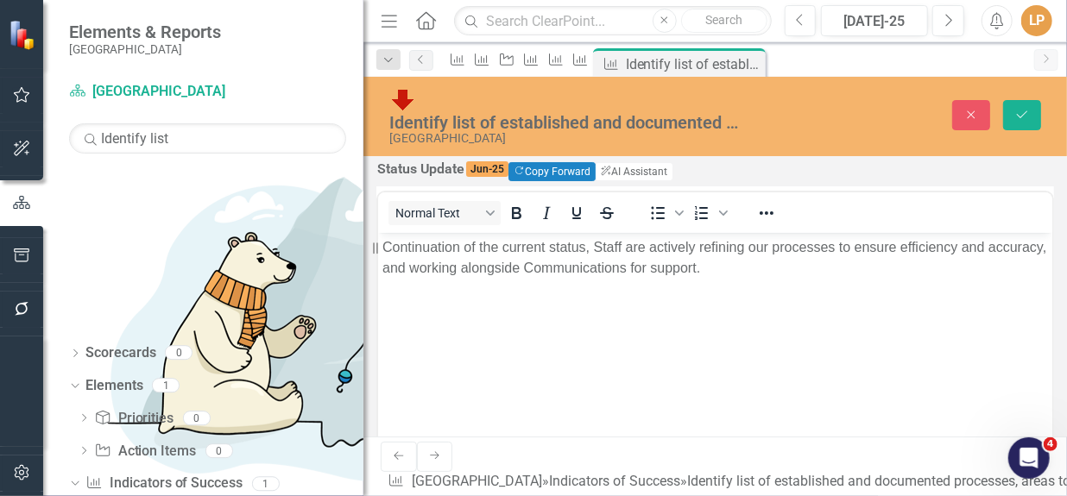
click at [811, 262] on p "Continuation of the current status, Staff are actively refining our processes t…" at bounding box center [713, 256] width 665 height 41
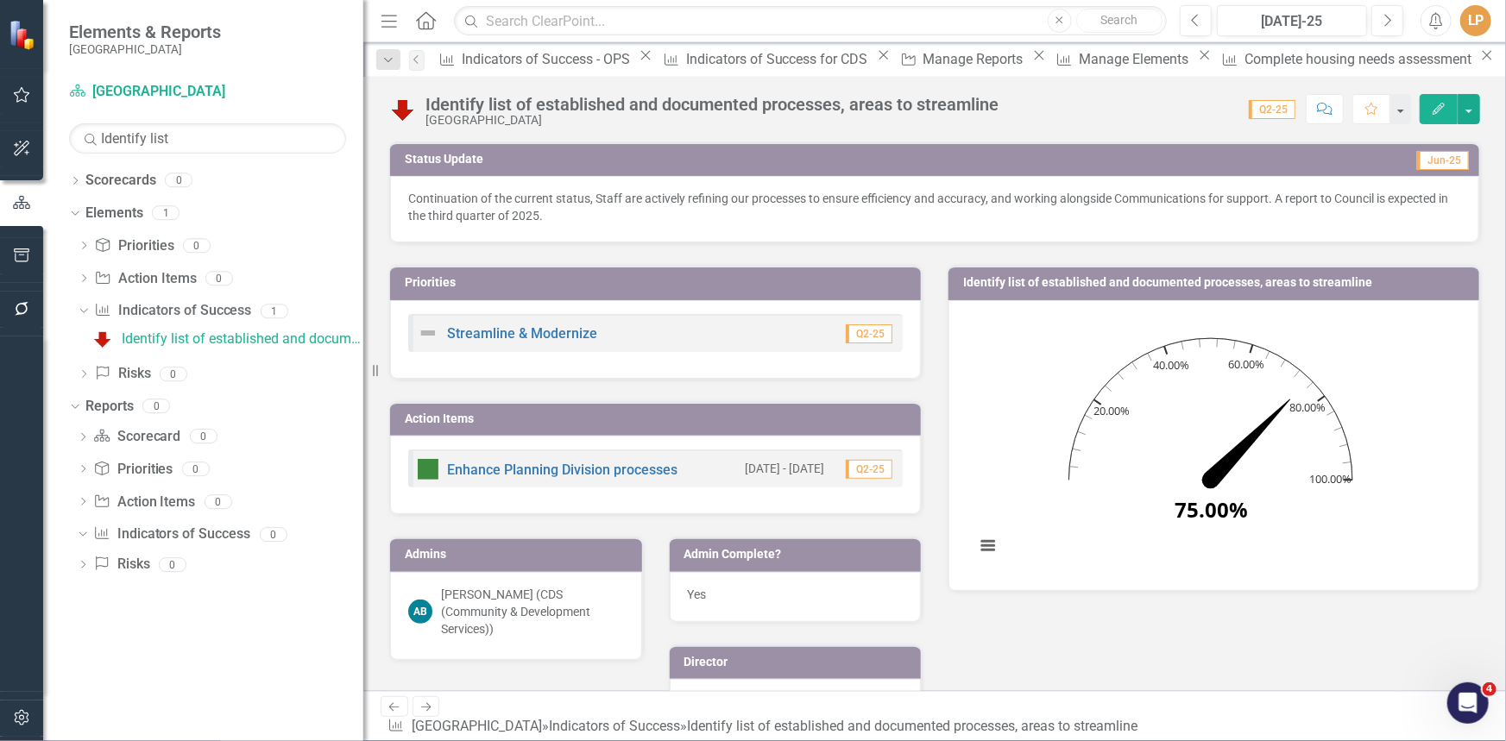
drag, startPoint x: 1092, startPoint y: 654, endPoint x: 1089, endPoint y: 638, distance: 16.6
click at [1066, 495] on div "Priorities Streamline & Modernize Q2-25 Action Items Enhance Planning Division …" at bounding box center [934, 556] width 1117 height 627
drag, startPoint x: 17, startPoint y: 416, endPoint x: 22, endPoint y: 176, distance: 240.0
click at [18, 409] on div at bounding box center [21, 515] width 43 height 356
click at [7, 100] on button "button" at bounding box center [22, 96] width 39 height 36
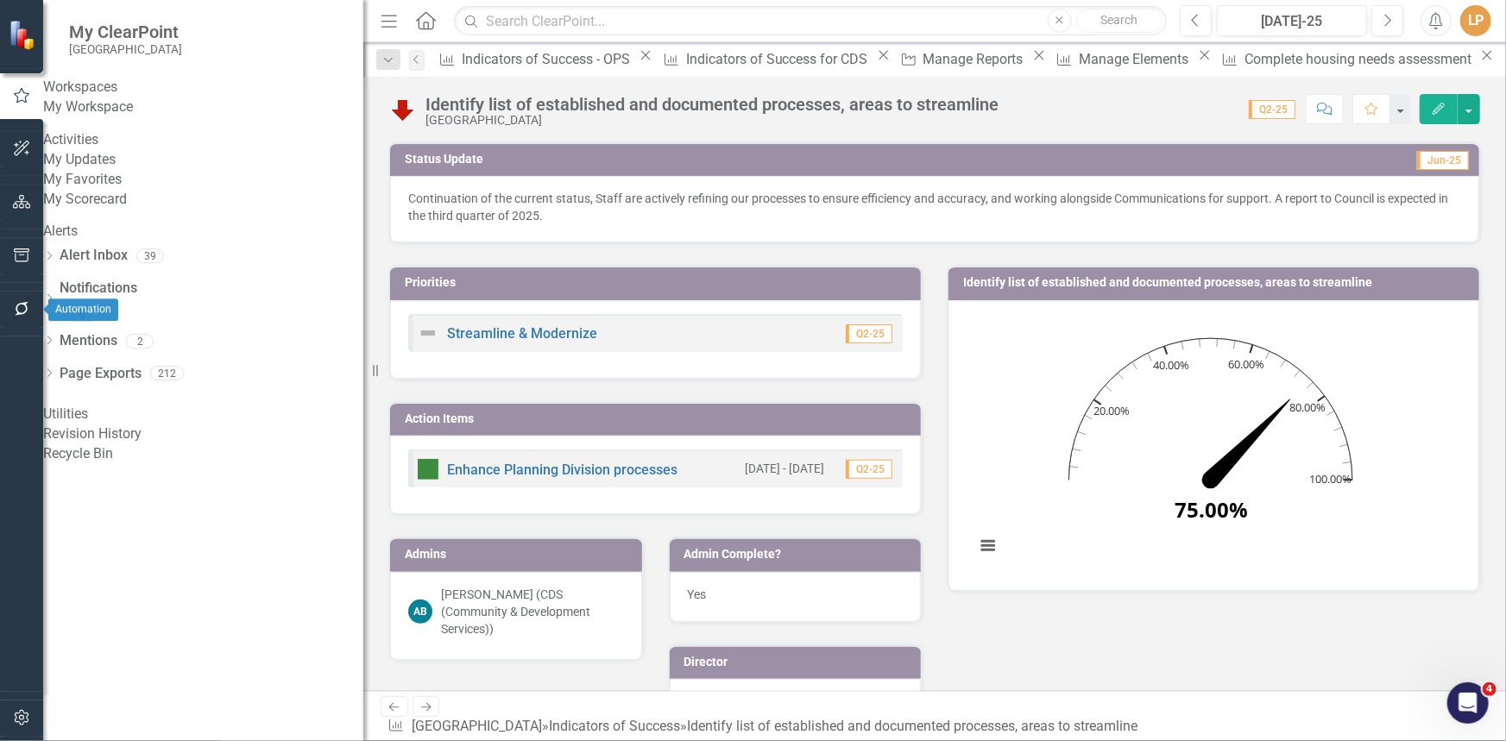
click at [15, 308] on icon "button" at bounding box center [22, 309] width 18 height 14
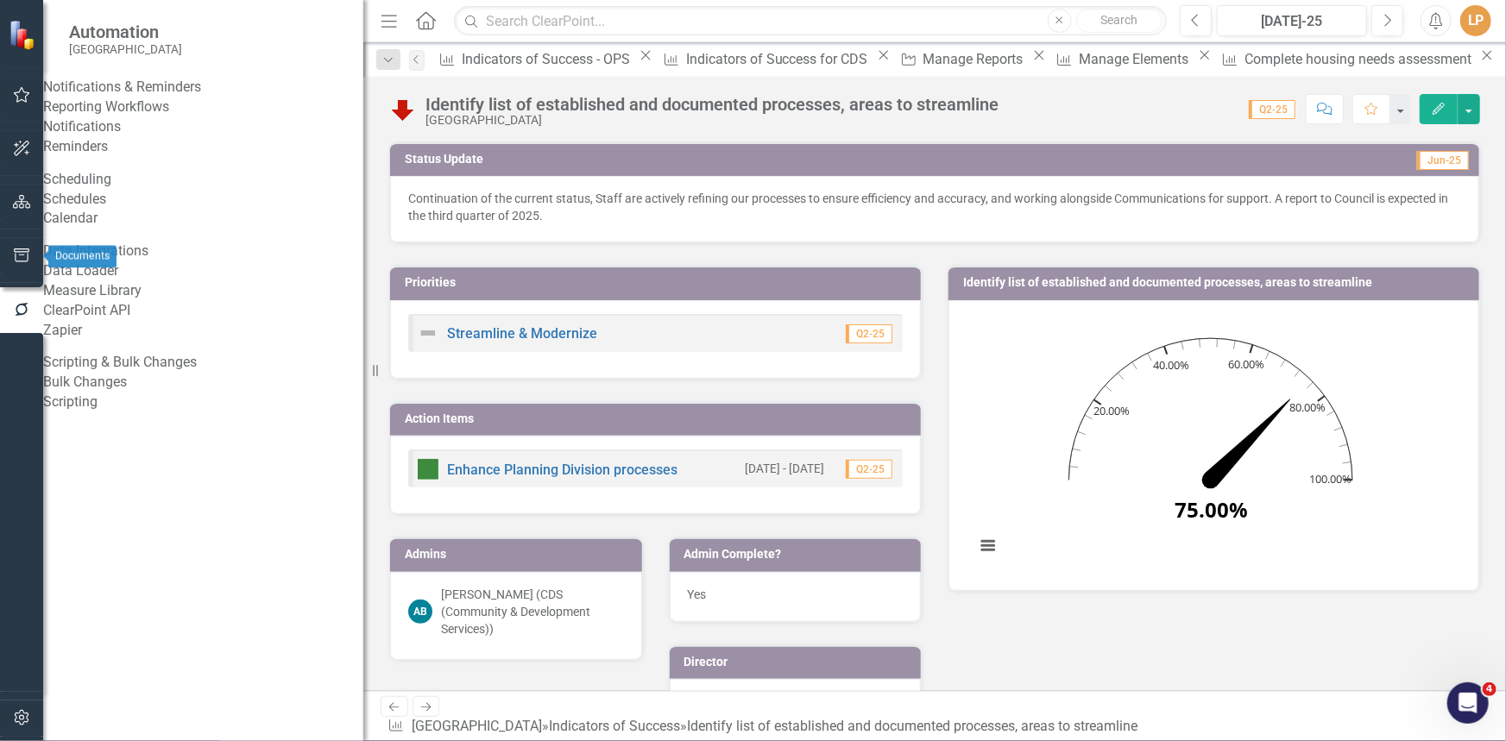
click at [15, 255] on icon "button" at bounding box center [22, 256] width 16 height 14
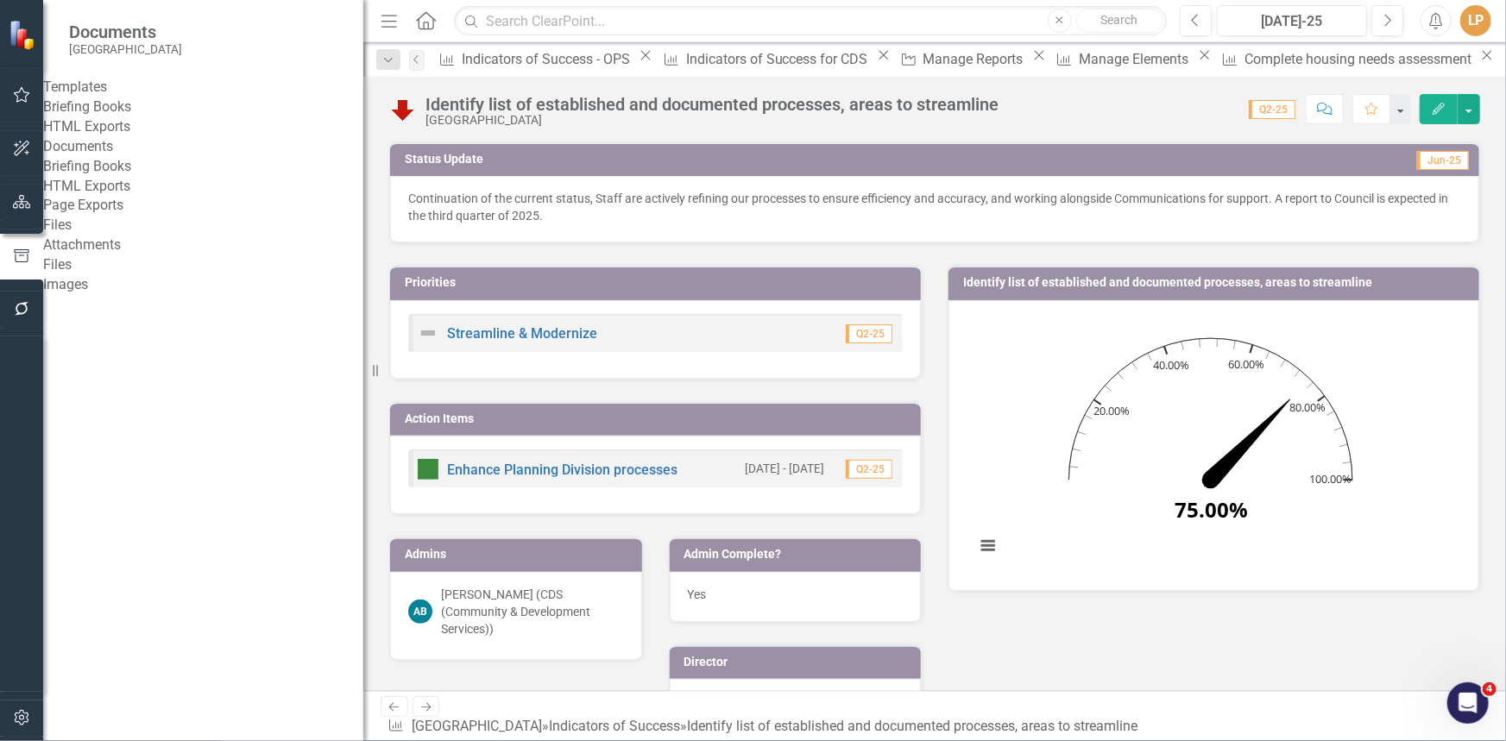
click at [121, 117] on link "Briefing Books" at bounding box center [203, 108] width 320 height 20
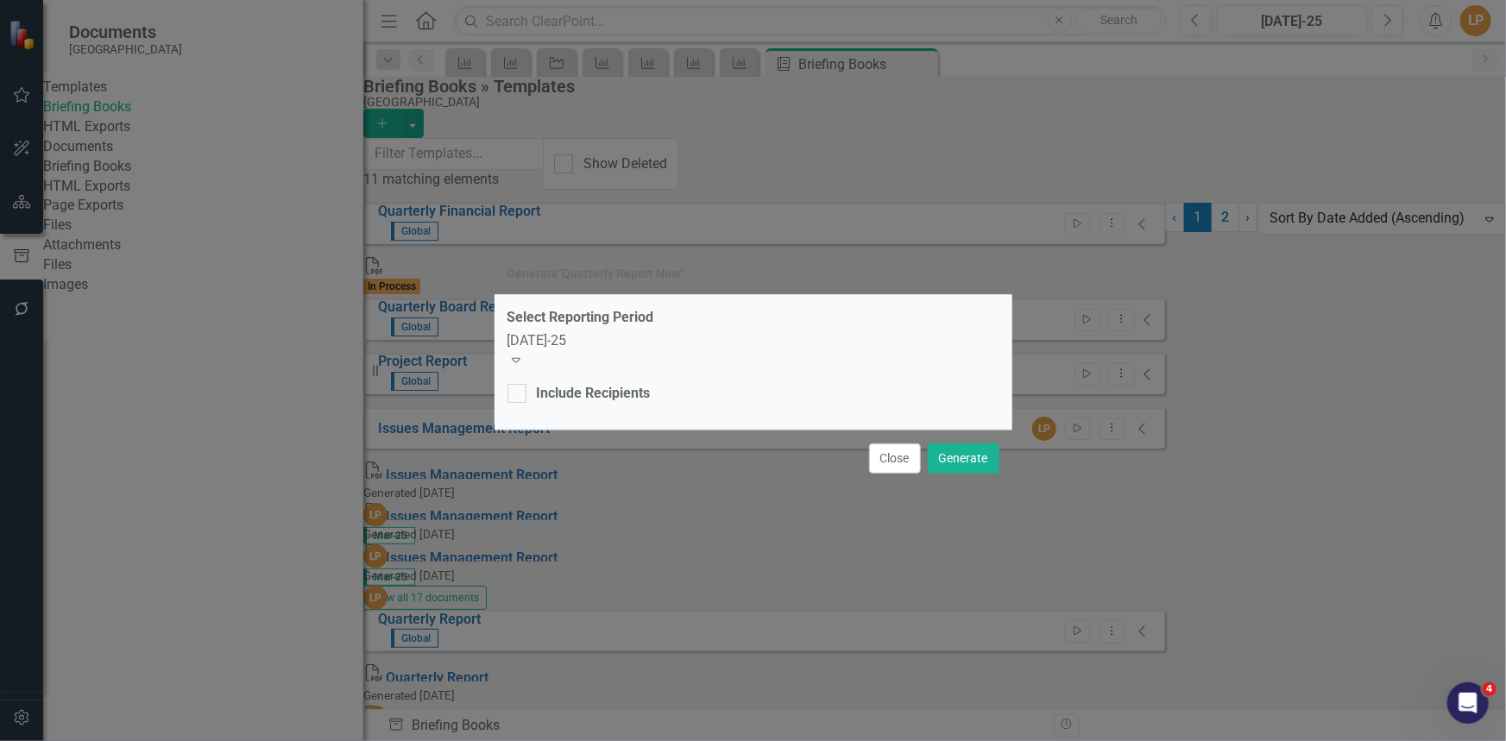
click at [520, 358] on icon at bounding box center [516, 360] width 9 height 5
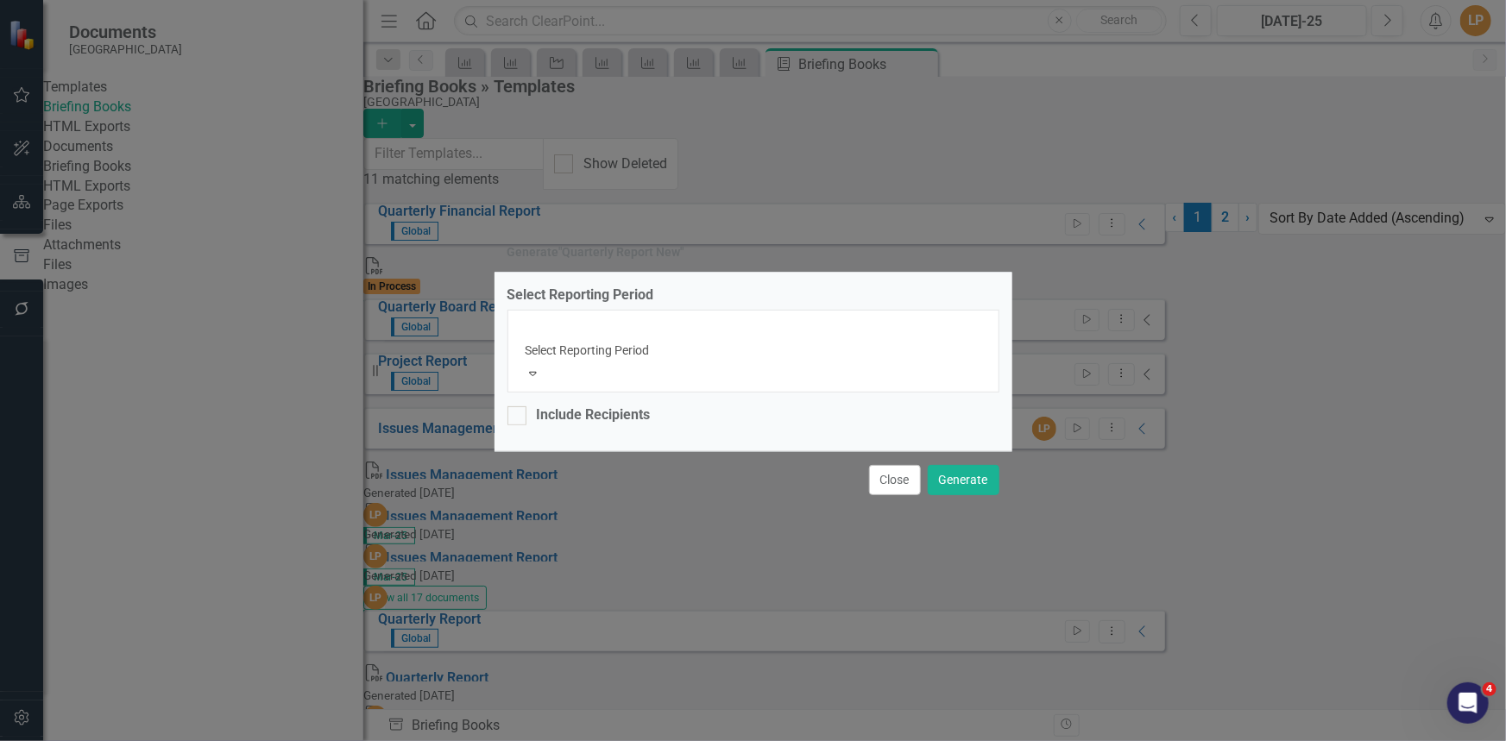
scroll to position [1486, 0]
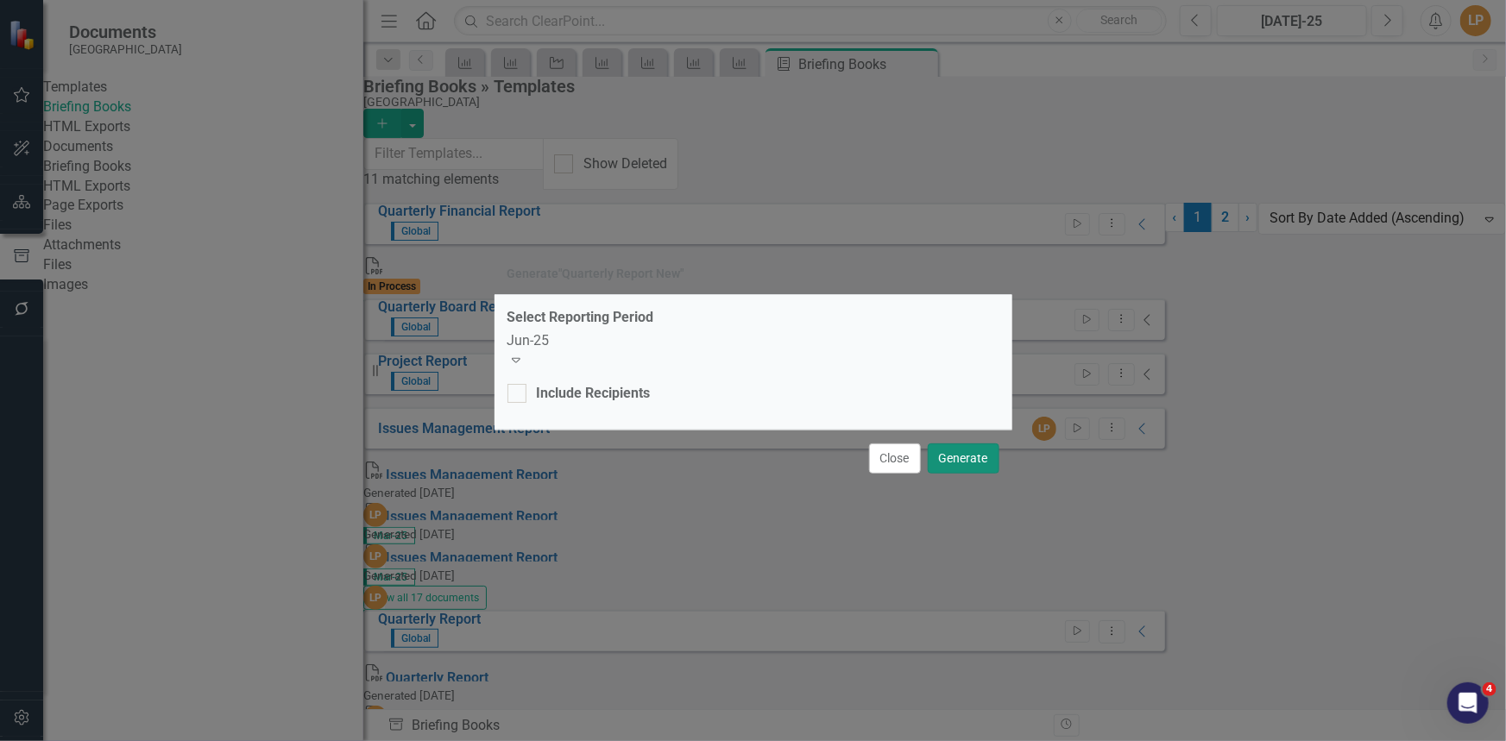
click at [968, 450] on button "Generate" at bounding box center [964, 459] width 72 height 30
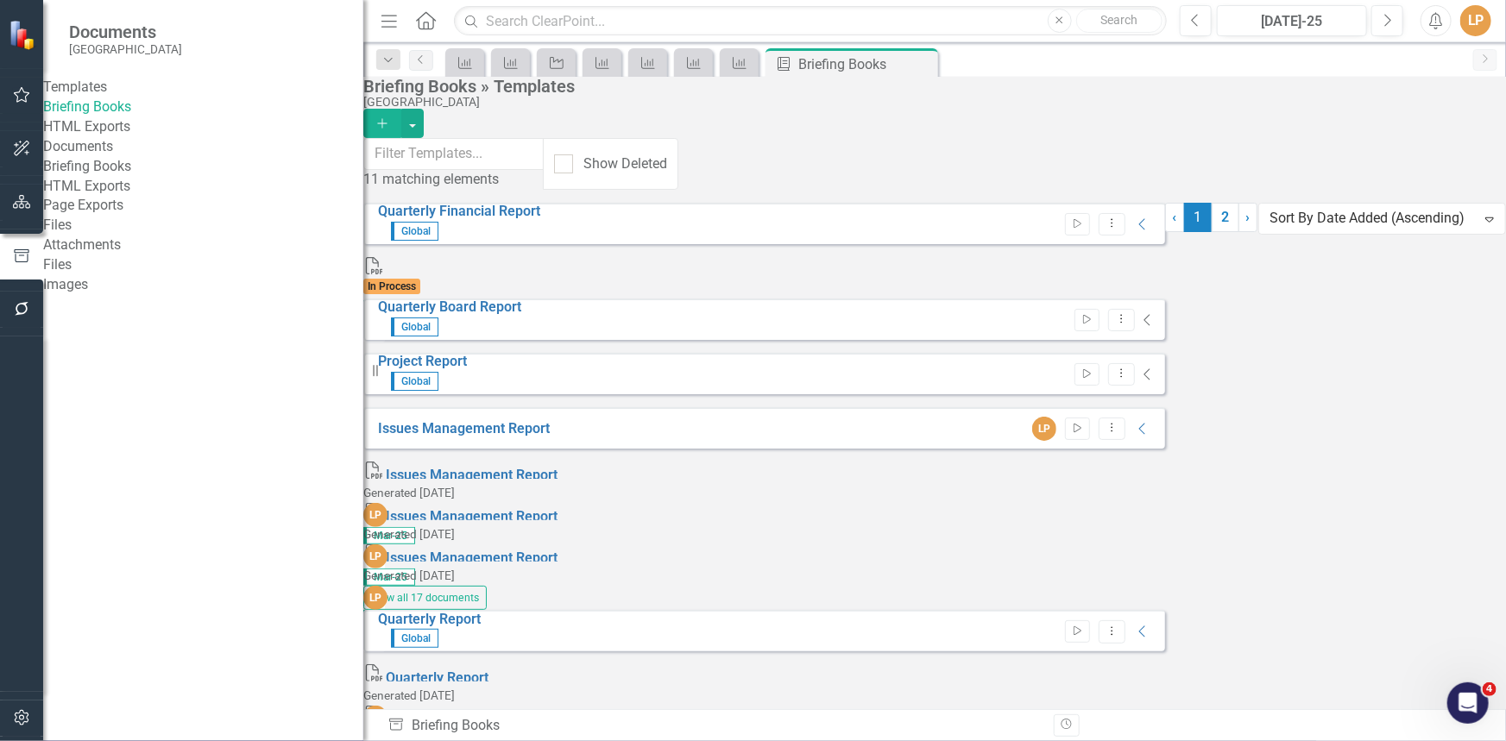
drag, startPoint x: 919, startPoint y: 61, endPoint x: 995, endPoint y: 16, distance: 88.2
click at [0, 0] on icon at bounding box center [0, 0] width 0 height 0
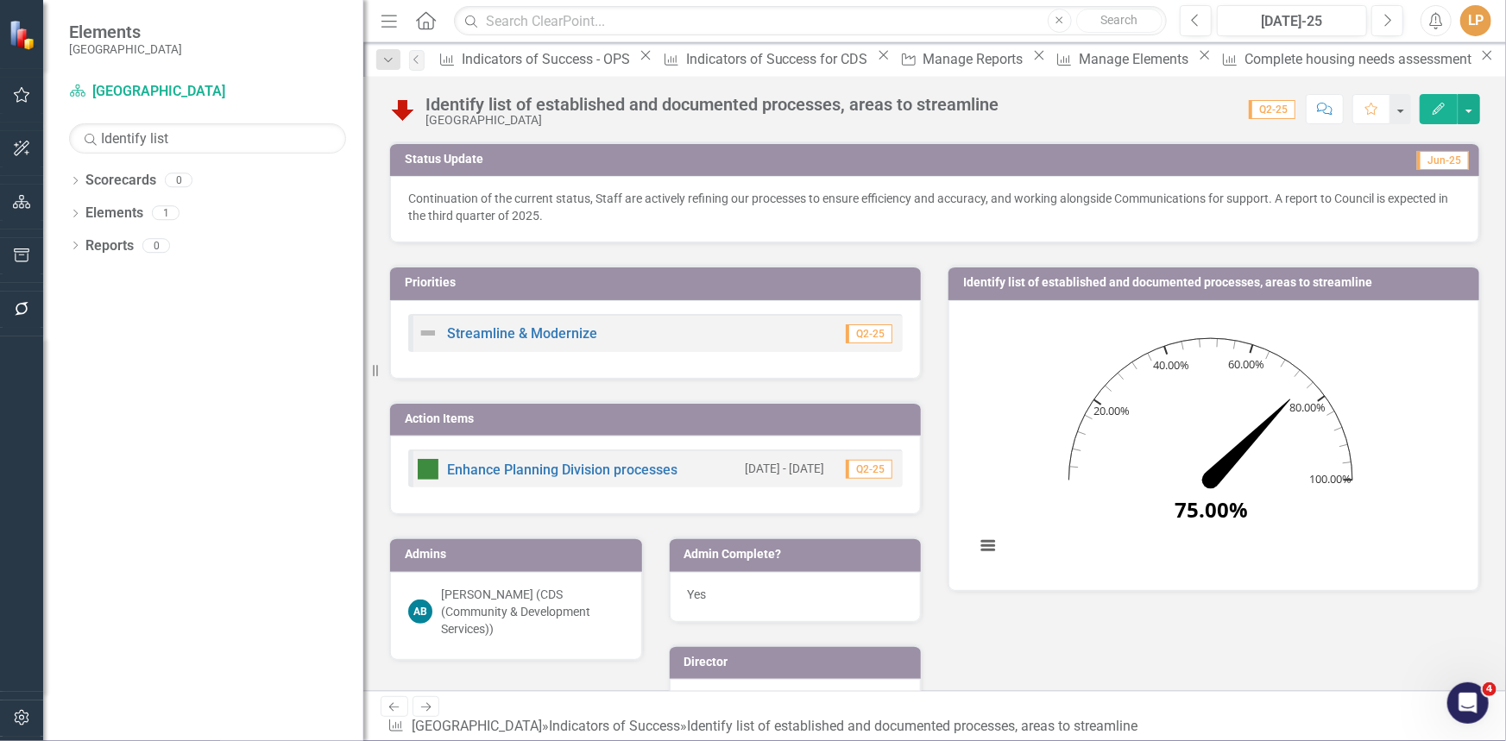
drag, startPoint x: 1433, startPoint y: 0, endPoint x: 1400, endPoint y: 69, distance: 76.4
click at [1066, 109] on div "Score: 0.00 Q2-25 Completed Comment Favorite Edit" at bounding box center [1243, 108] width 473 height 29
click at [1066, 17] on icon "button" at bounding box center [1436, 20] width 13 height 17
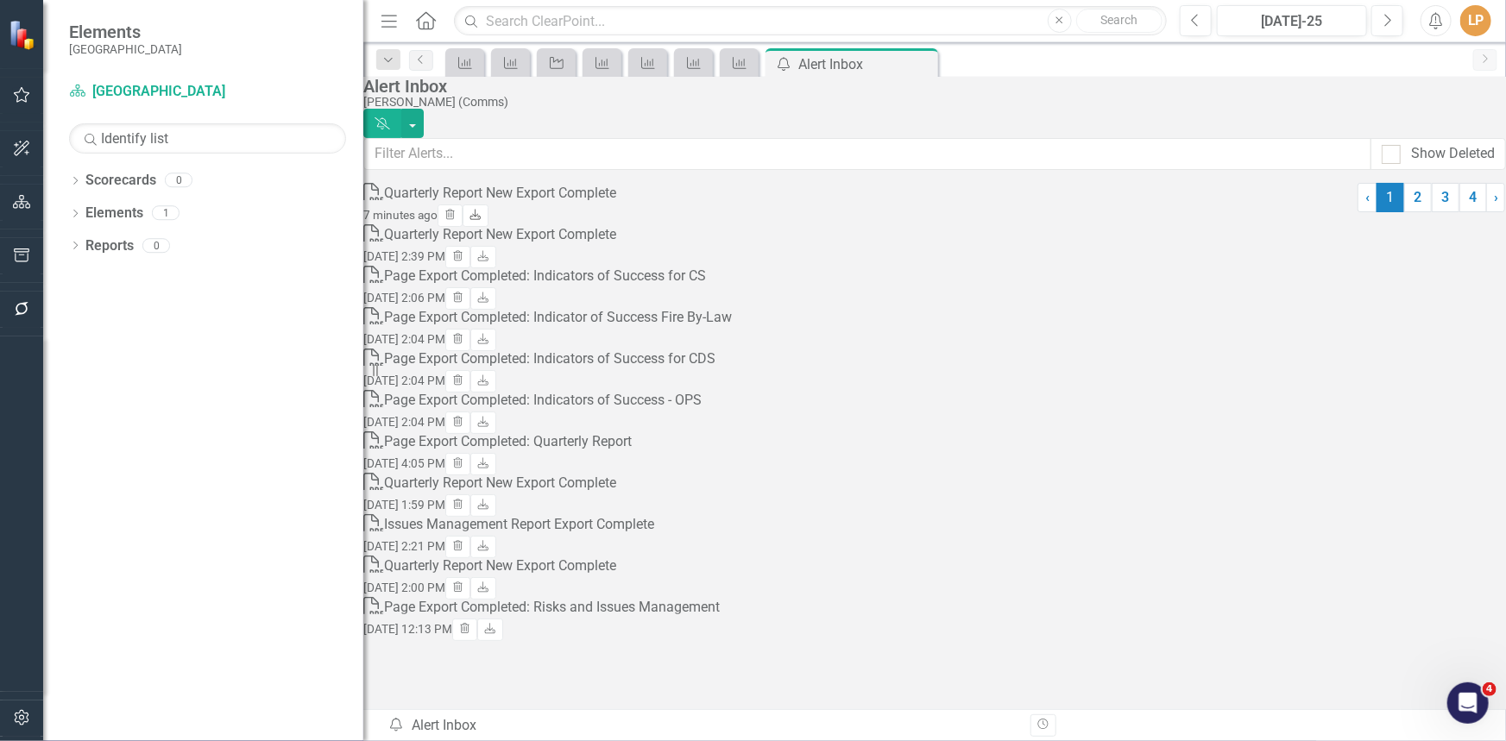
click at [482, 217] on icon "Download" at bounding box center [475, 216] width 13 height 10
click at [20, 209] on button "button" at bounding box center [22, 203] width 39 height 36
click at [90, 211] on link "Elements" at bounding box center [114, 214] width 58 height 20
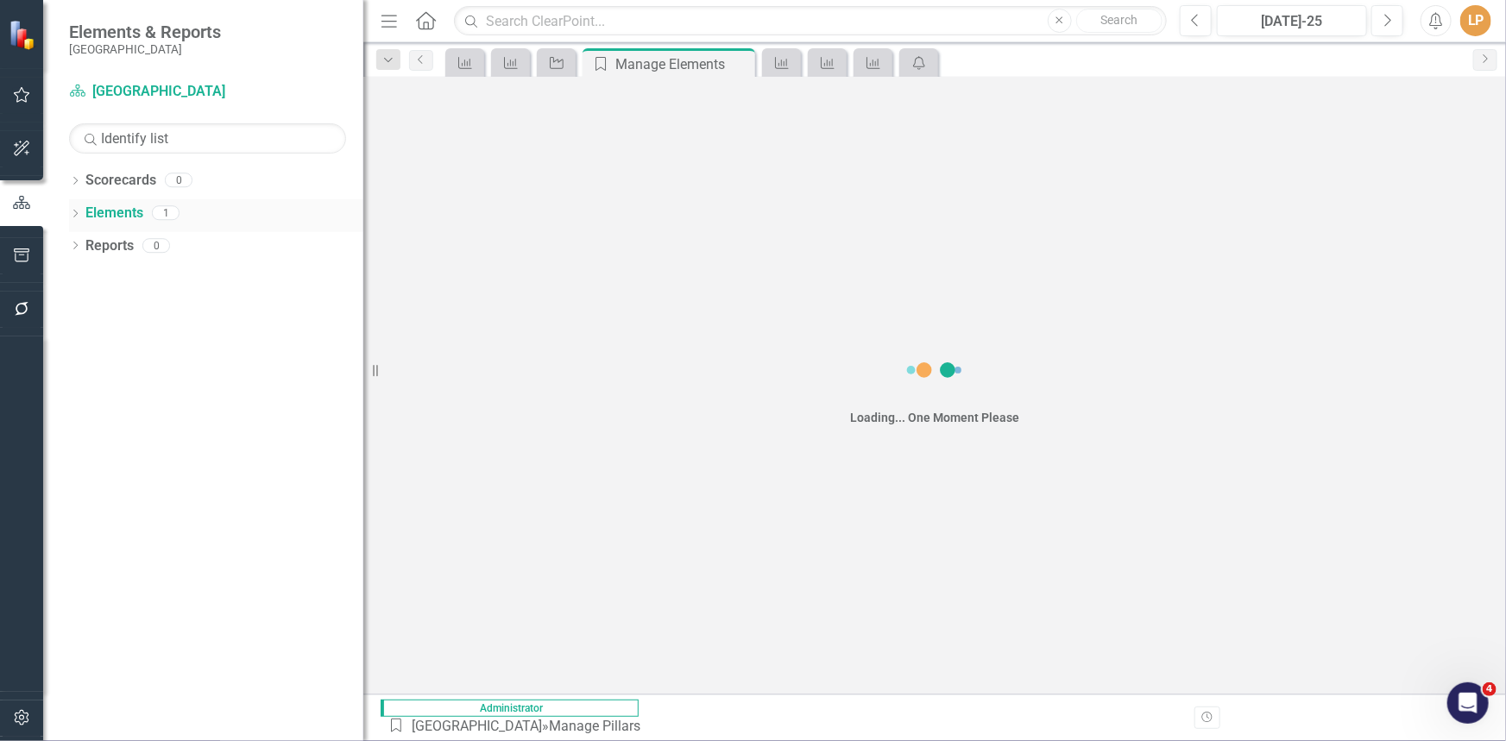
click at [76, 215] on icon "Dropdown" at bounding box center [75, 215] width 12 height 9
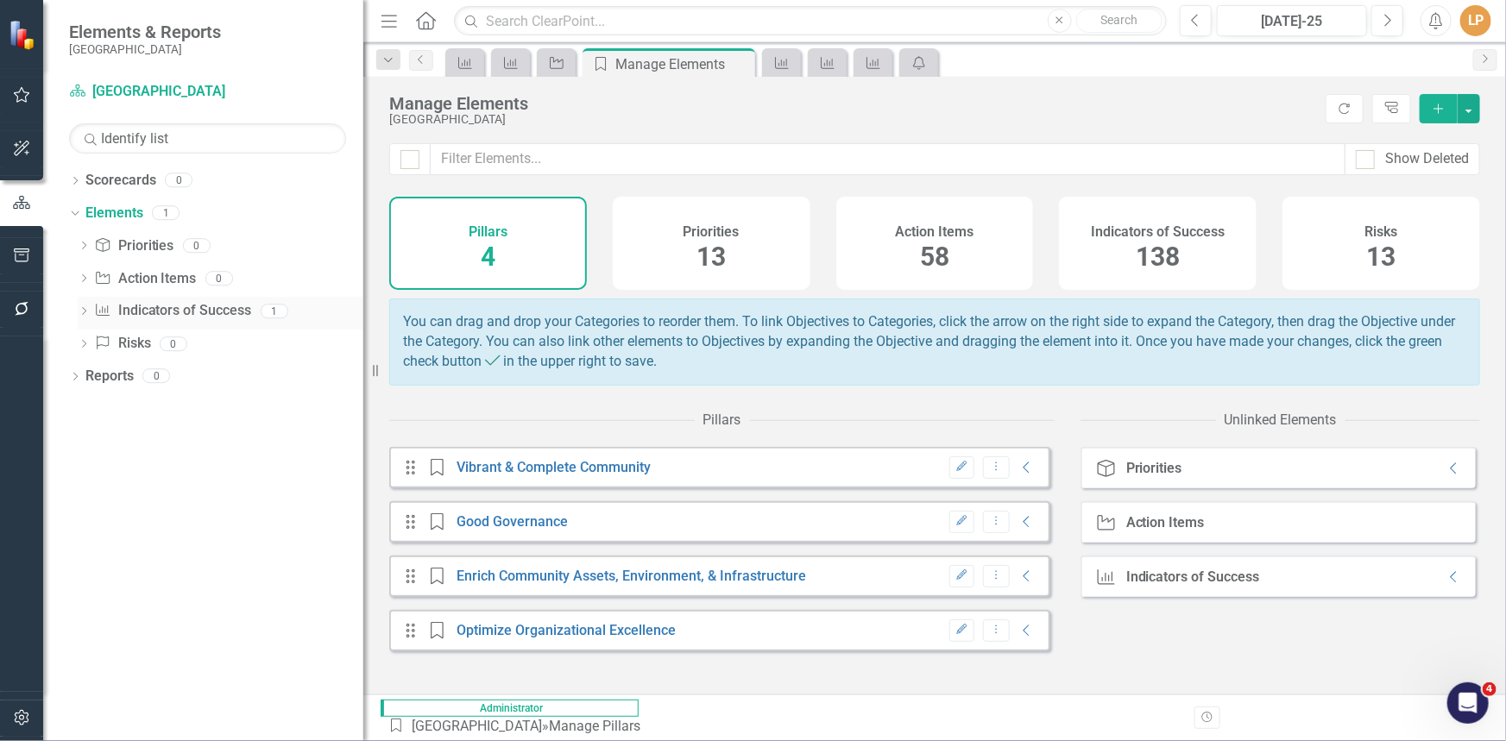
click at [79, 310] on icon "Dropdown" at bounding box center [84, 312] width 12 height 9
click at [147, 318] on link "Indicator of Success Indicators of Success" at bounding box center [172, 311] width 157 height 20
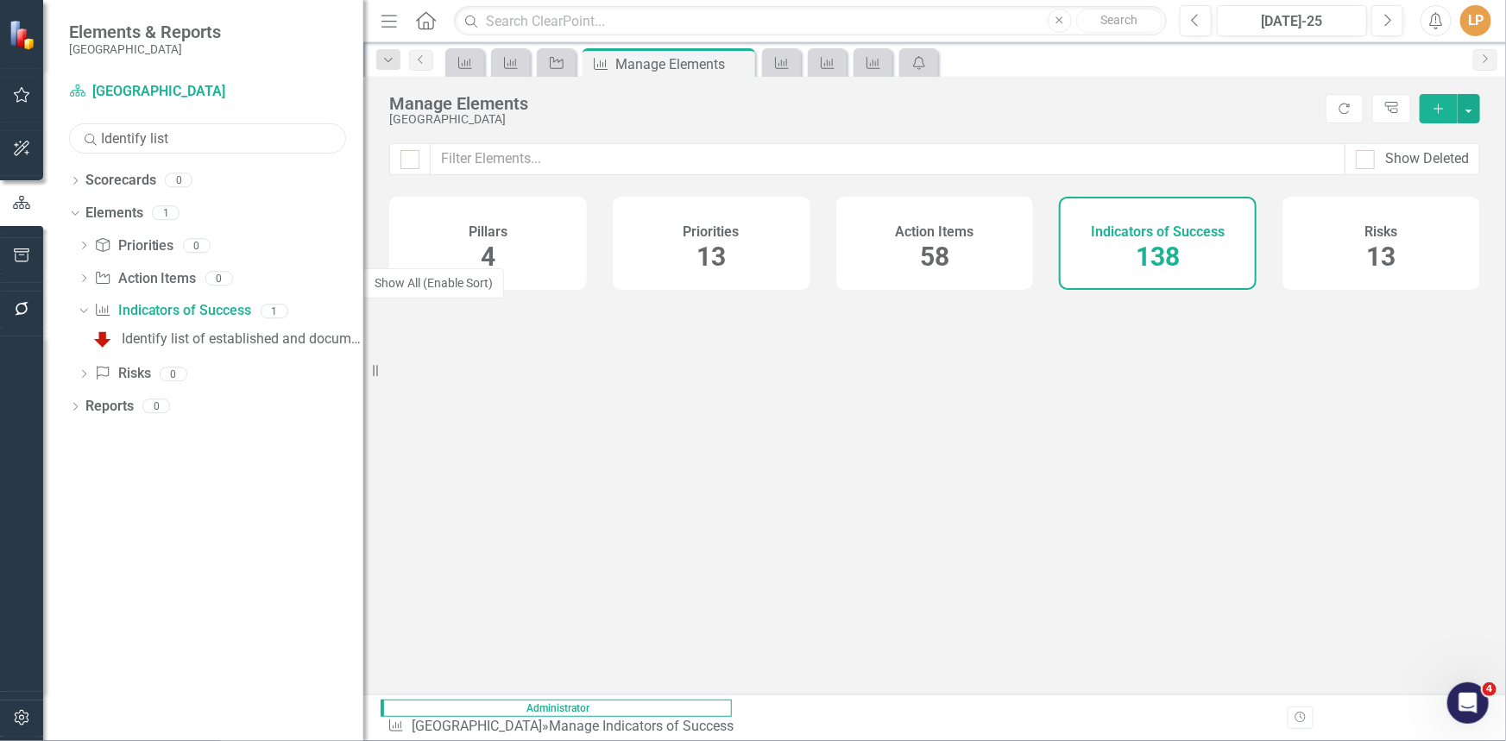
drag, startPoint x: 199, startPoint y: 143, endPoint x: 39, endPoint y: 138, distance: 160.6
click at [39, 138] on div "Elements & Reports Niagara-on-the-Lake Scorecard Niagara-on-the-Lake Search Ide…" at bounding box center [181, 370] width 363 height 741
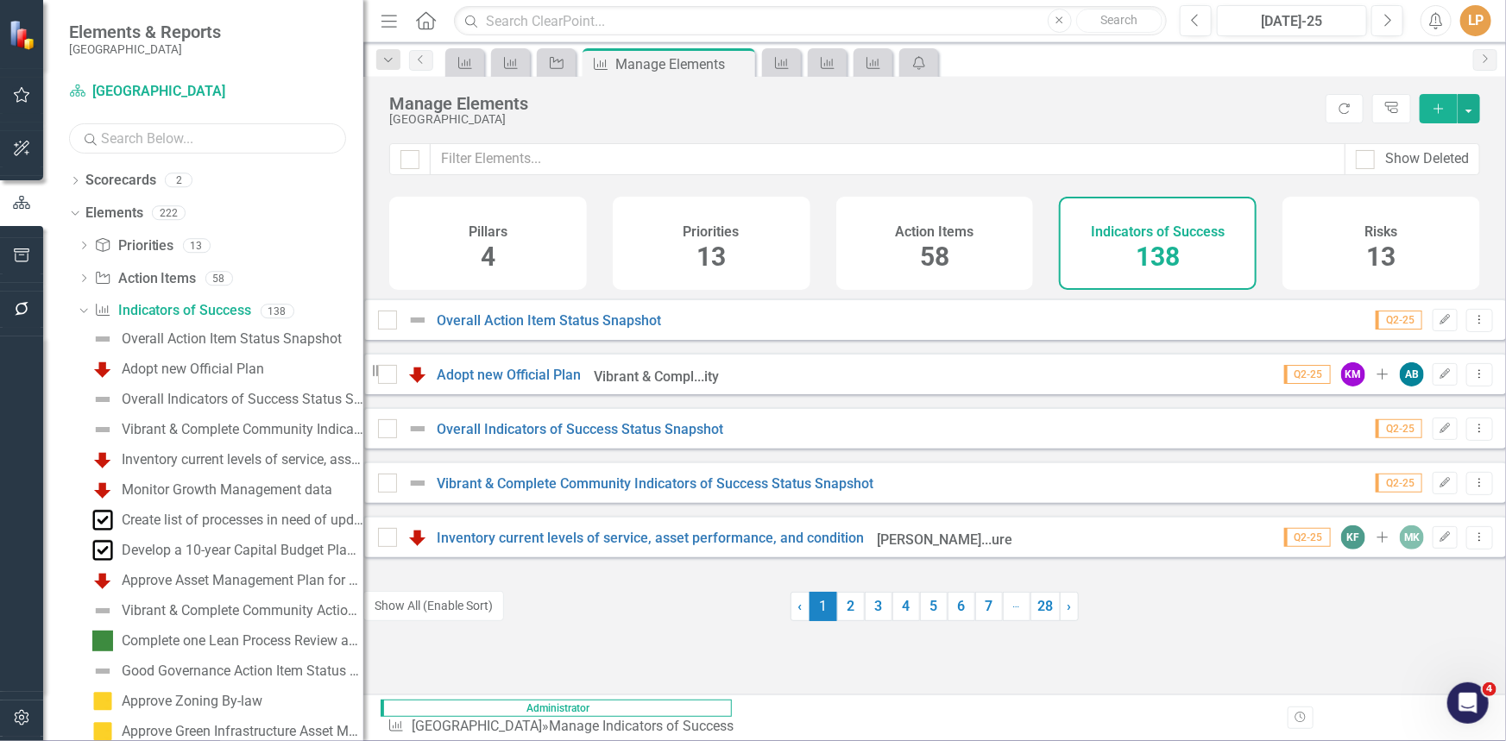
click at [201, 138] on input "text" at bounding box center [207, 138] width 277 height 30
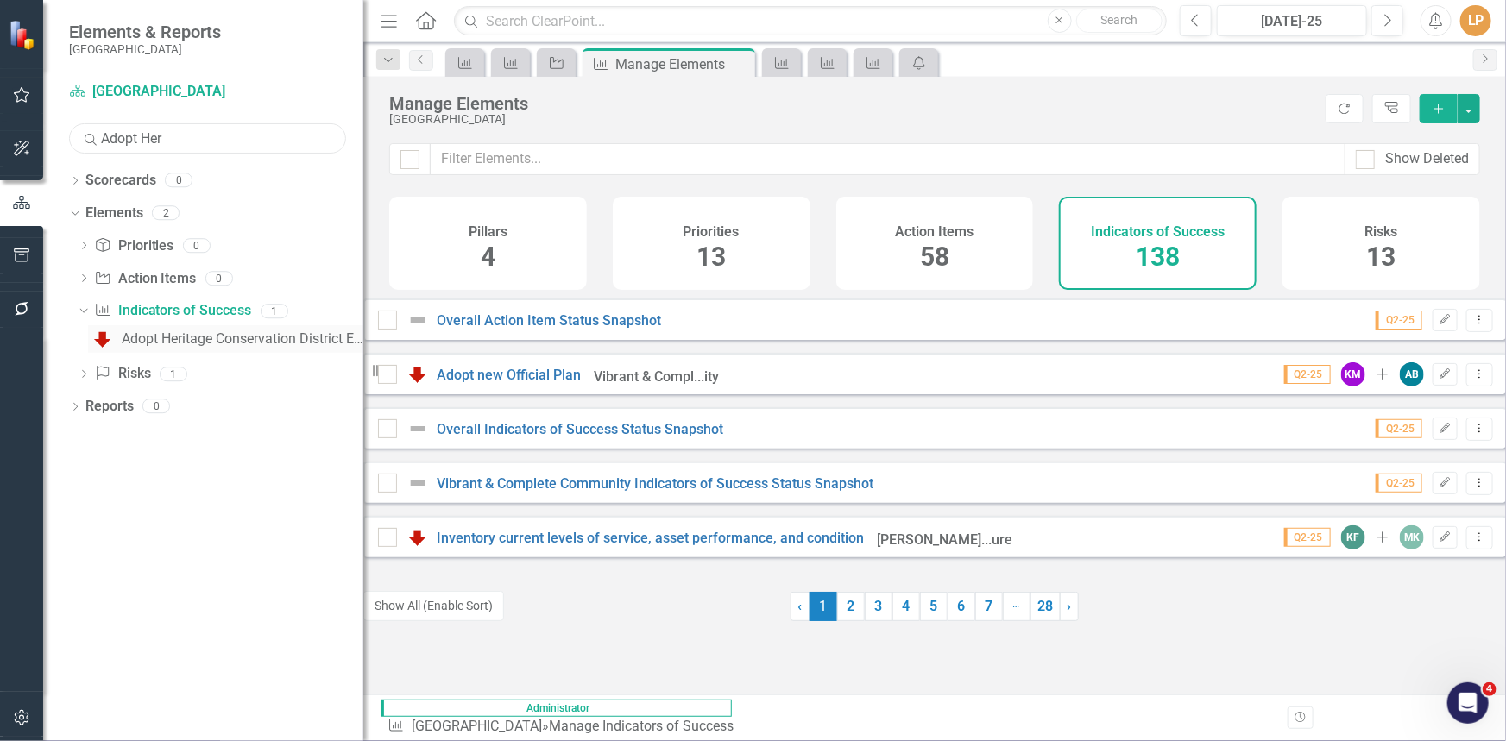
type input "Adopt Her"
click at [225, 339] on div "Adopt Heritage Conservation District Expansion" at bounding box center [243, 339] width 242 height 16
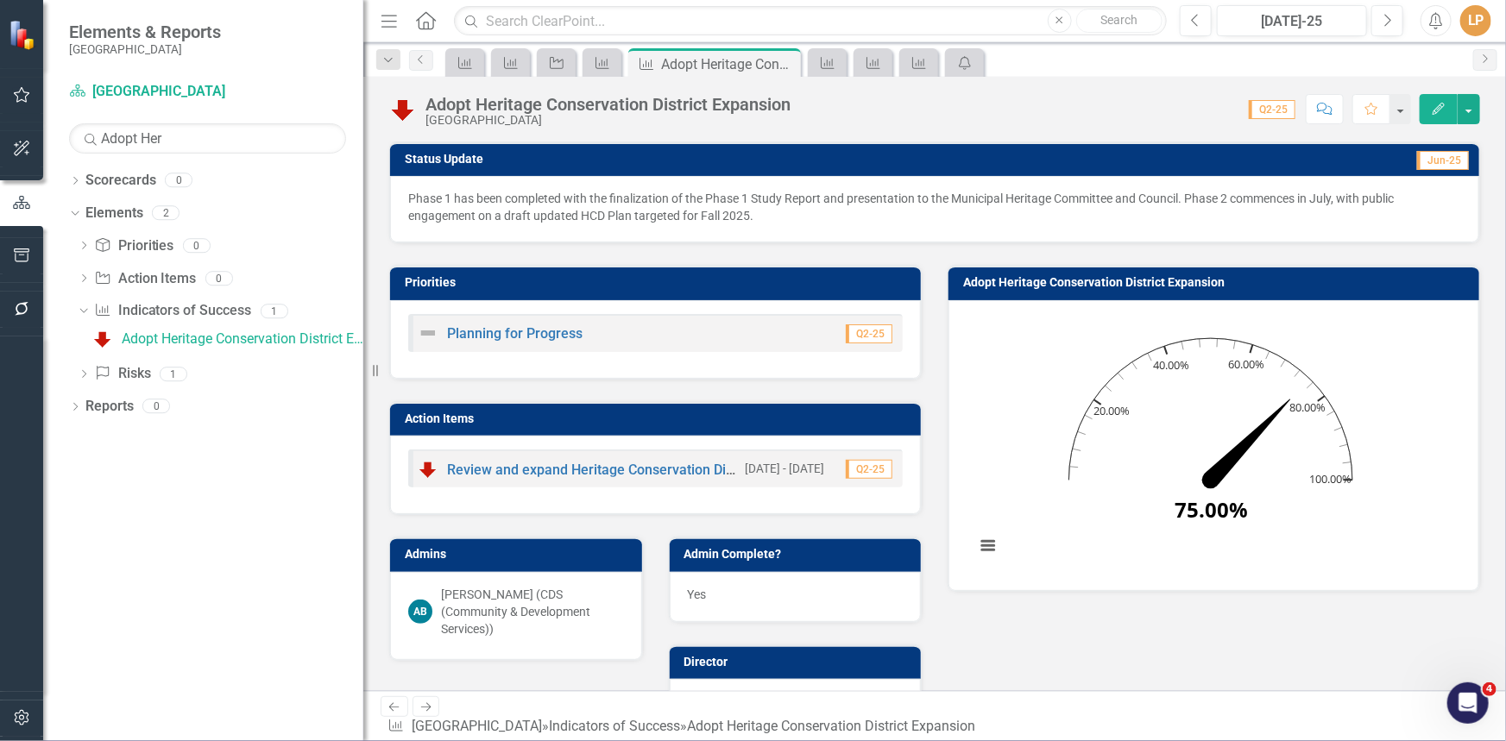
click at [1036, 203] on p "Phase 1 has been completed with the finalization of the Phase 1 Study Report an…" at bounding box center [934, 207] width 1053 height 35
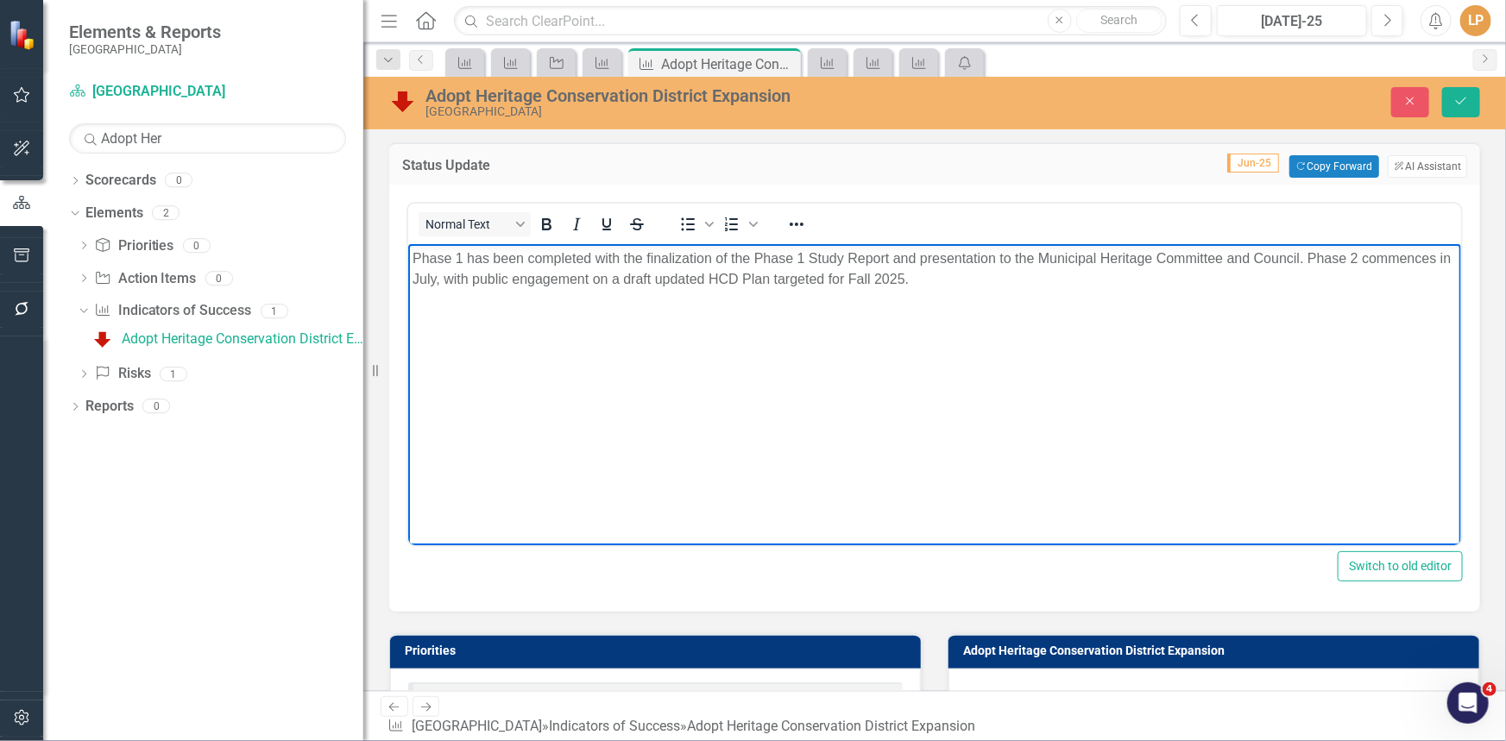
click at [723, 277] on p "Phase 1 has been completed with the finalization of the Phase 1 Study Report an…" at bounding box center [934, 269] width 1044 height 41
click at [733, 280] on p "Phase 1 has been completed with the finalization of the Phase 1 Study Report an…" at bounding box center [934, 269] width 1044 height 41
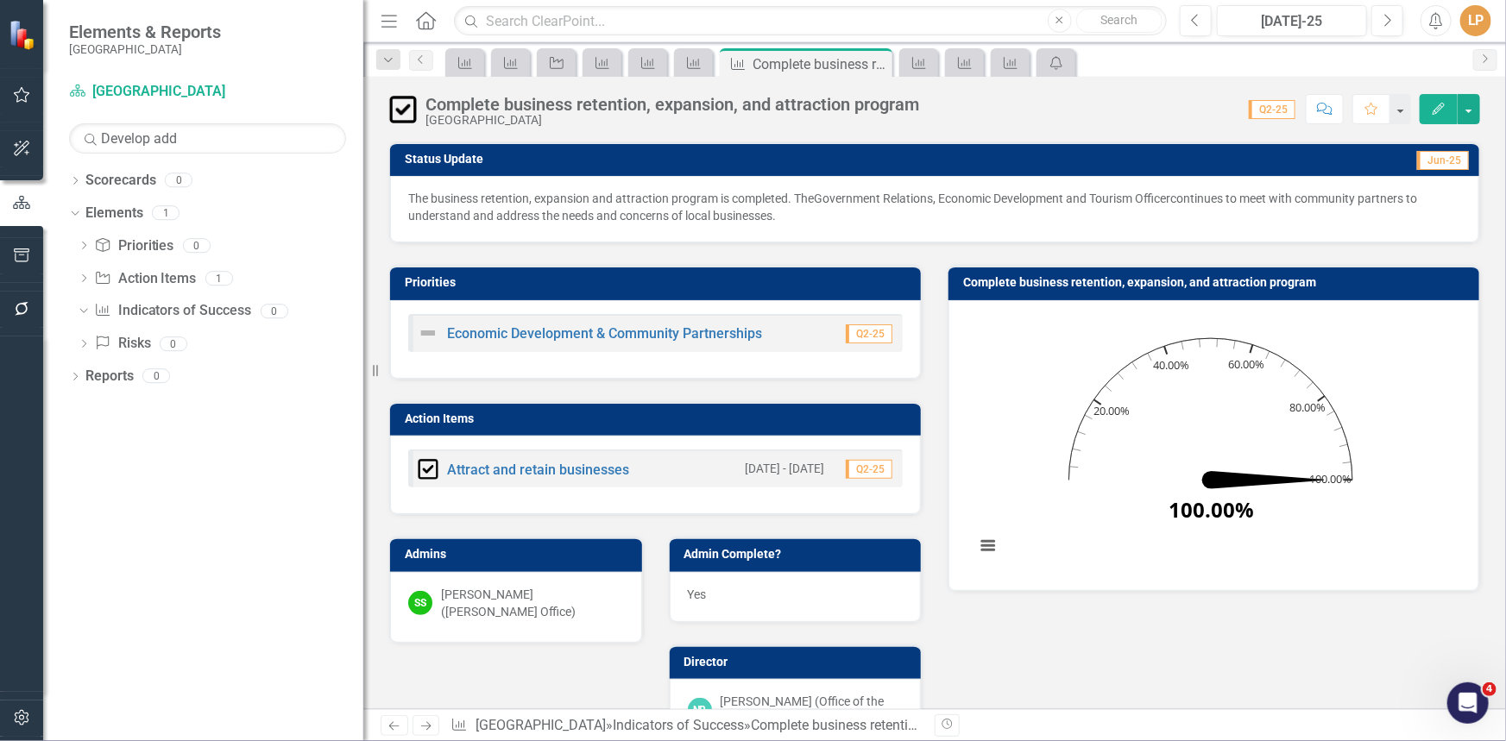
drag, startPoint x: 179, startPoint y: 133, endPoint x: 61, endPoint y: 132, distance: 118.2
click at [61, 132] on div "Scorecard Niagara-on-the-Lake Search Develop add Sorry, no results found. Dropd…" at bounding box center [203, 410] width 320 height 664
type input "expand"
click at [158, 338] on div "Expand overall programming by 10% by 2026" at bounding box center [243, 339] width 242 height 16
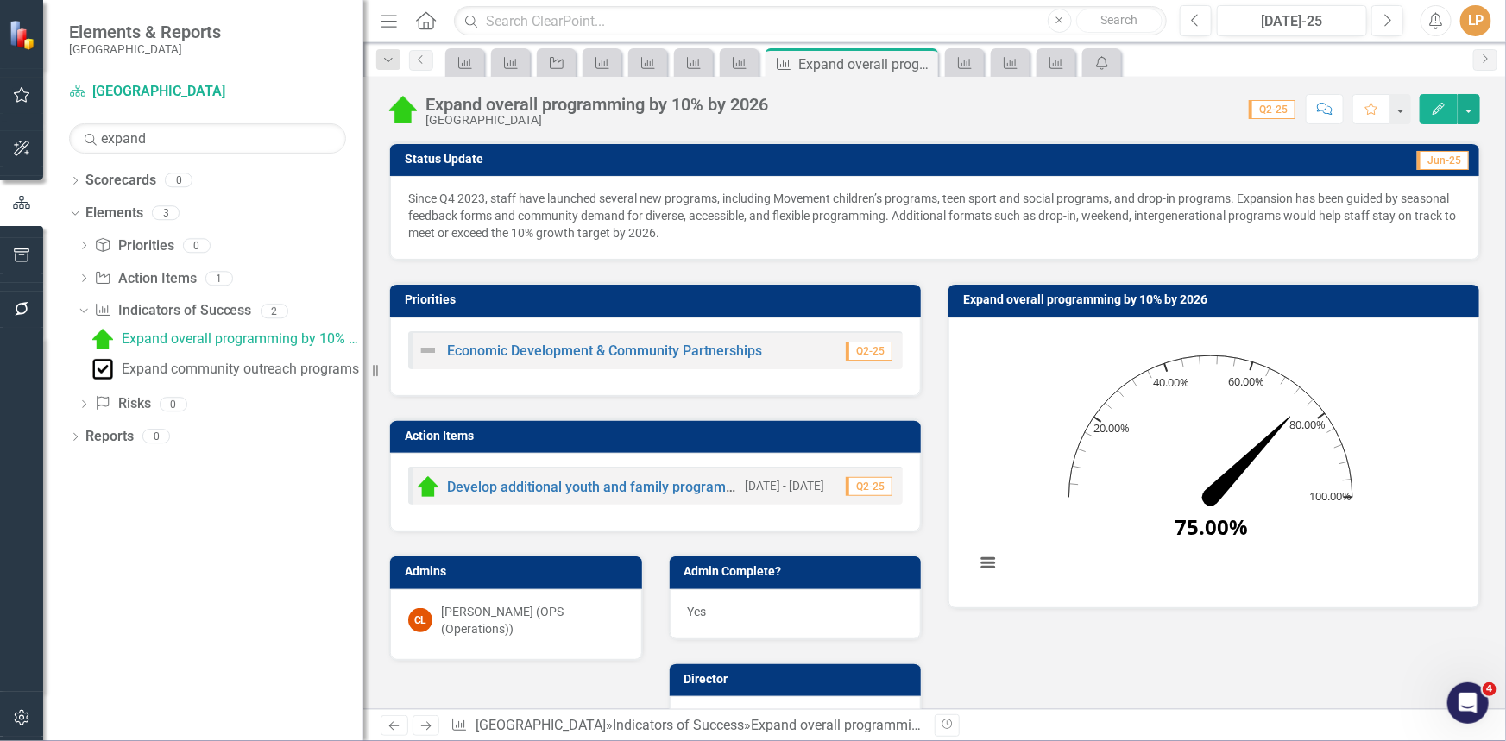
click at [456, 196] on span "Since Q4 2023, staff have launched several new programs, including Movement chi…" at bounding box center [932, 216] width 1048 height 48
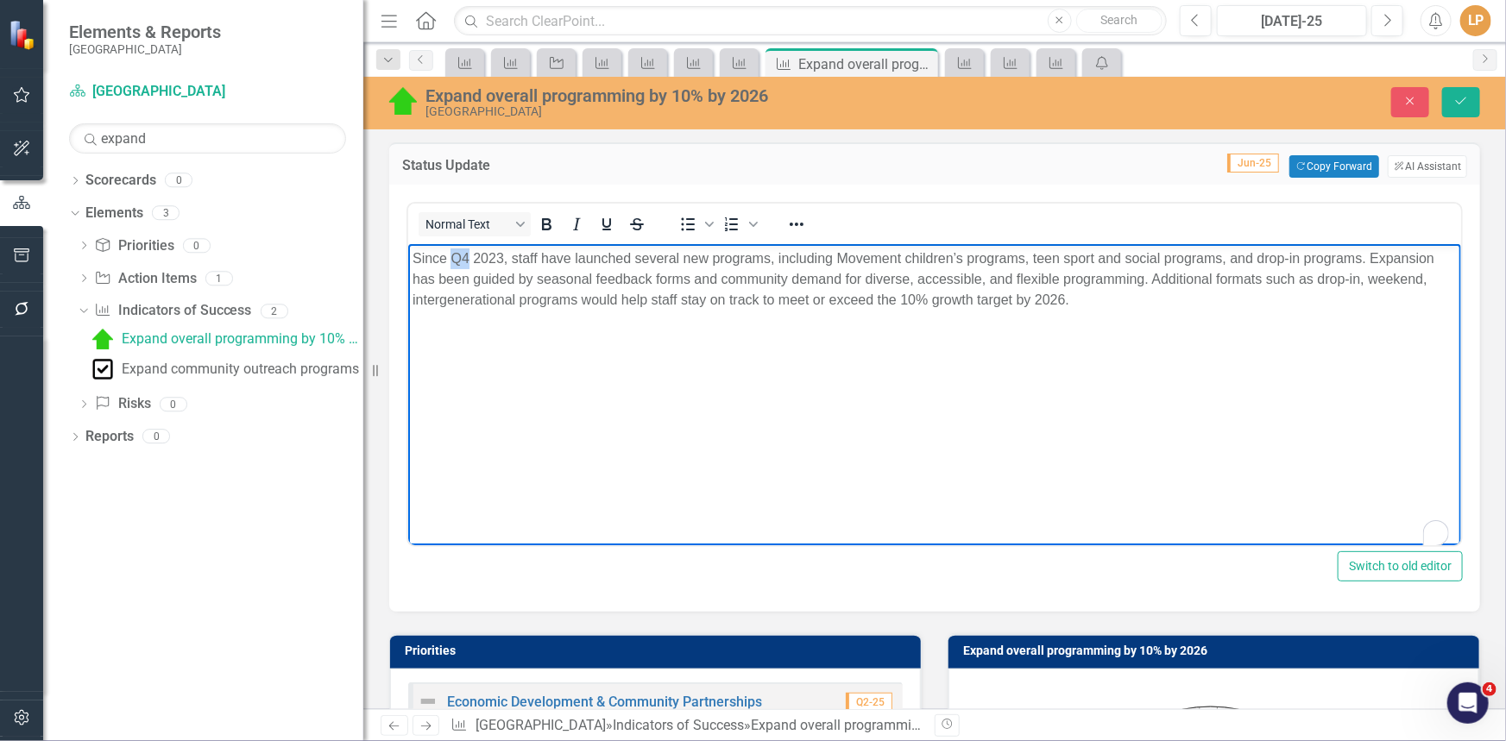
drag, startPoint x: 467, startPoint y: 260, endPoint x: 451, endPoint y: 256, distance: 15.9
click at [451, 256] on span "Since Q4 2023, staff have launched several new programs, including Movement chi…" at bounding box center [923, 279] width 1022 height 56
click at [595, 340] on body "Since the last quarter of 2023, staff have launched several new programs, inclu…" at bounding box center [933, 373] width 1053 height 259
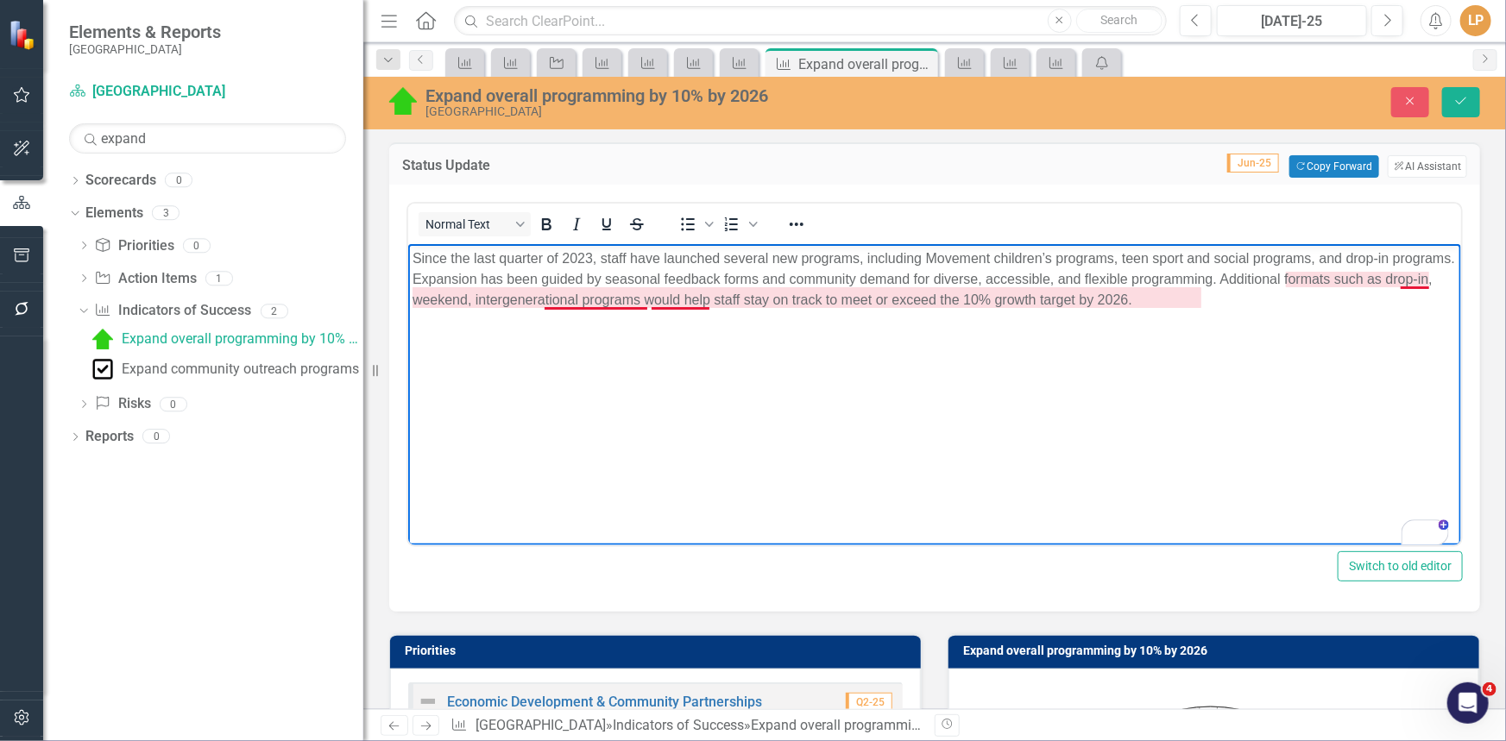
click at [618, 297] on span "Since the last quarter of 2023, staff have launched several new programs, inclu…" at bounding box center [933, 279] width 1042 height 56
